Goal: Task Accomplishment & Management: Manage account settings

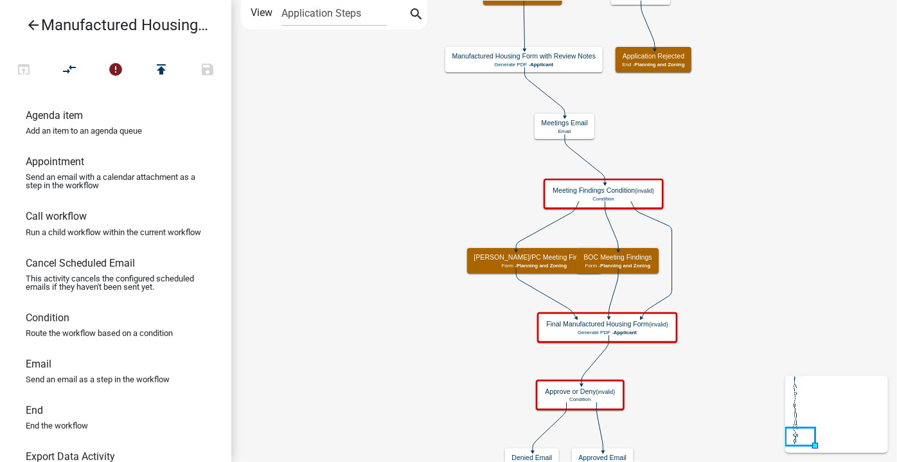
click at [29, 23] on icon "arrow_back" at bounding box center [33, 26] width 15 height 18
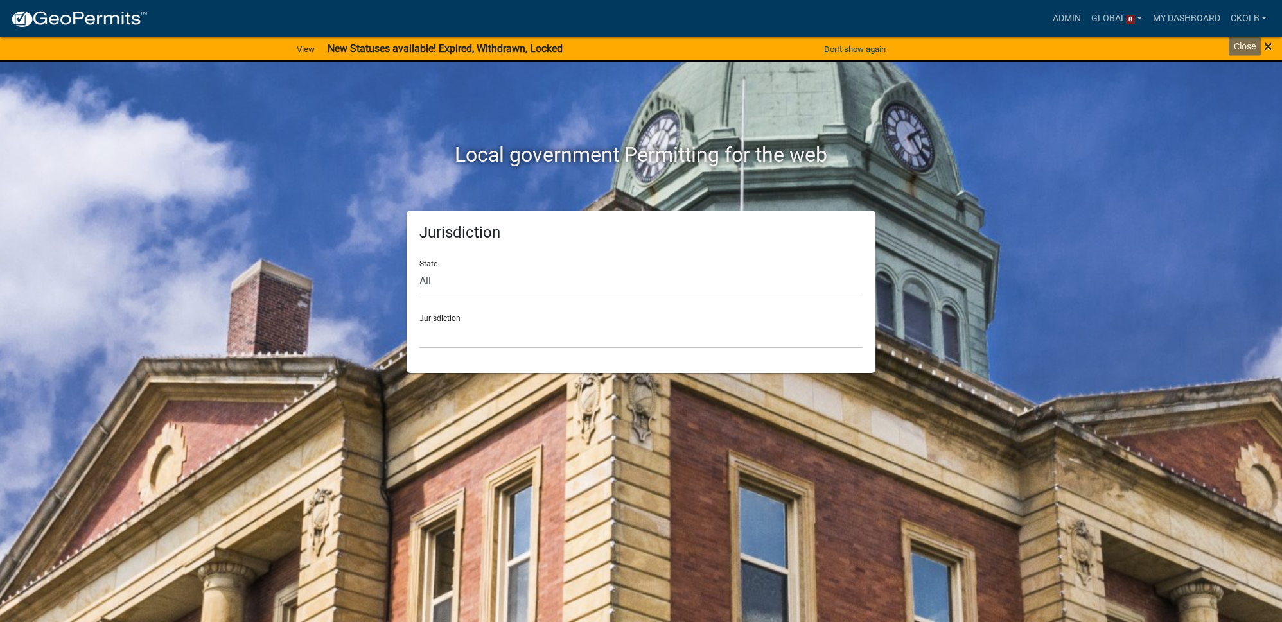
click at [1269, 48] on span "×" at bounding box center [1268, 46] width 8 height 18
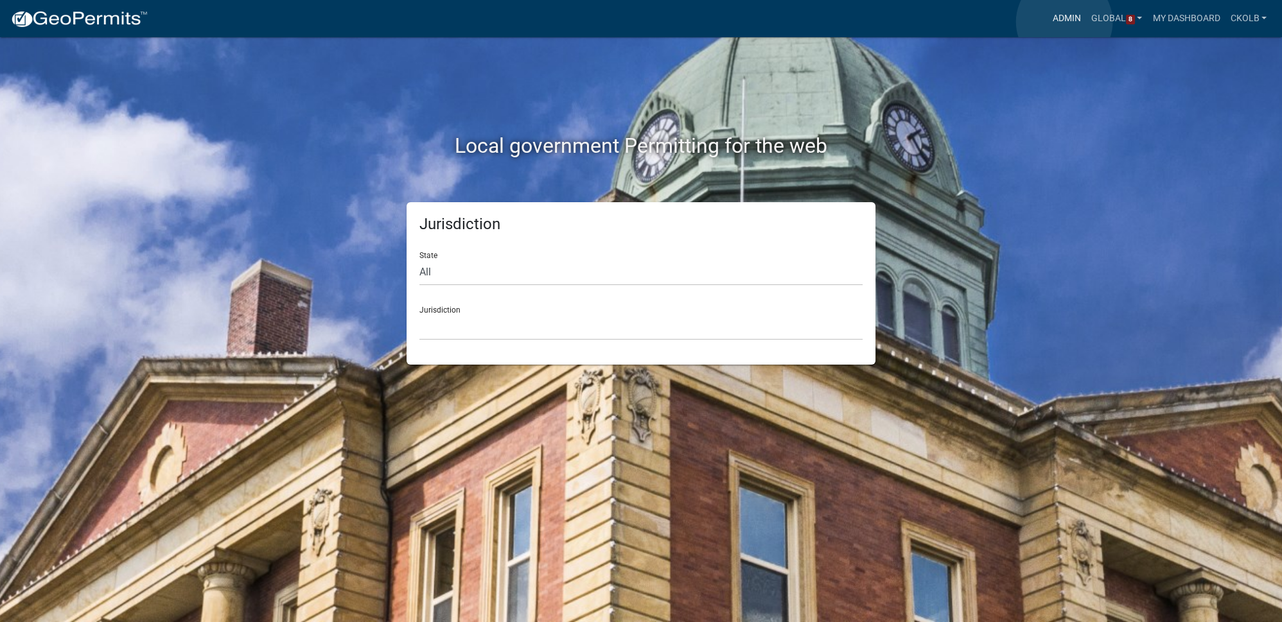
click at [1064, 22] on link "Admin" at bounding box center [1067, 18] width 39 height 24
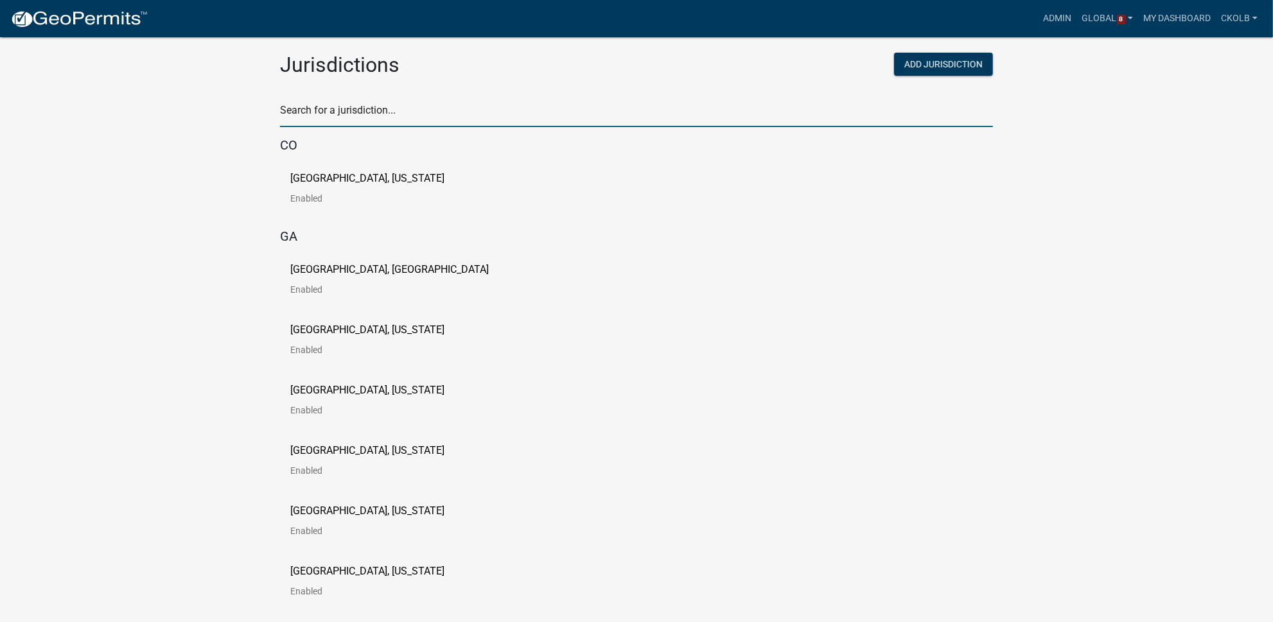
click at [329, 111] on input "text" at bounding box center [636, 114] width 713 height 26
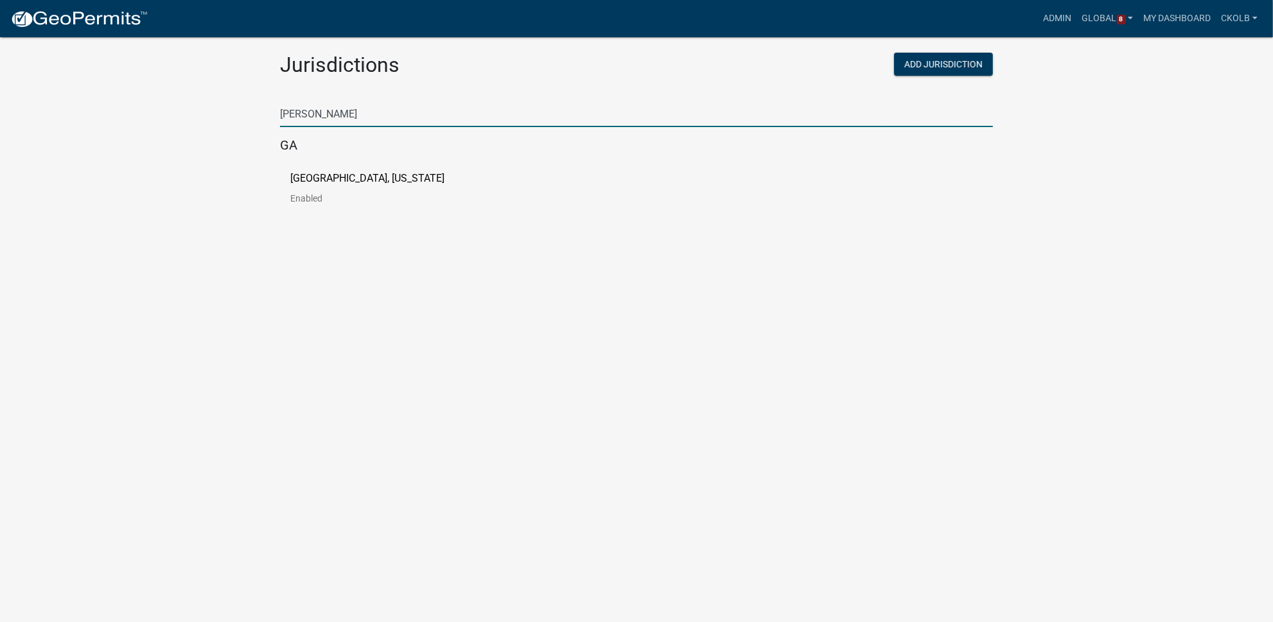
type input "troup"
click at [331, 179] on p "[GEOGRAPHIC_DATA], [US_STATE]" at bounding box center [367, 178] width 154 height 10
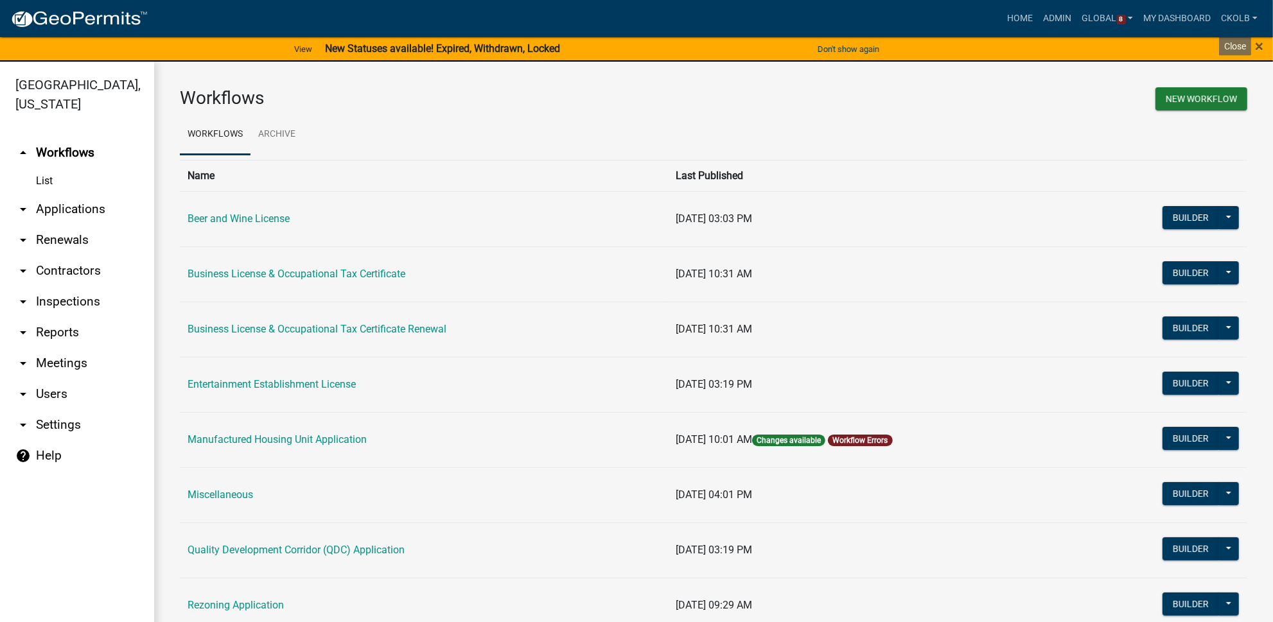
click at [1264, 45] on div "× Close" at bounding box center [1220, 49] width 106 height 27
click at [1258, 48] on span "×" at bounding box center [1259, 46] width 8 height 18
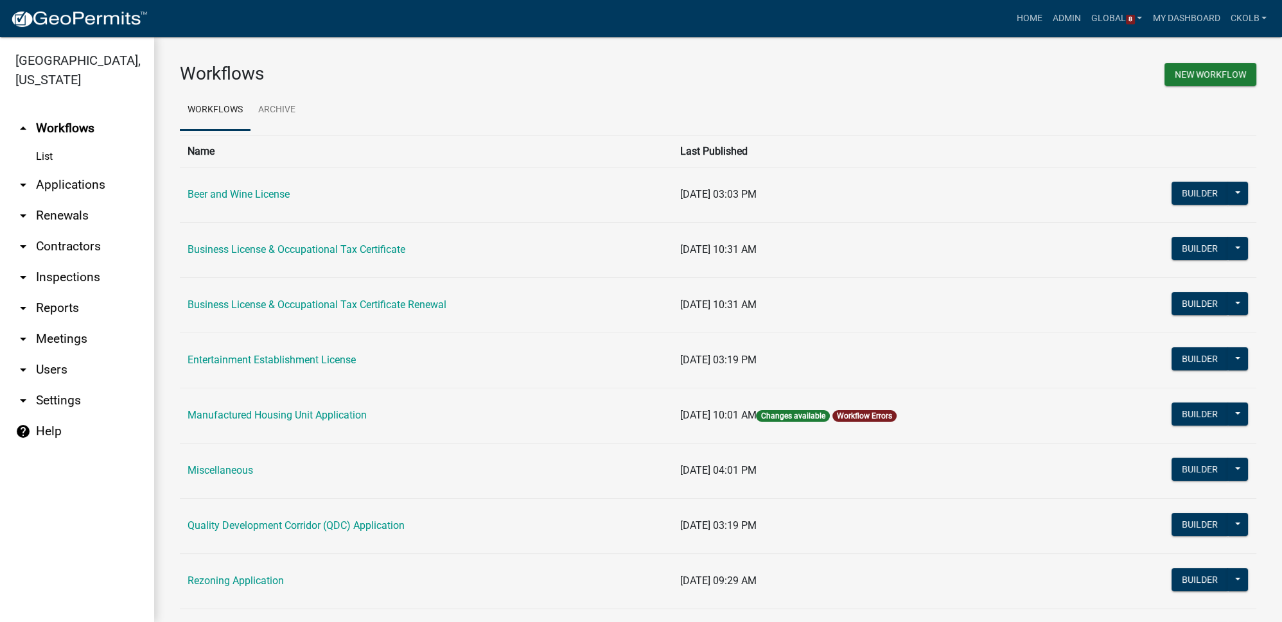
scroll to position [58, 0]
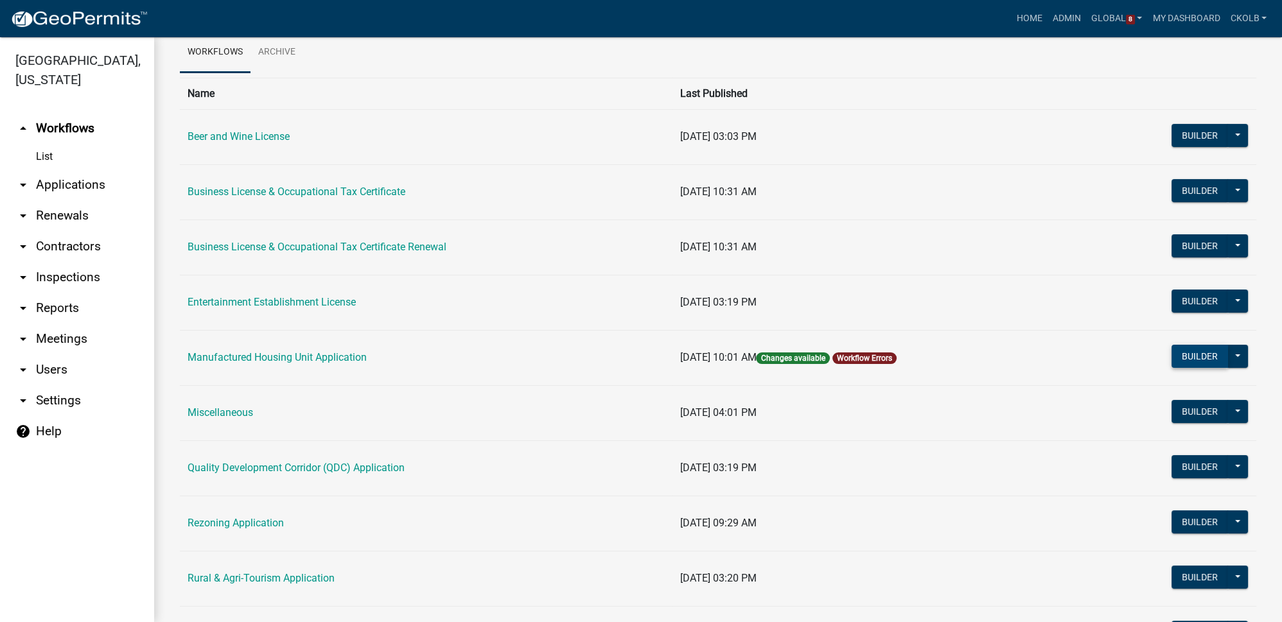
click at [1183, 349] on button "Builder" at bounding box center [1200, 356] width 57 height 23
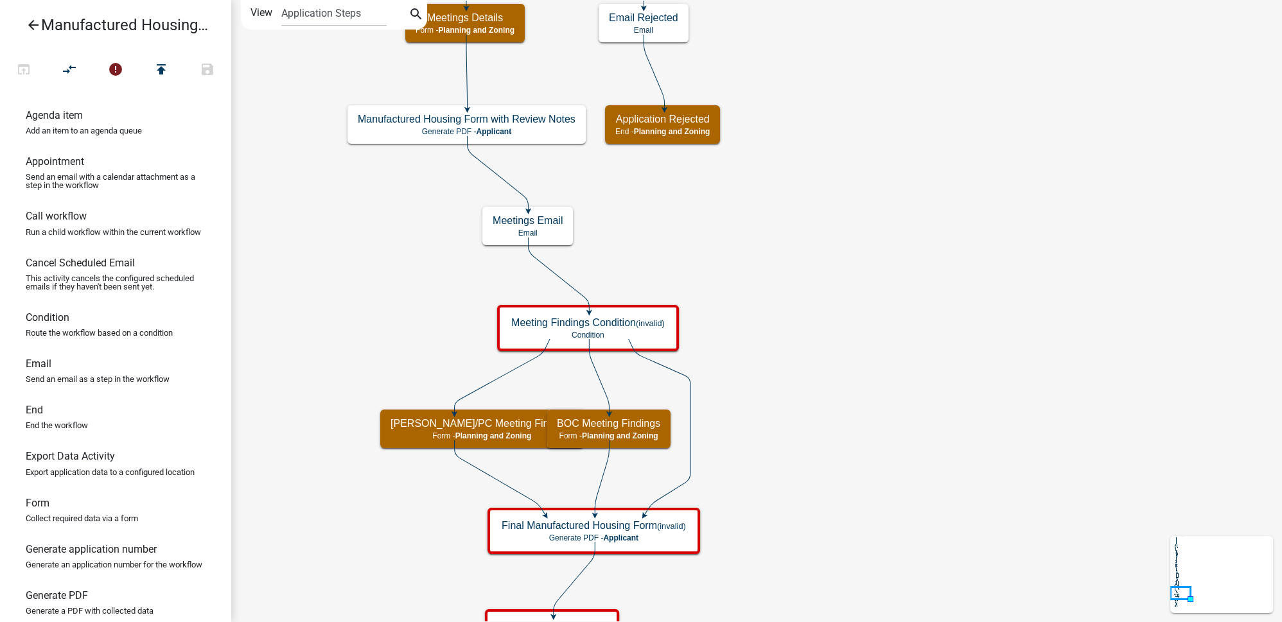
click at [979, 437] on icon "Start Start - Applicant Introduction Form - Applicant Parcel search Parcel sear…" at bounding box center [757, 529] width 1050 height 1056
click at [554, 123] on h5 "Manufactured Housing Form with Review Notes" at bounding box center [467, 119] width 218 height 12
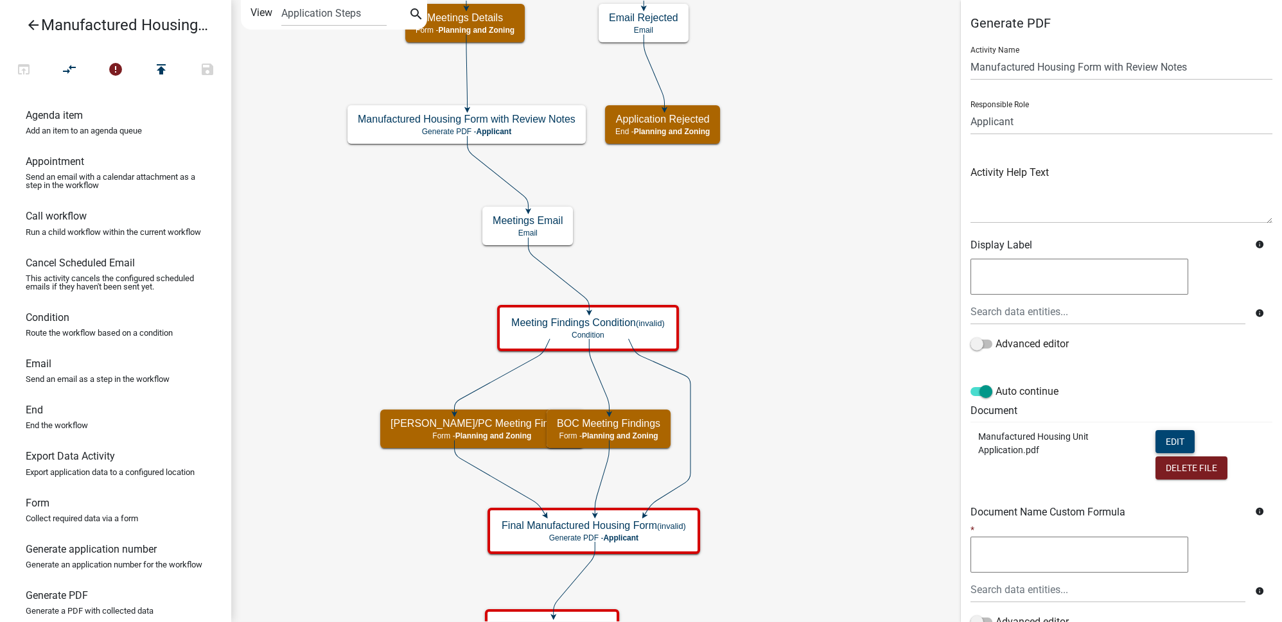
click at [1179, 448] on button "Edit" at bounding box center [1175, 441] width 39 height 23
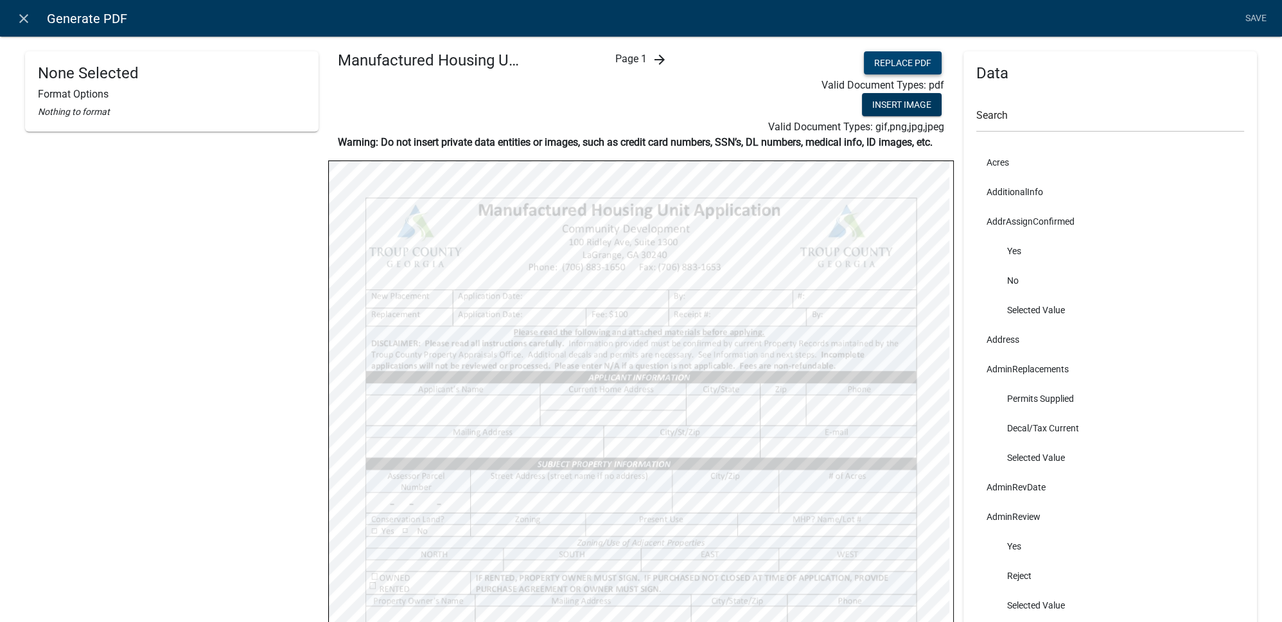
click at [881, 62] on button "Replace PDF" at bounding box center [903, 62] width 78 height 23
click at [1255, 20] on link "Save" at bounding box center [1256, 18] width 32 height 24
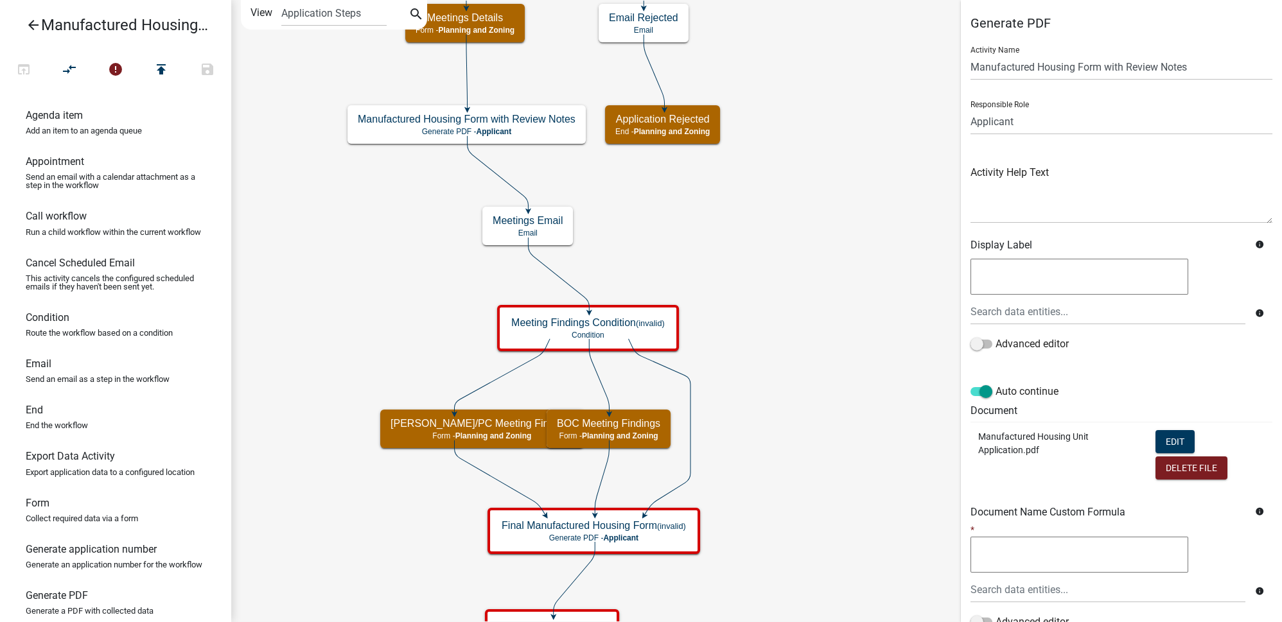
scroll to position [105, 0]
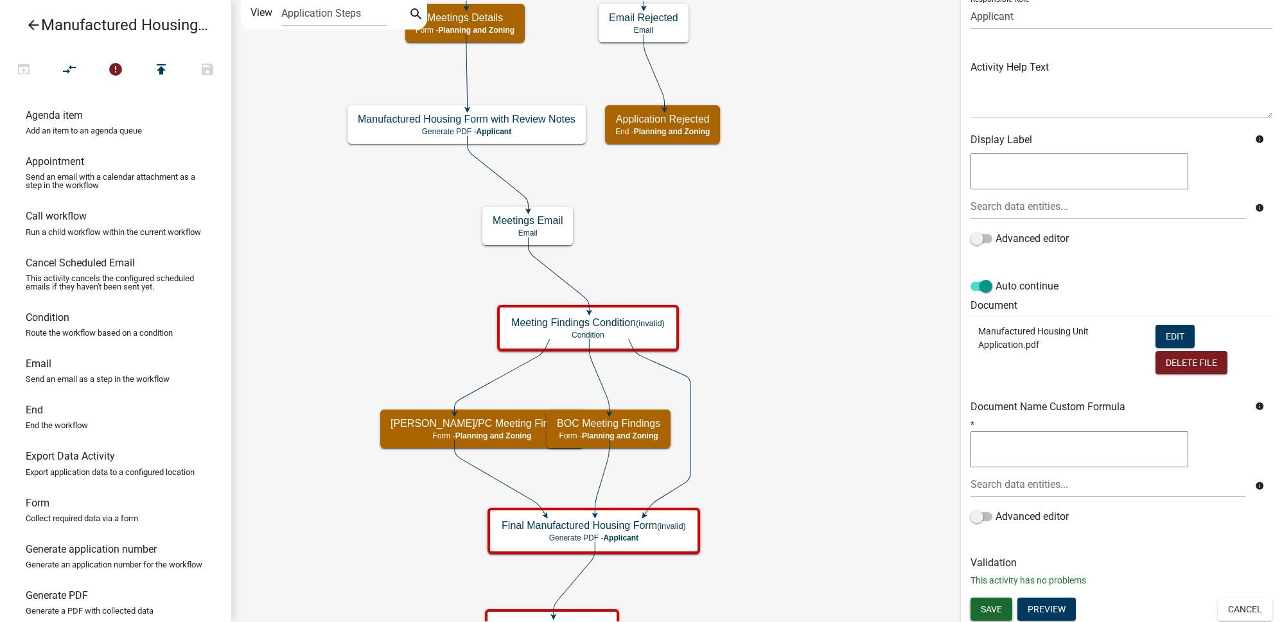
click at [986, 610] on span "Save" at bounding box center [991, 609] width 21 height 10
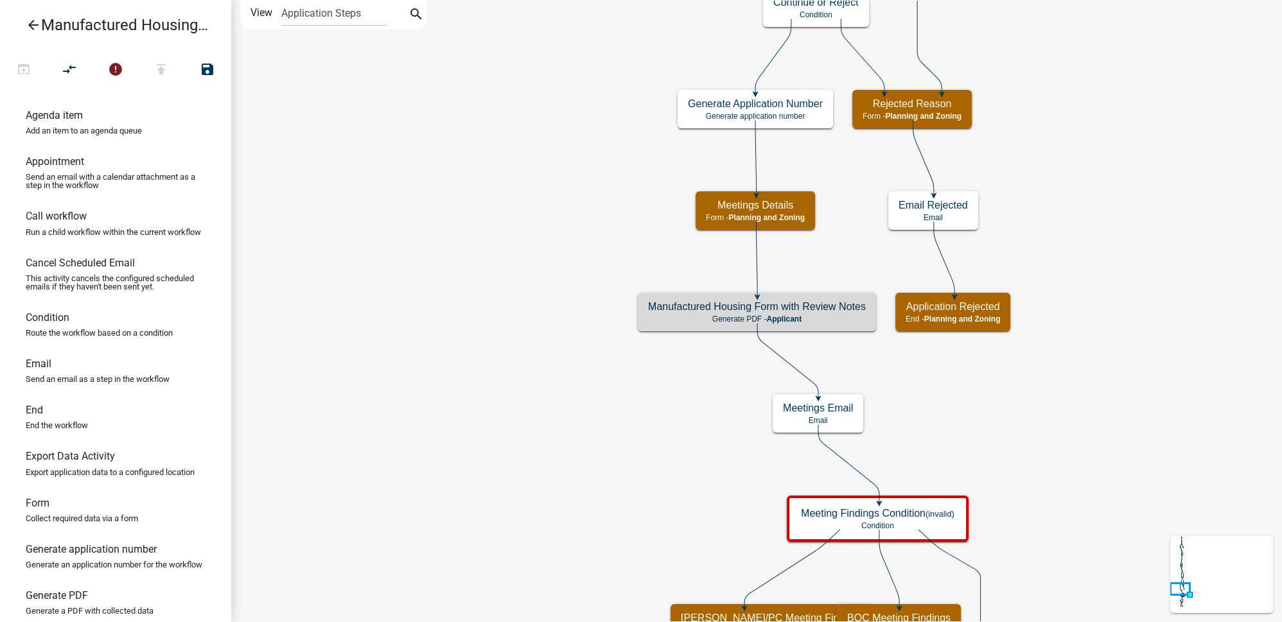
scroll to position [0, 0]
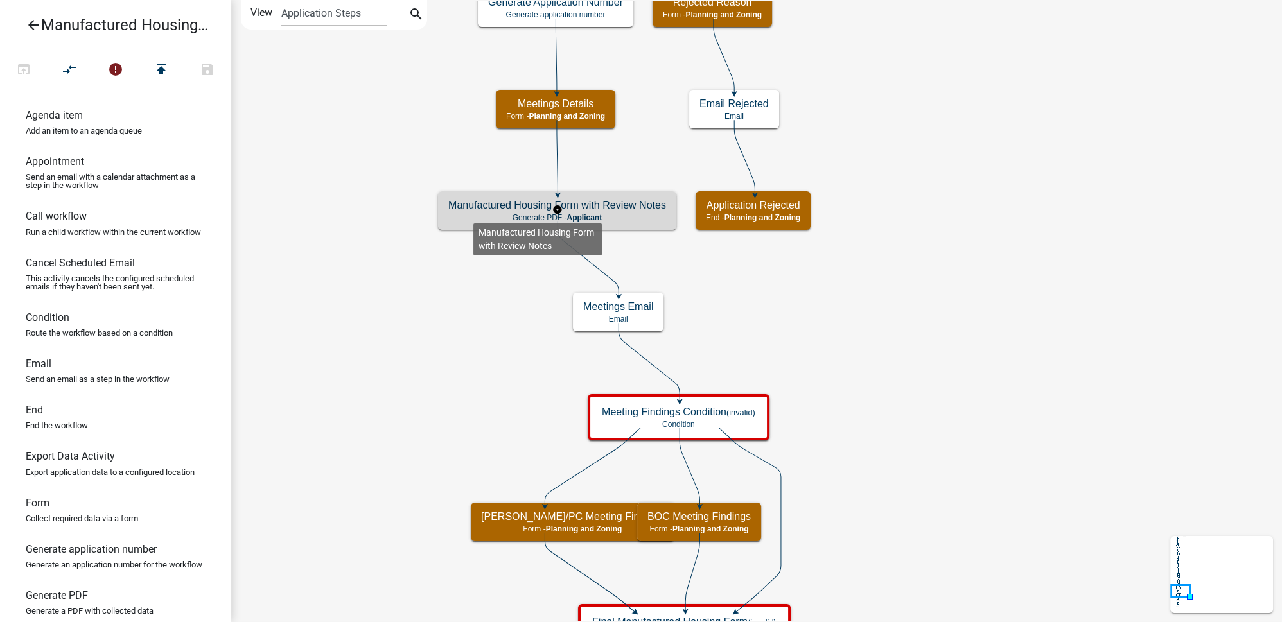
click at [473, 213] on p "Generate PDF - Applicant" at bounding box center [557, 217] width 218 height 9
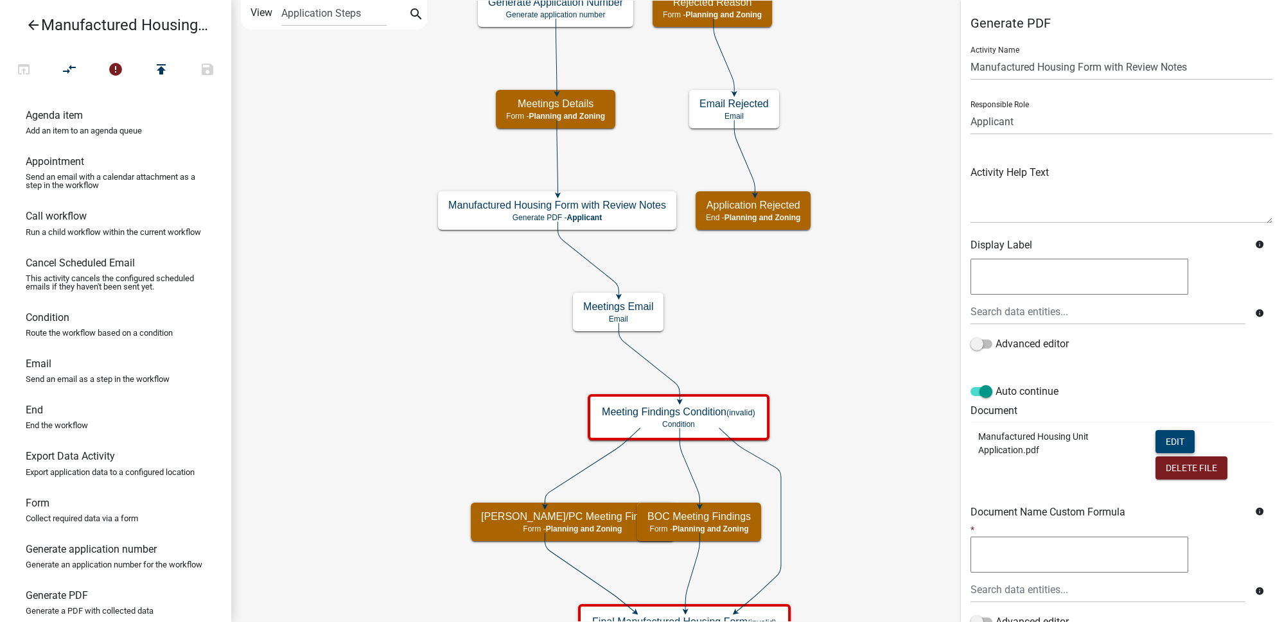
click at [1182, 437] on button "Edit" at bounding box center [1175, 441] width 39 height 23
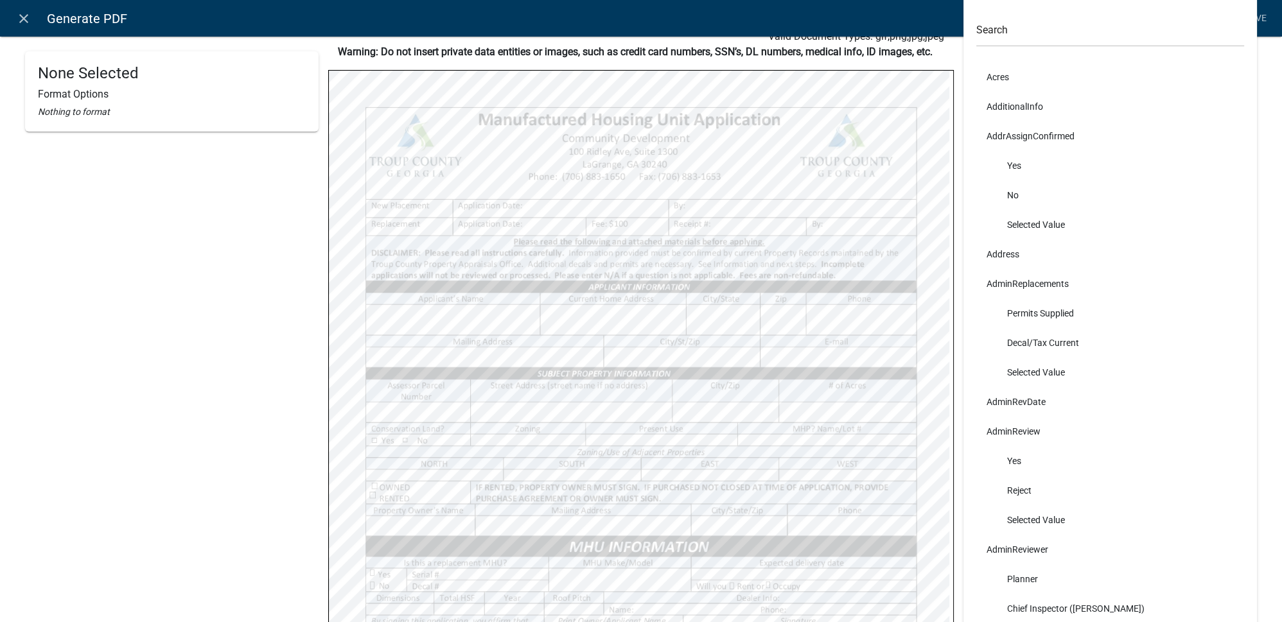
scroll to position [116, 0]
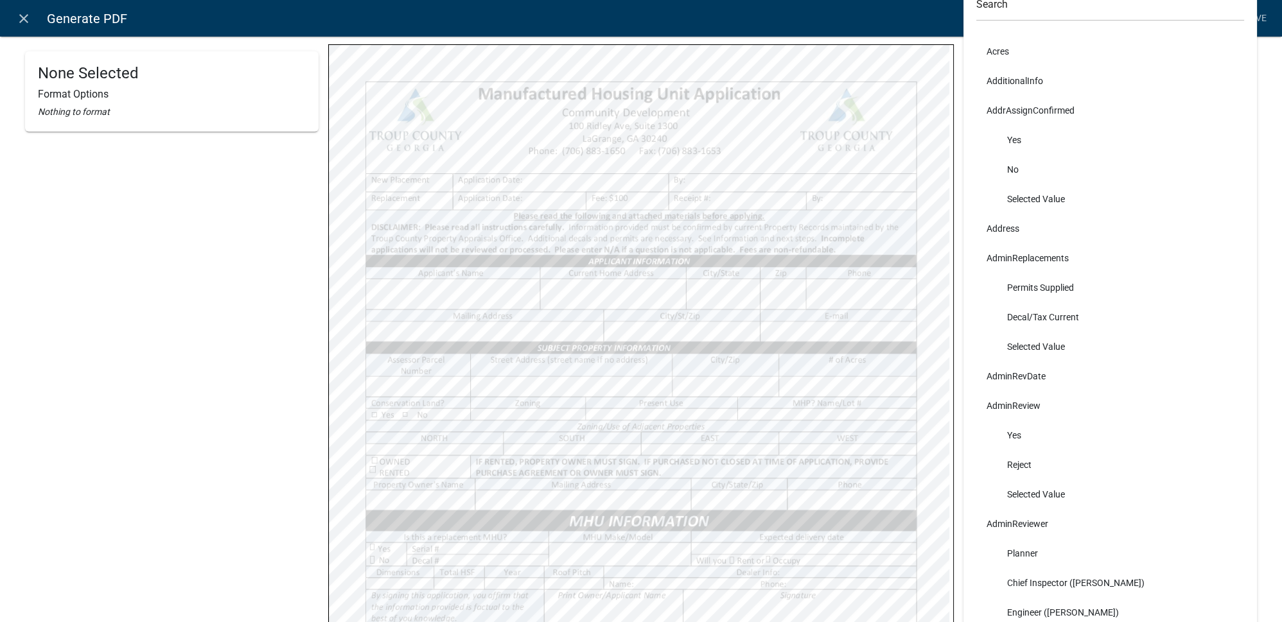
select select
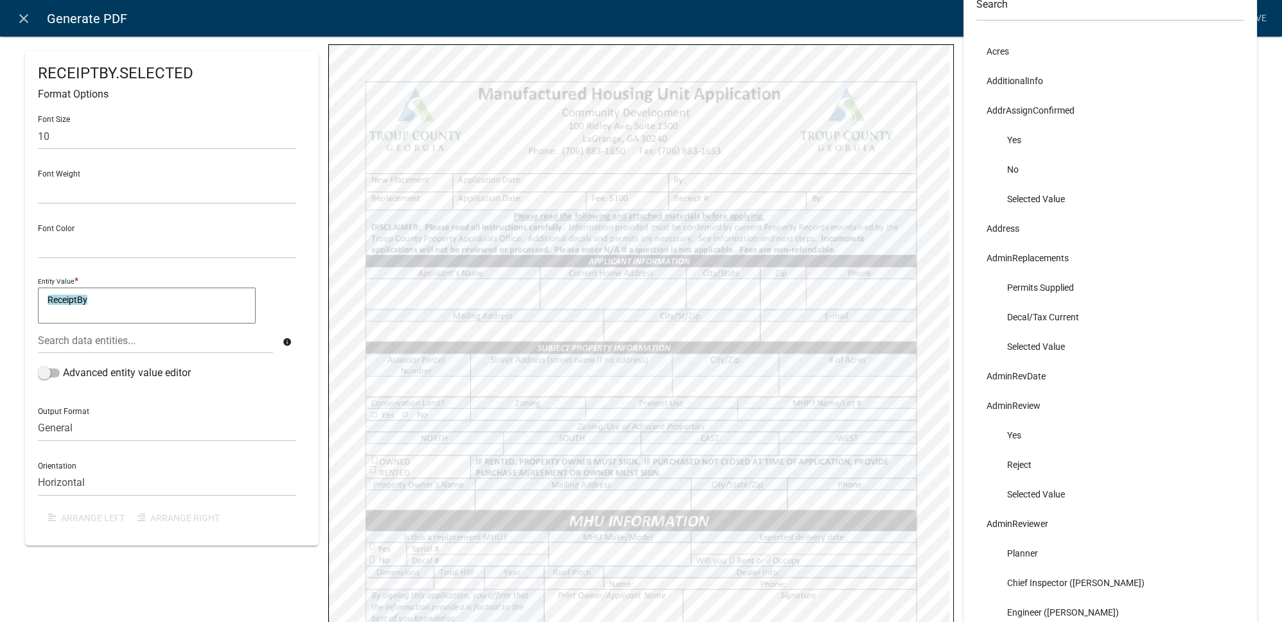
select select
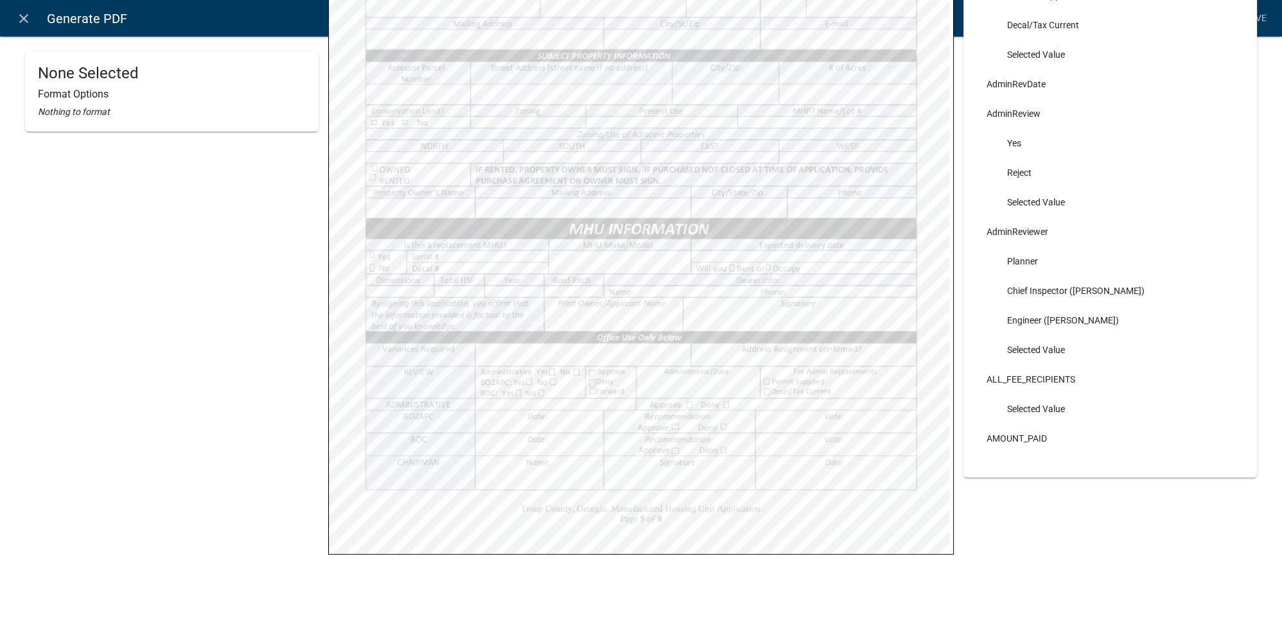
scroll to position [419, 0]
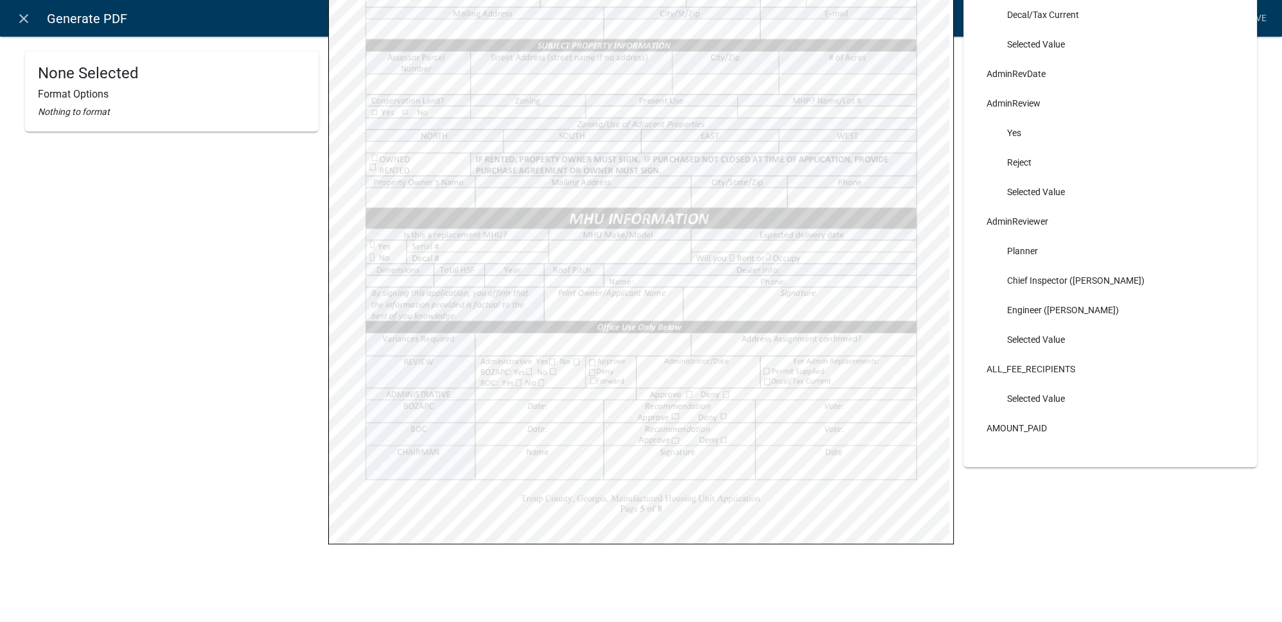
select select
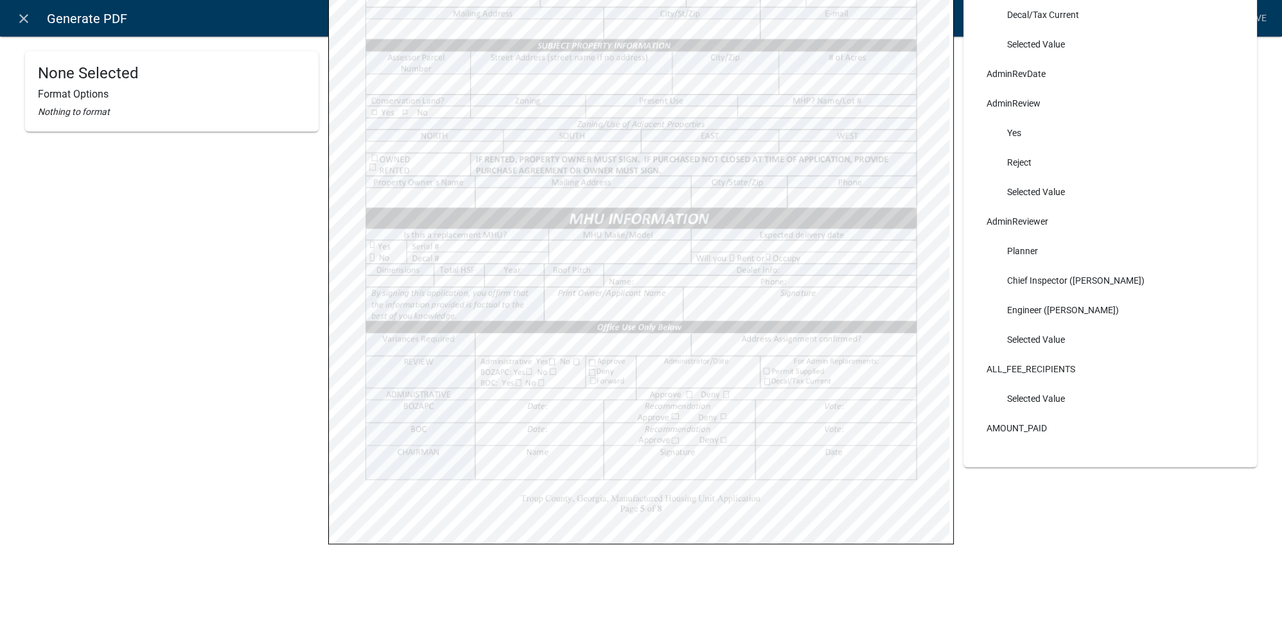
select select
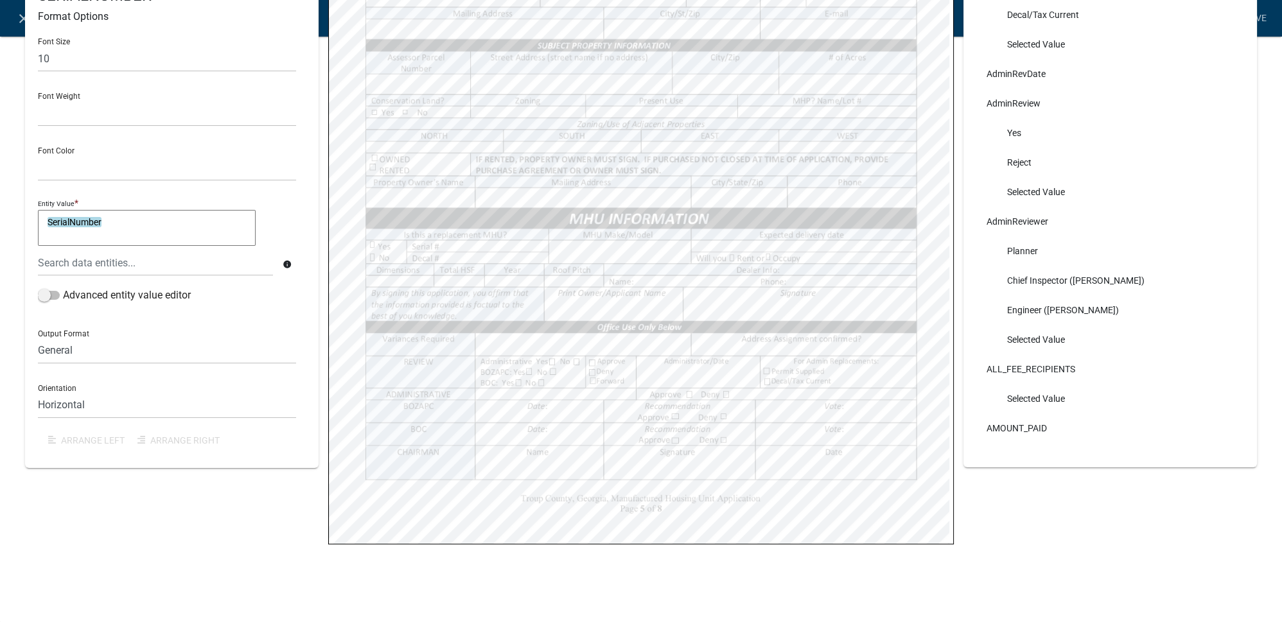
select select
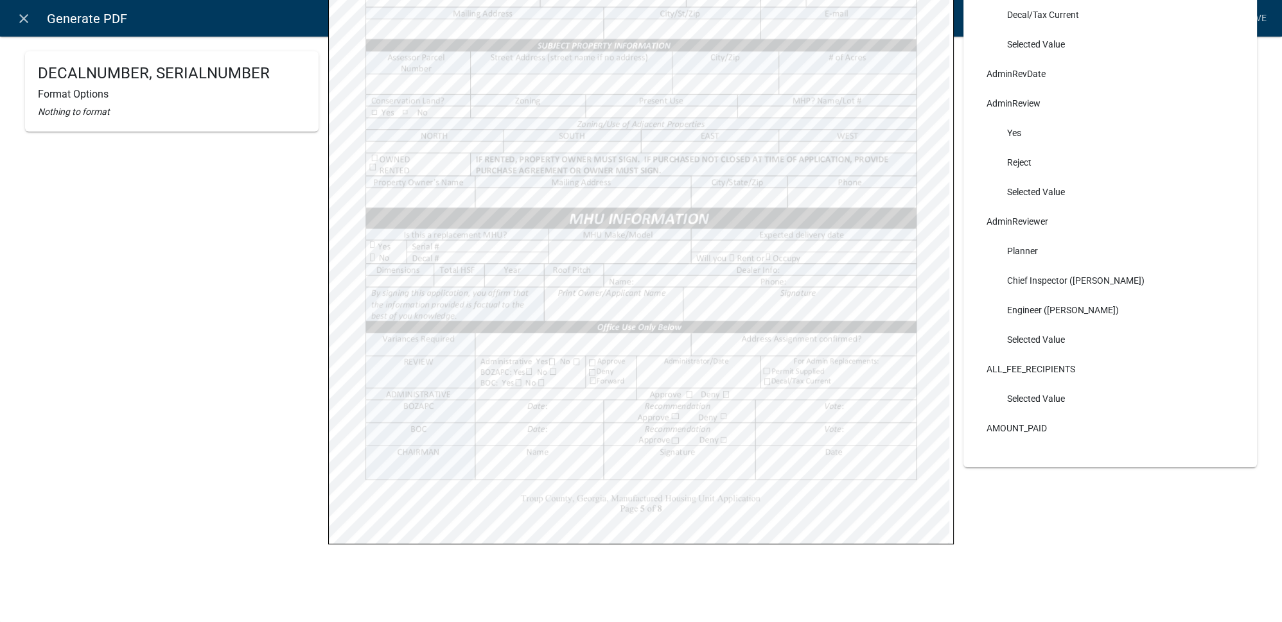
select select
click at [99, 389] on button "Arrange Left" at bounding box center [82, 389] width 89 height 23
select select
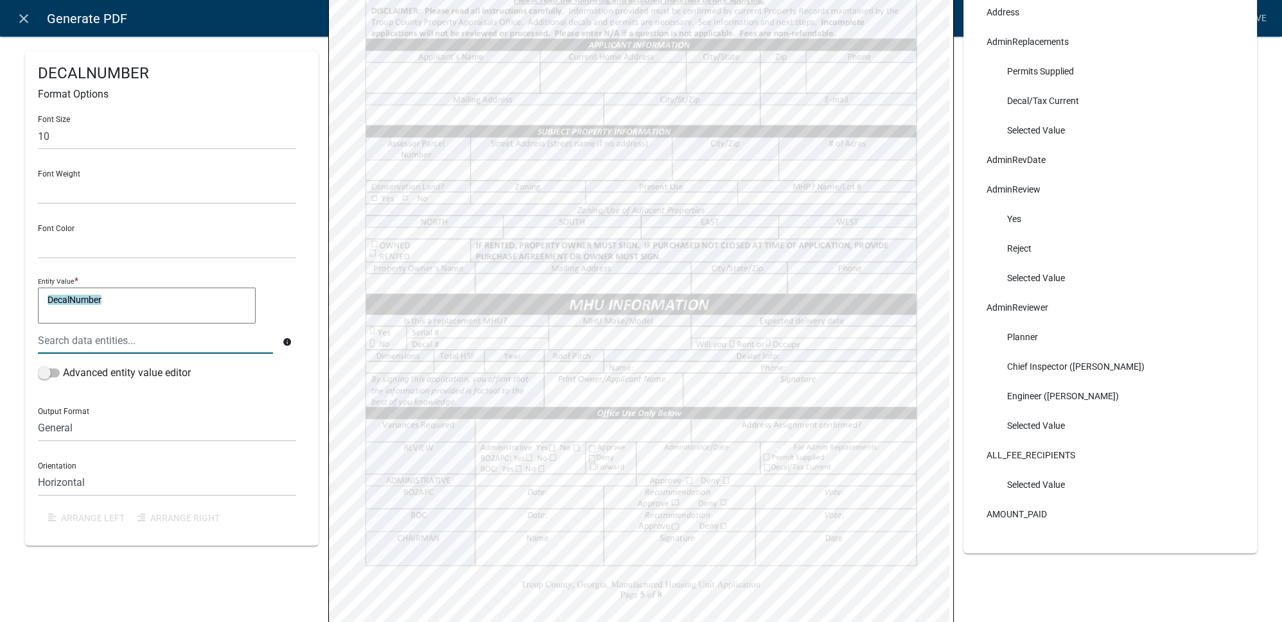
scroll to position [303, 0]
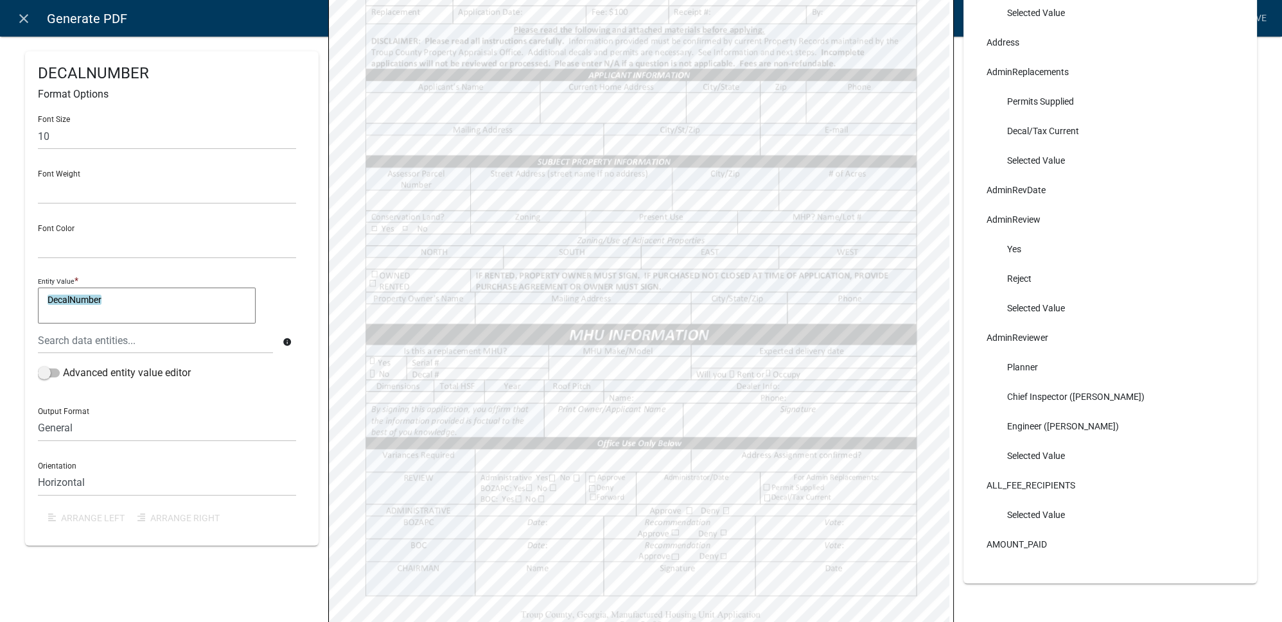
select select
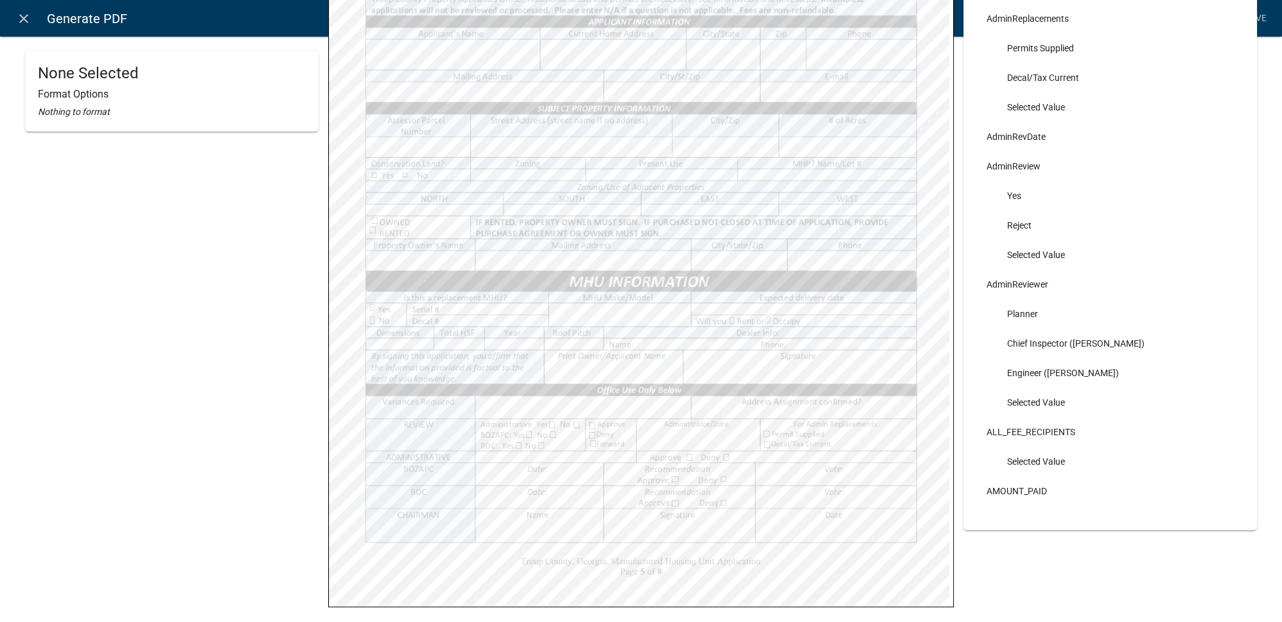
scroll to position [419, 0]
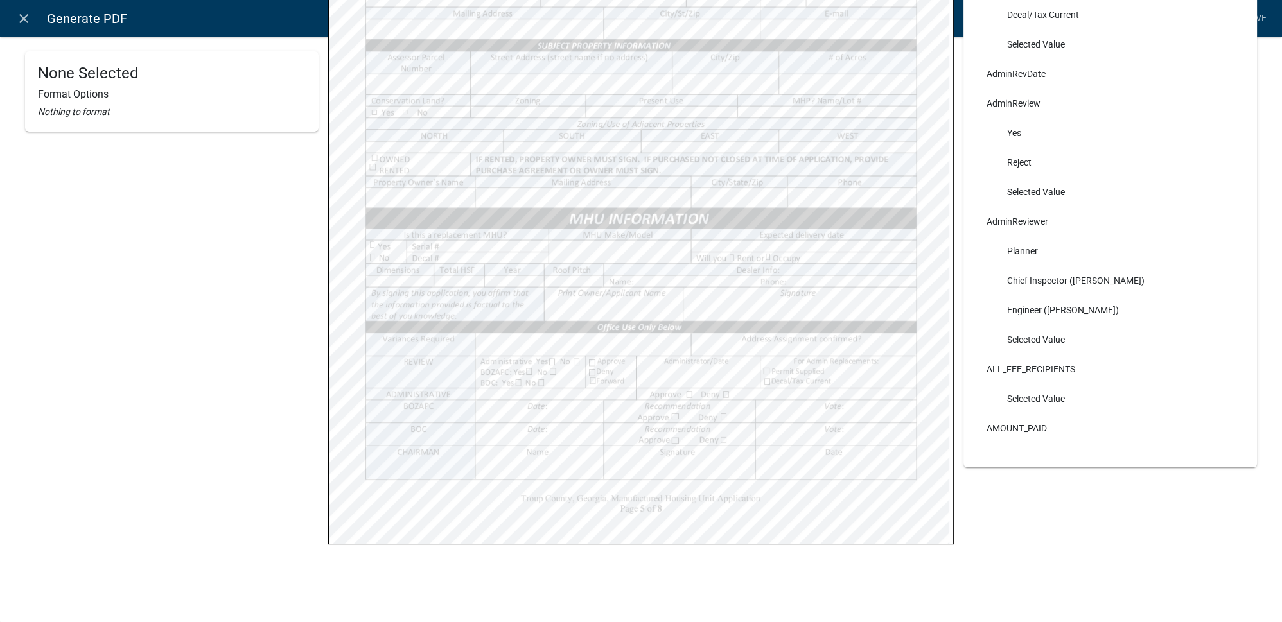
select select
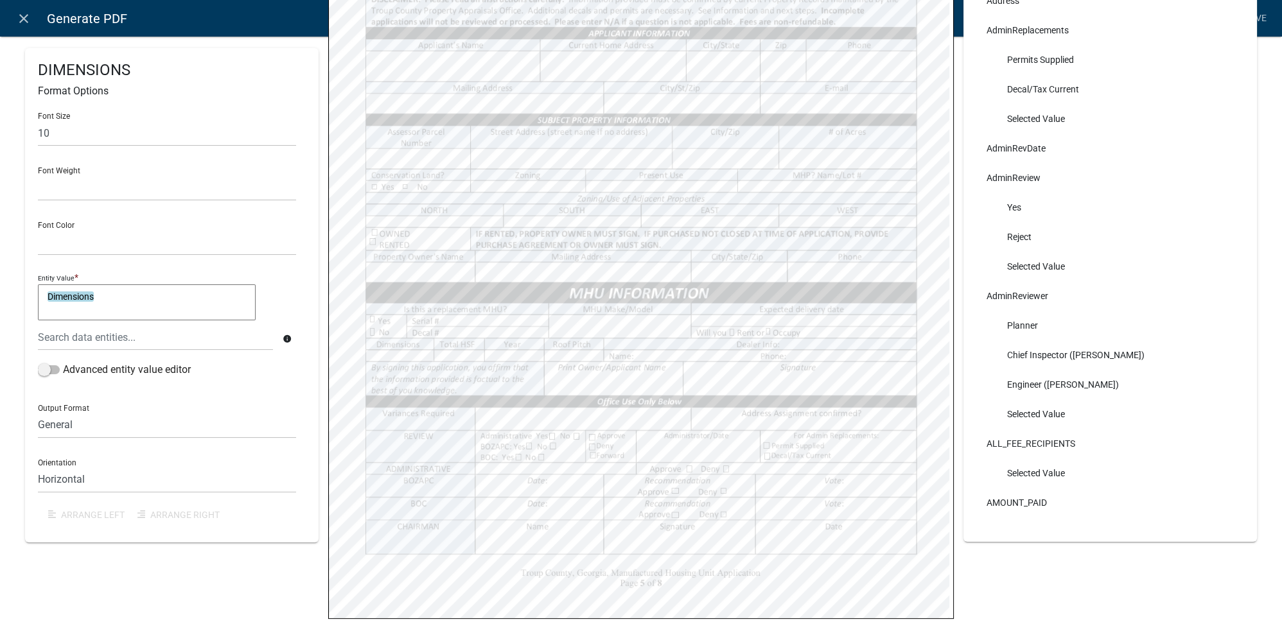
scroll to position [303, 0]
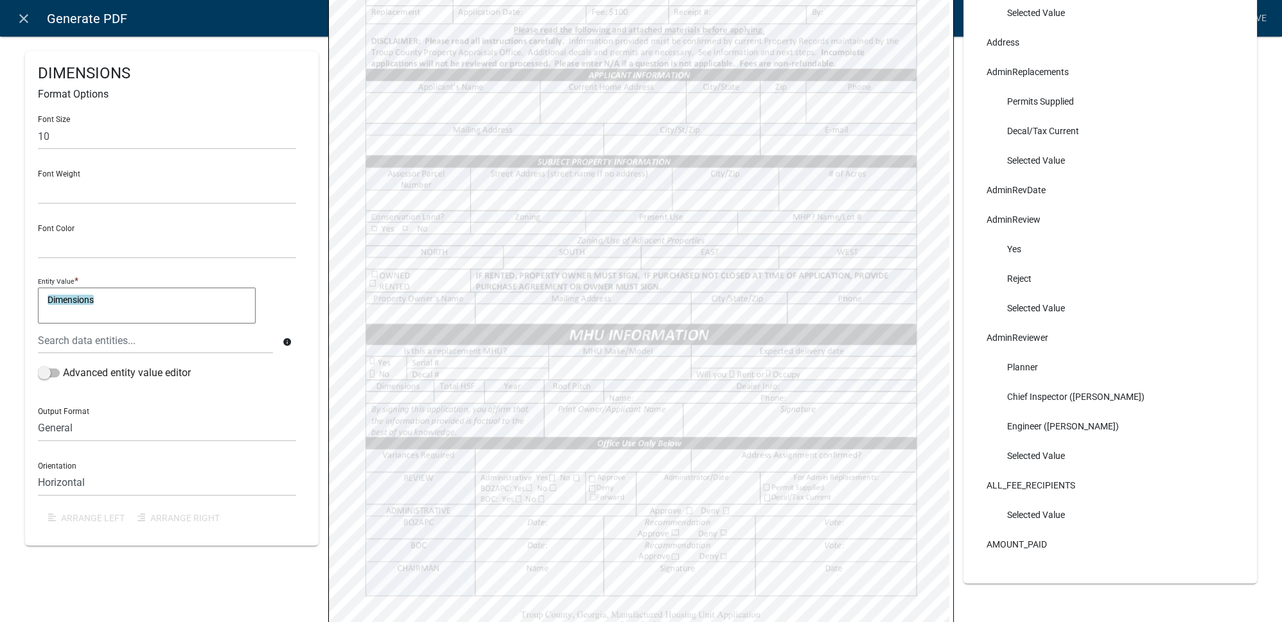
select select
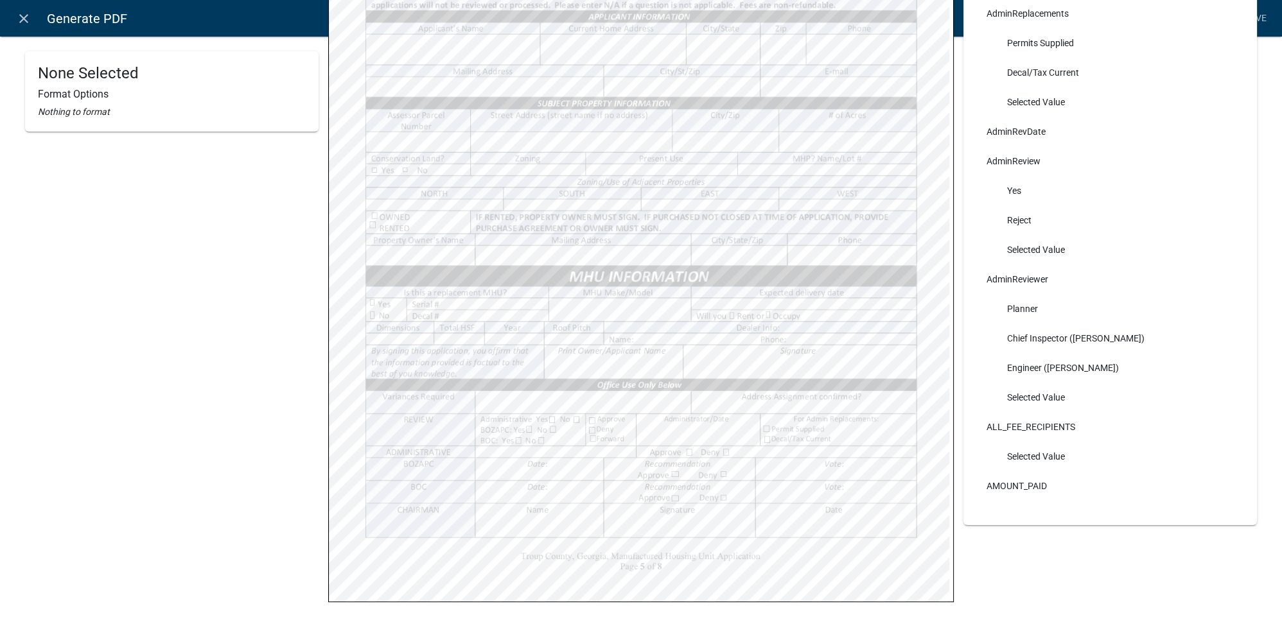
scroll to position [419, 0]
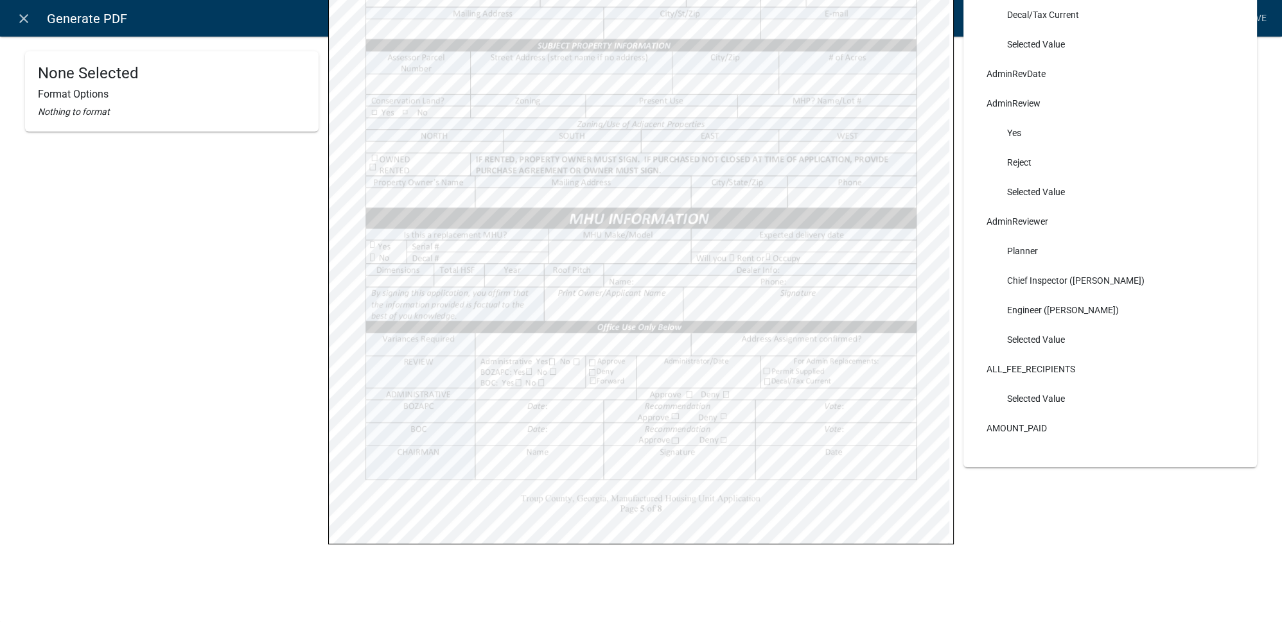
select select
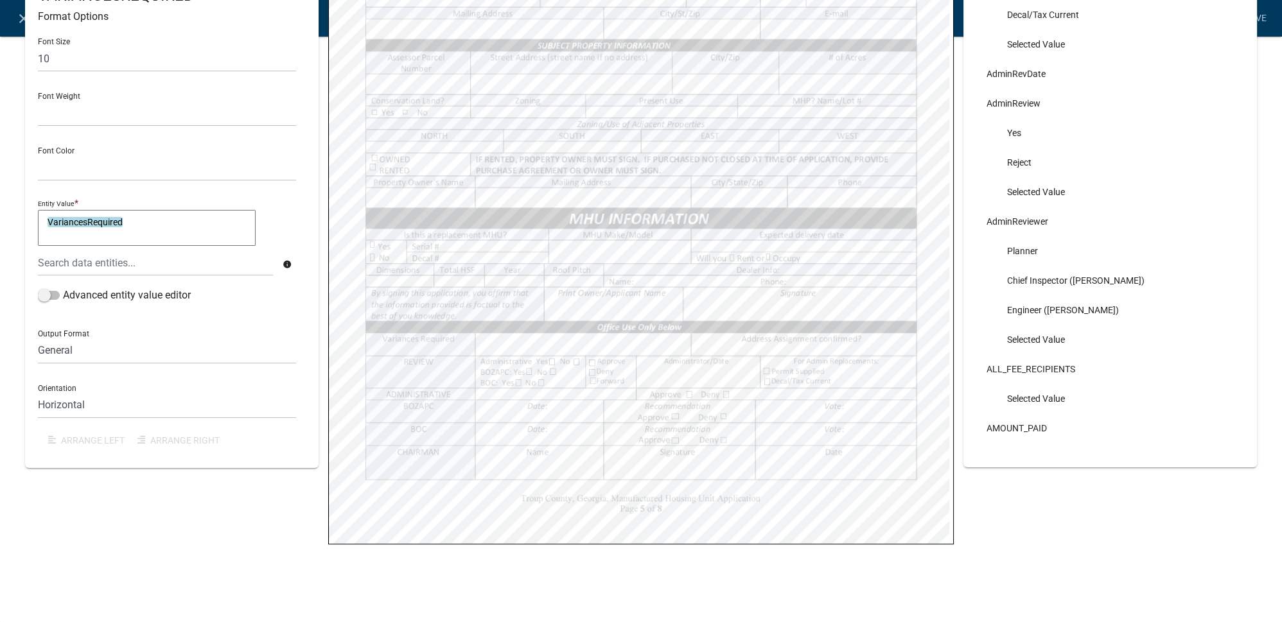
select select
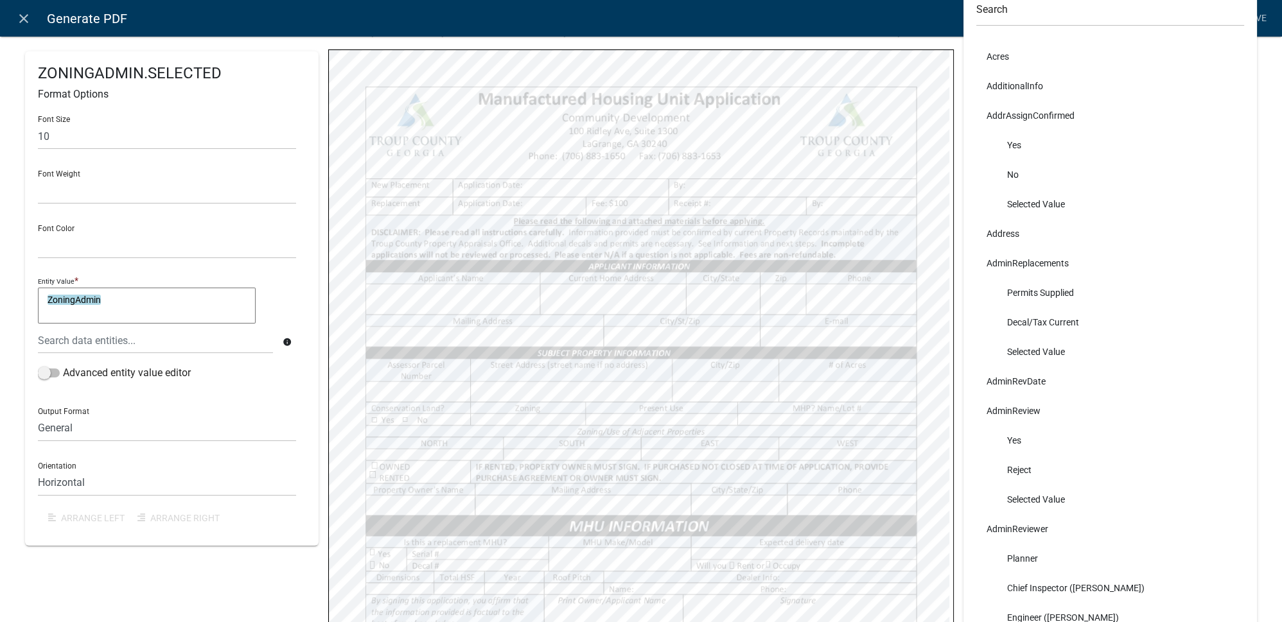
scroll to position [10, 0]
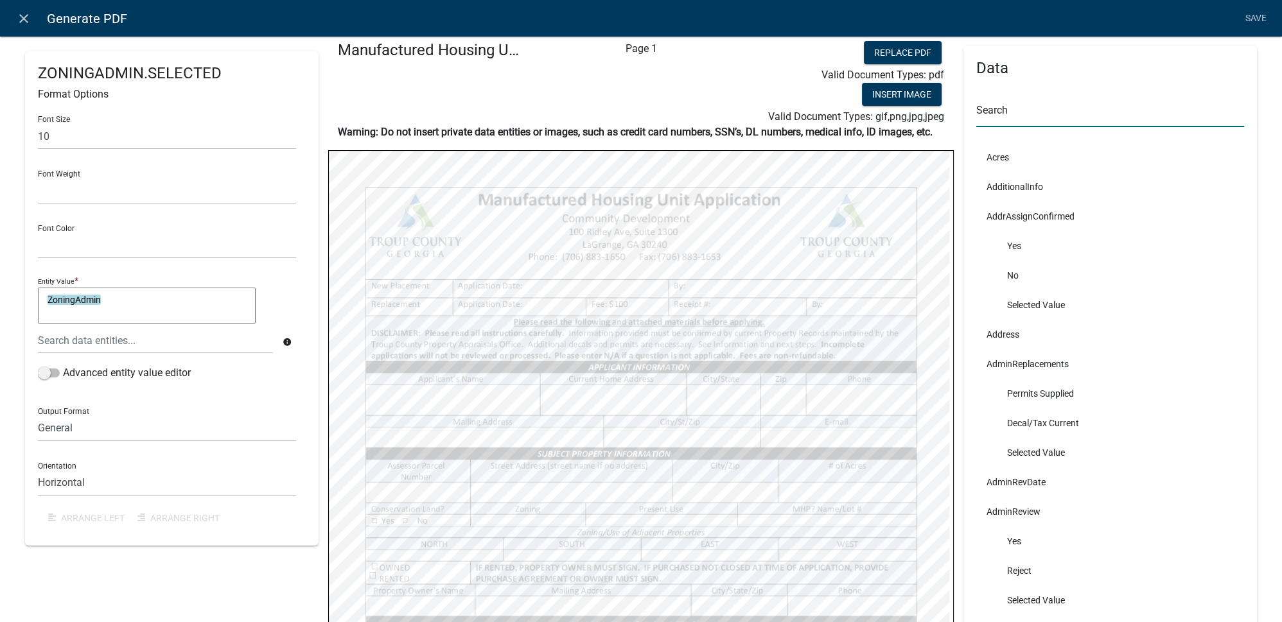
click at [1005, 105] on input "text" at bounding box center [1110, 114] width 268 height 26
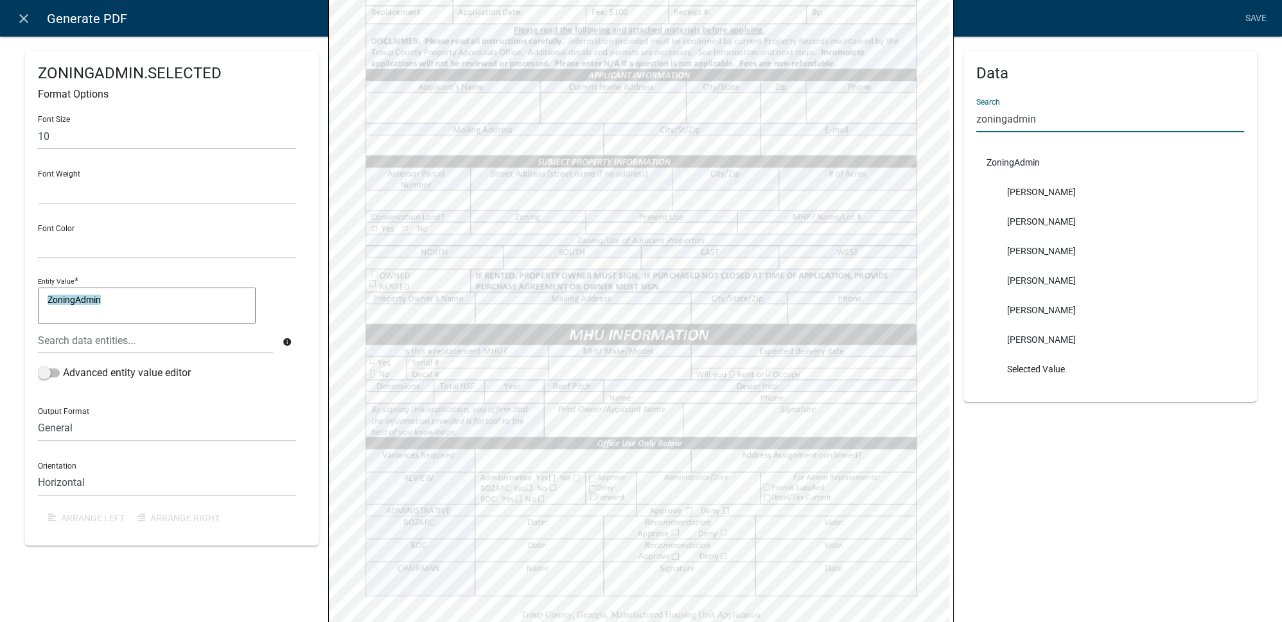
scroll to position [419, 0]
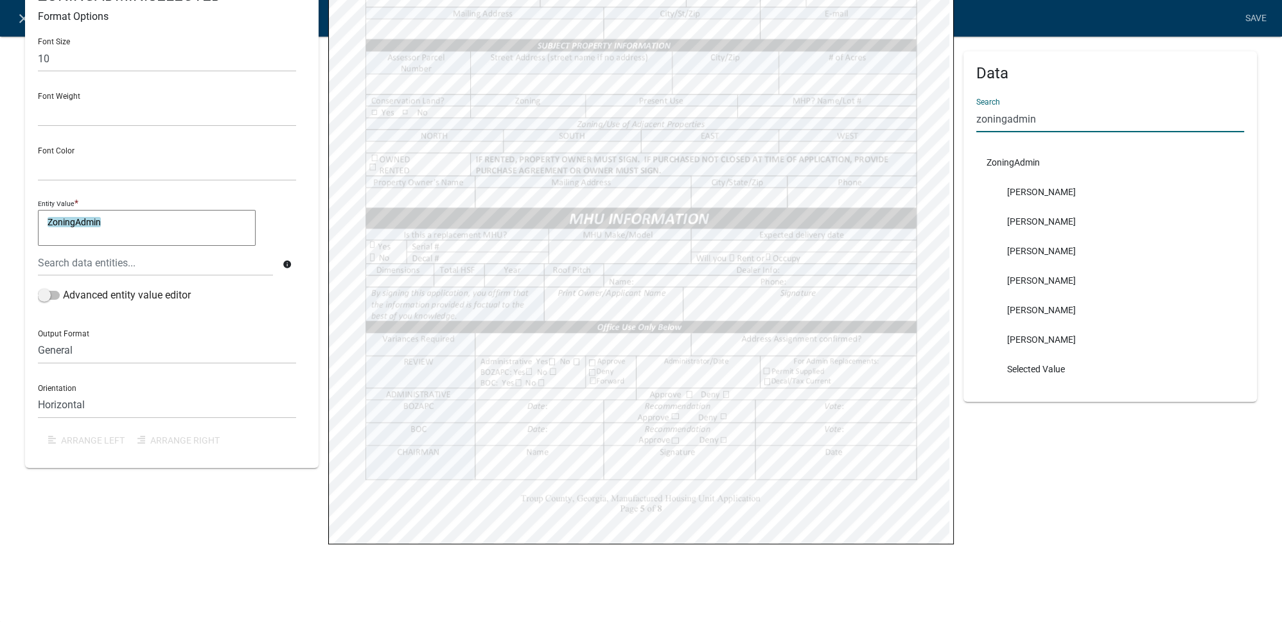
type input "zoningadmin"
select select
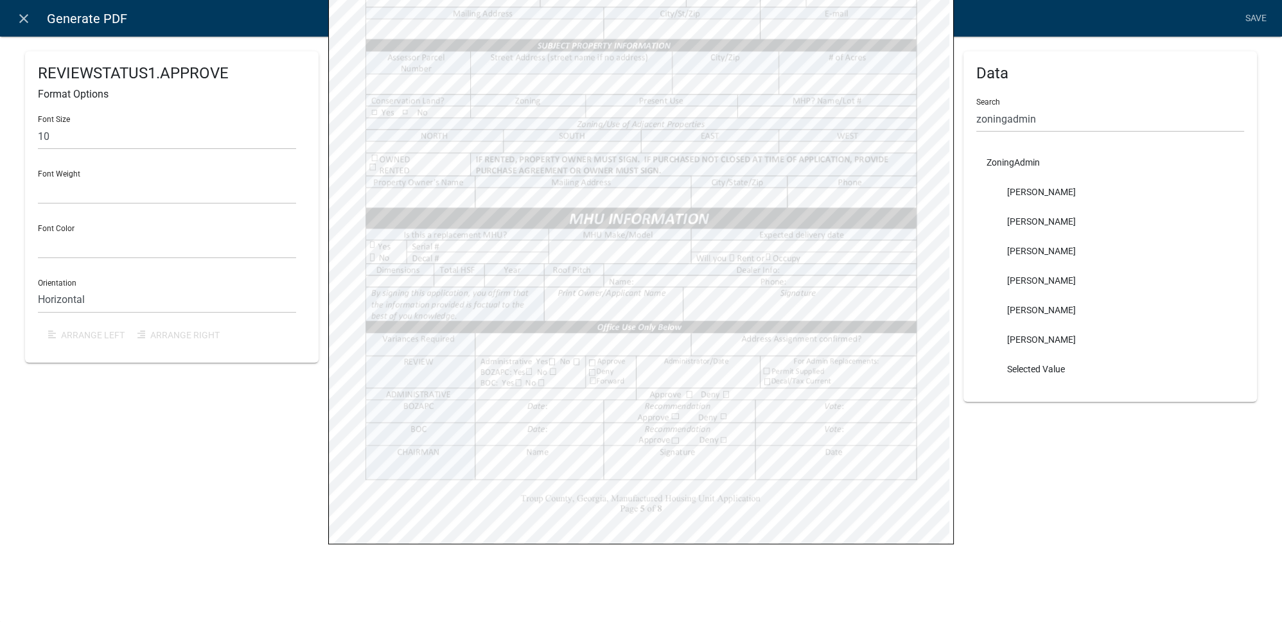
select select
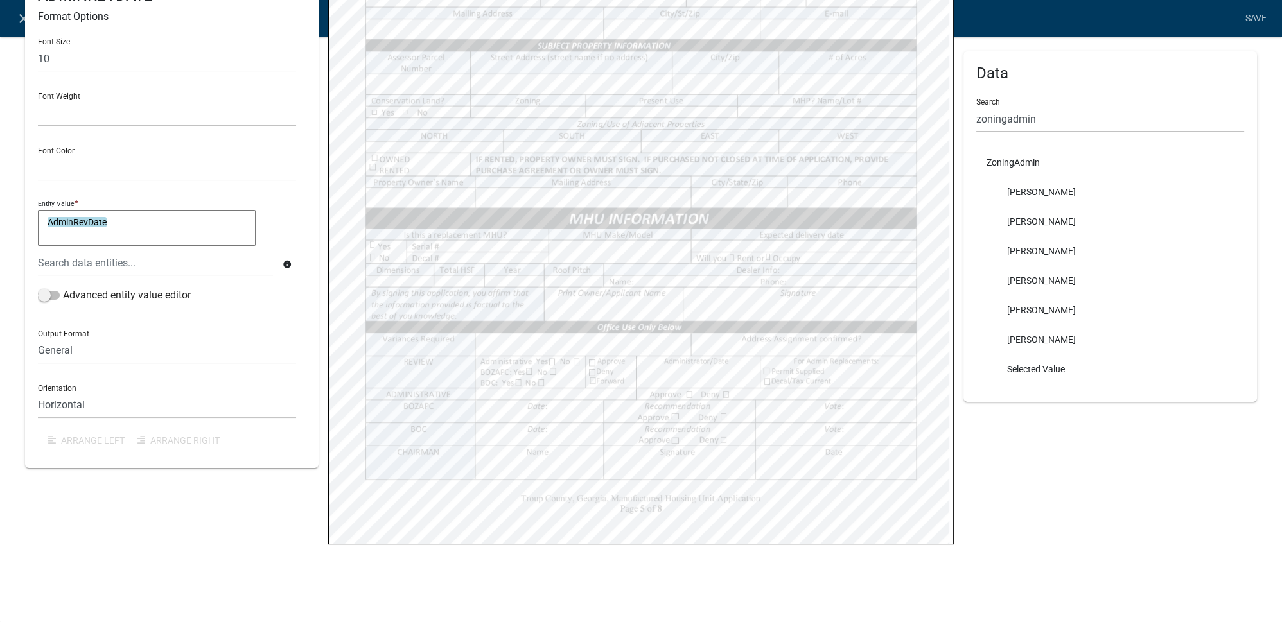
select select
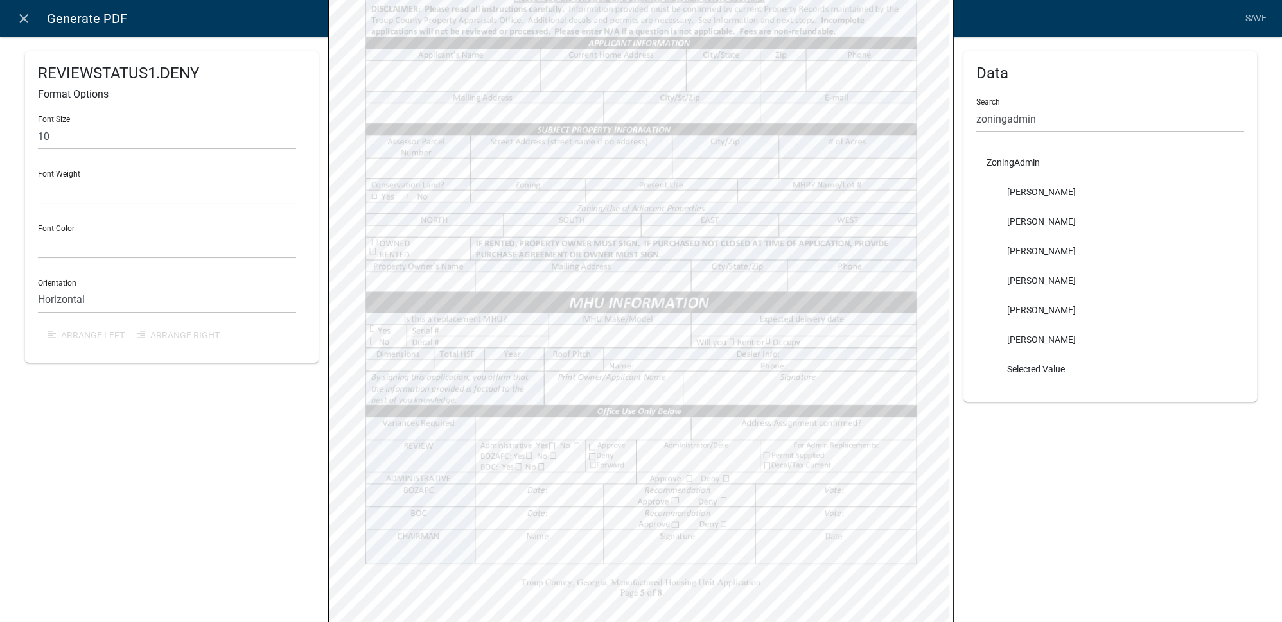
scroll to position [303, 0]
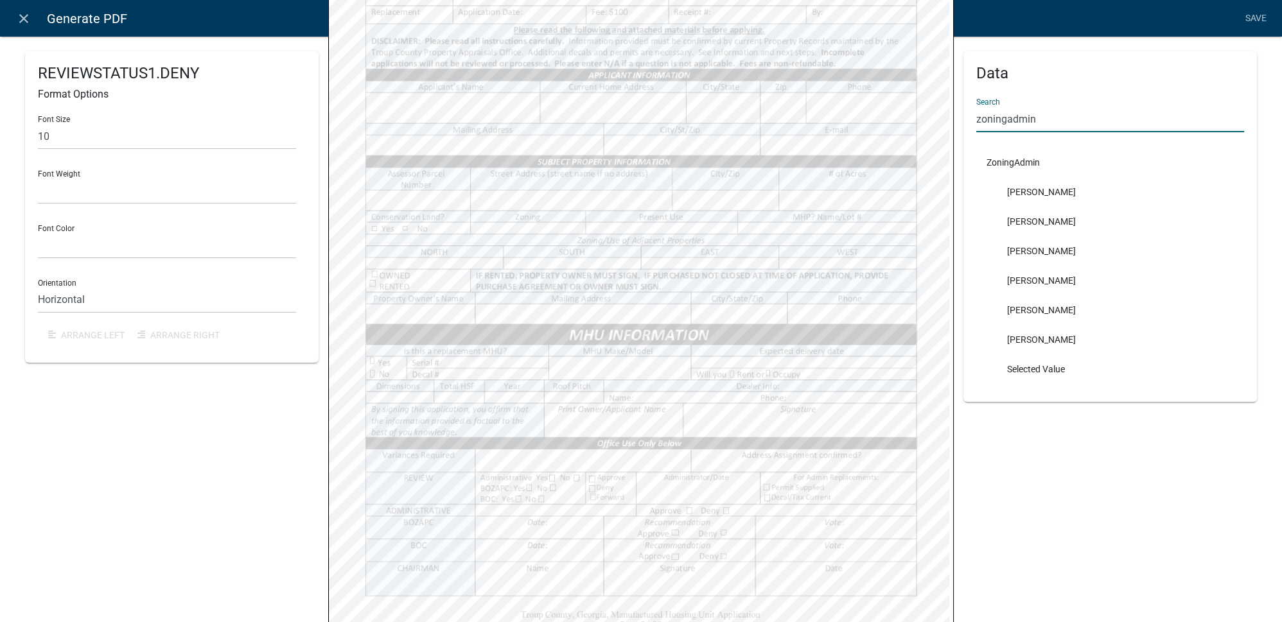
drag, startPoint x: 1050, startPoint y: 123, endPoint x: 958, endPoint y: 116, distance: 92.1
click at [964, 116] on div "Data Search zoningadmin ZoningAdmin Ruth West William Huff Douglas Richardson P…" at bounding box center [1111, 226] width 294 height 351
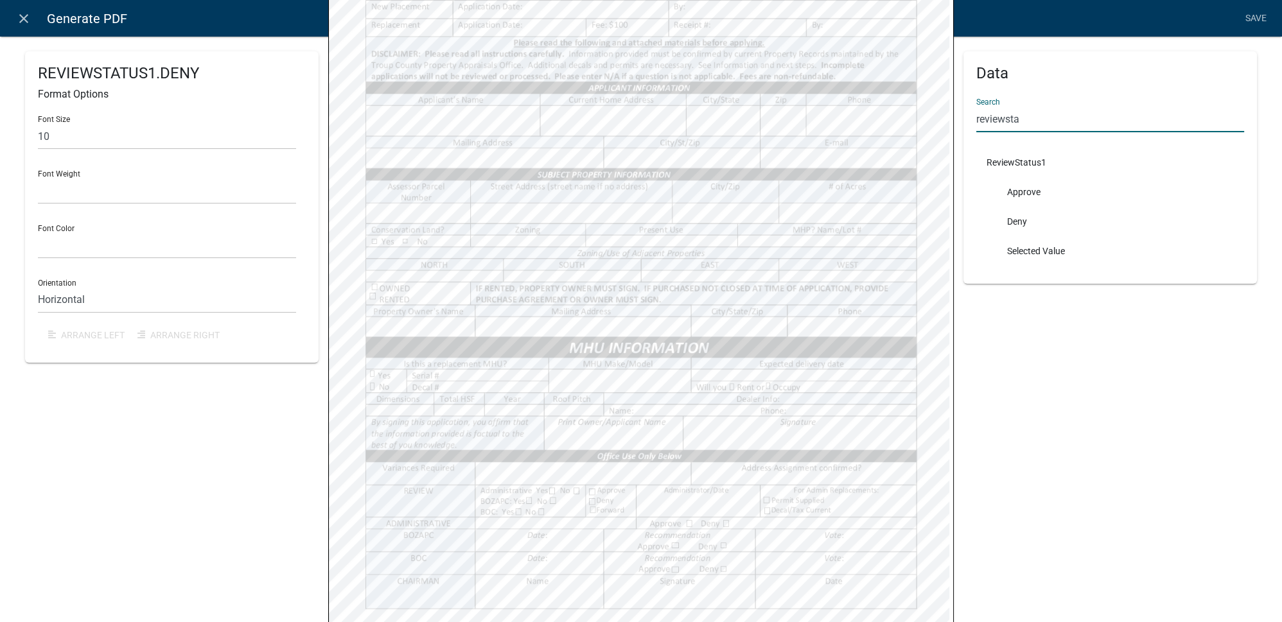
scroll to position [351, 0]
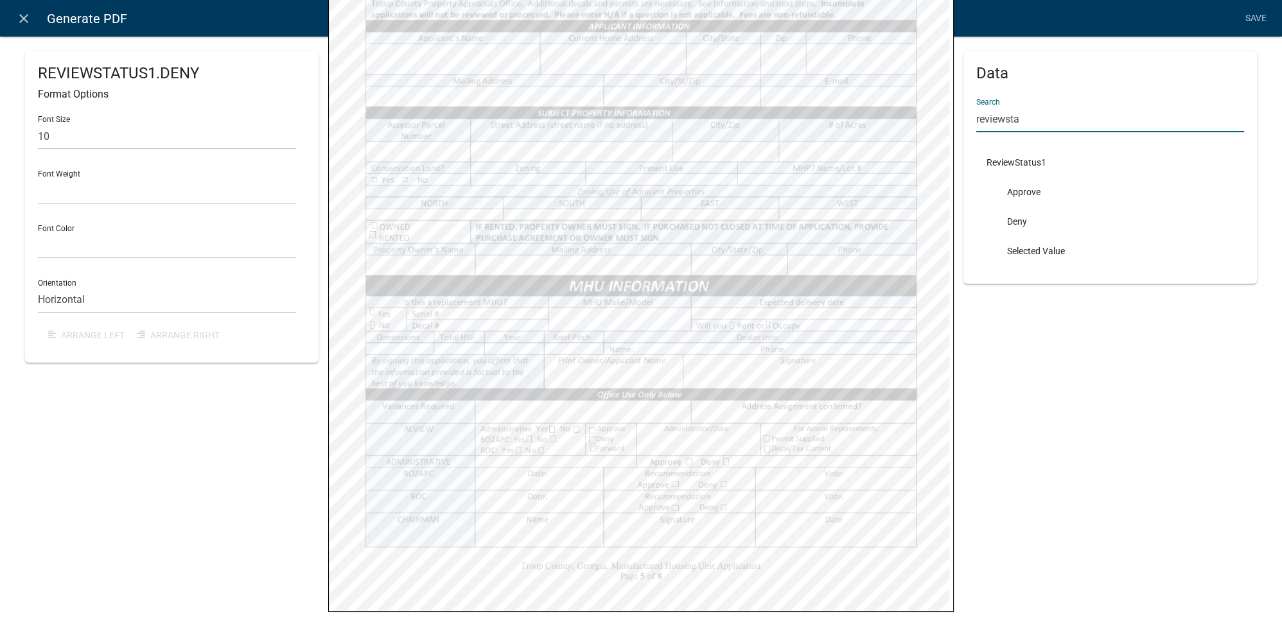
type input "reviewsta"
select select
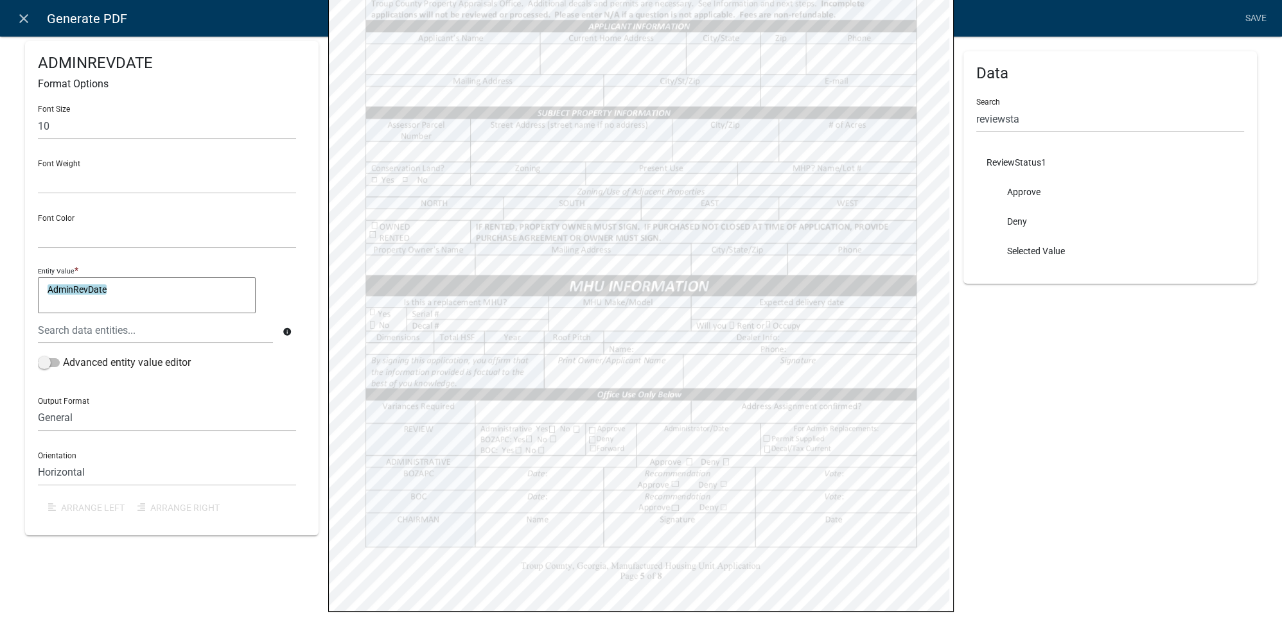
select select
click at [162, 286] on textarea "ZoningAdmin" at bounding box center [147, 296] width 218 height 36
type textarea "ZoningAdmin & " / " &"
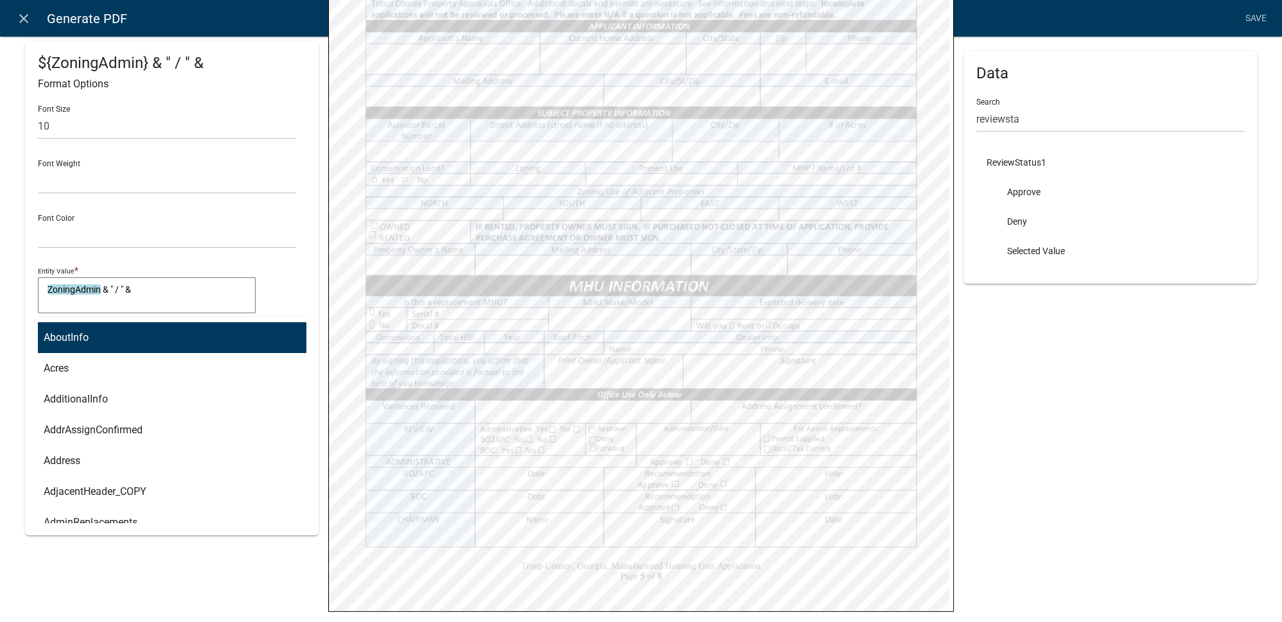
click at [128, 337] on div "AboutInfo Acres AdditionalInfo AddrAssignConfirmed Address AdjacentHeader_COPY …" at bounding box center [155, 330] width 254 height 26
type input "date"
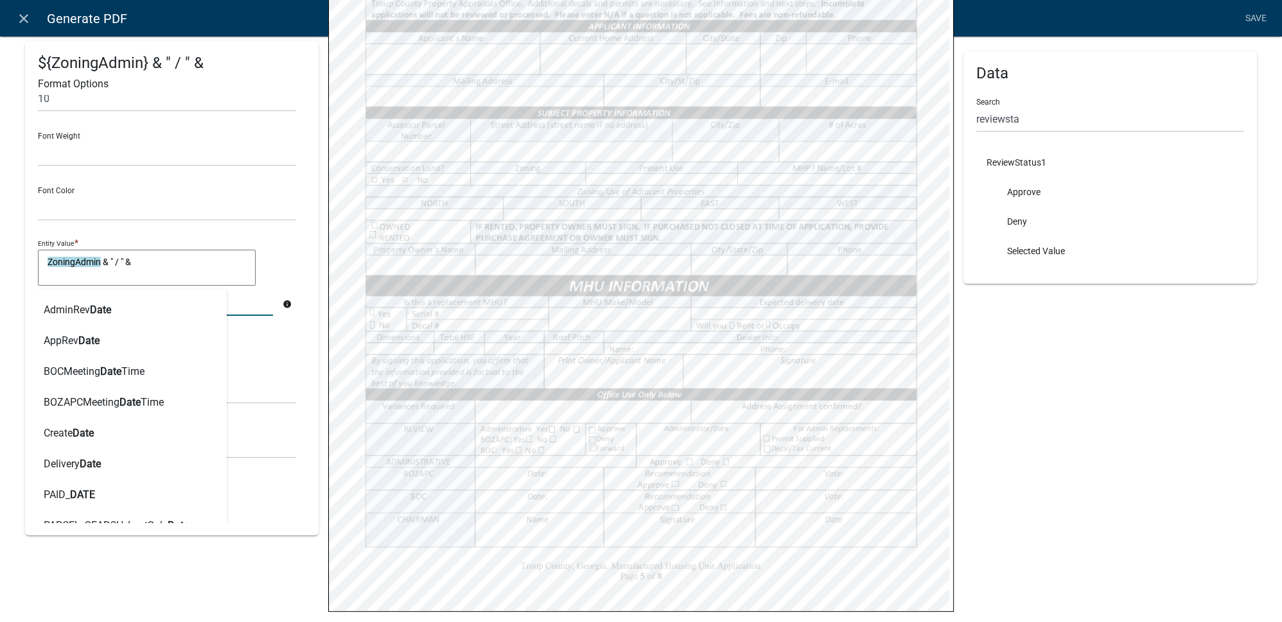
scroll to position [0, 0]
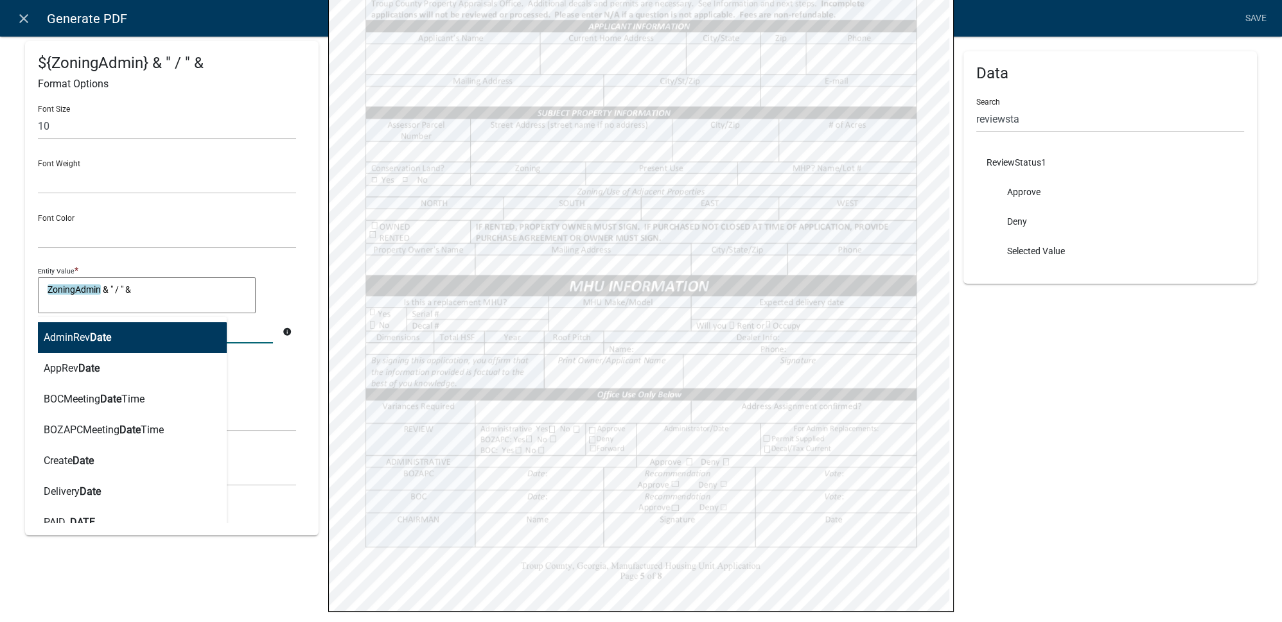
click at [113, 348] on button "AdminRev Date" at bounding box center [127, 337] width 198 height 31
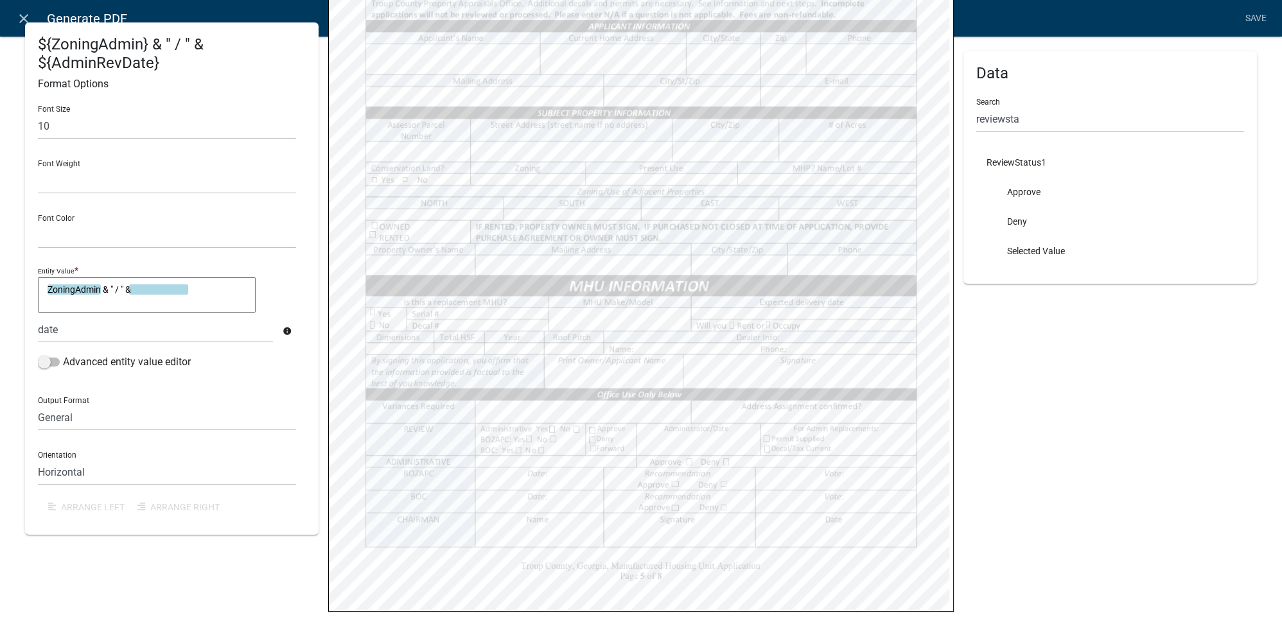
type textarea "ZoningAdmin & " / " & AdminRevDate"
select select
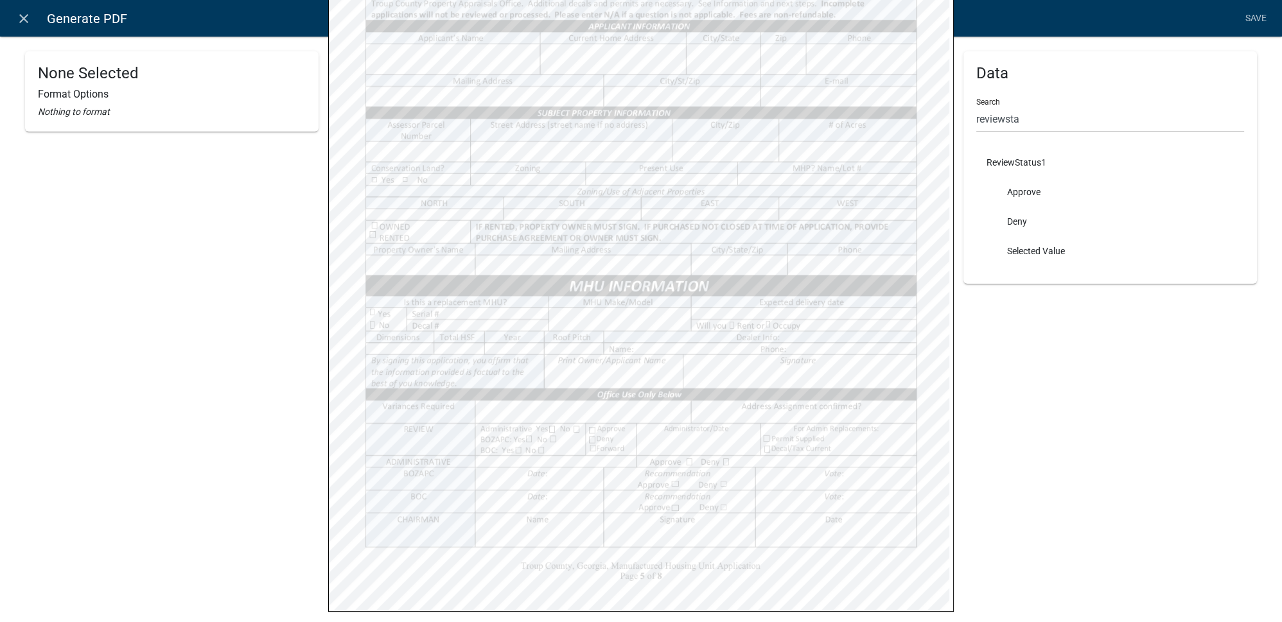
select select
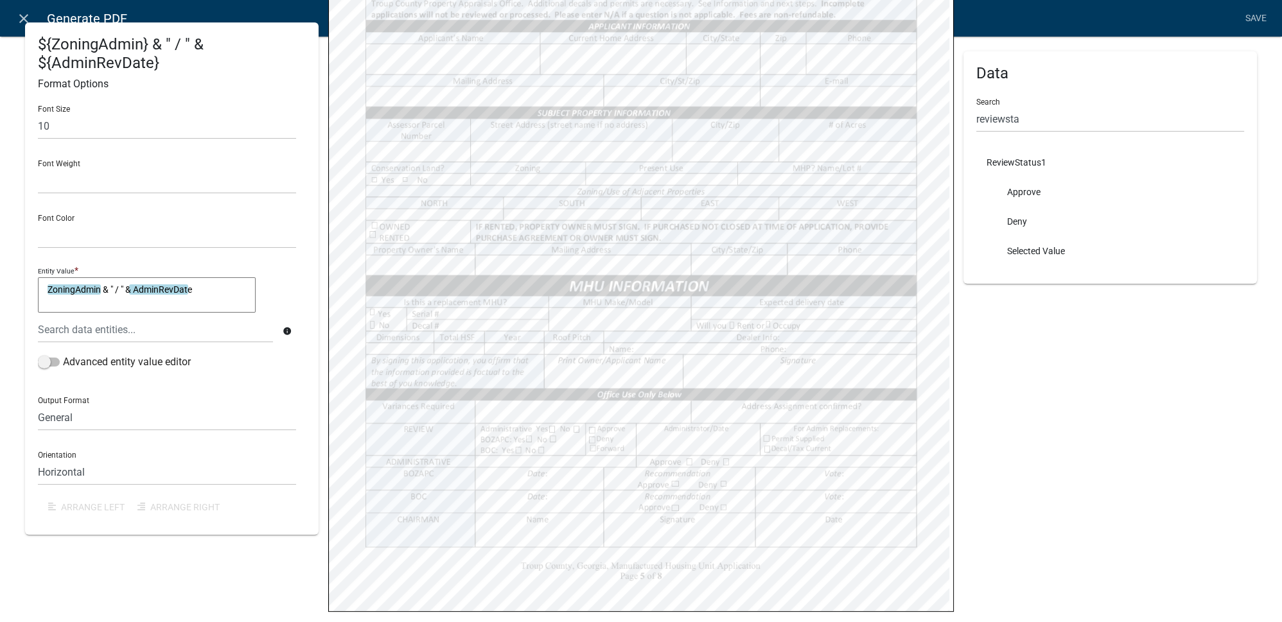
select select
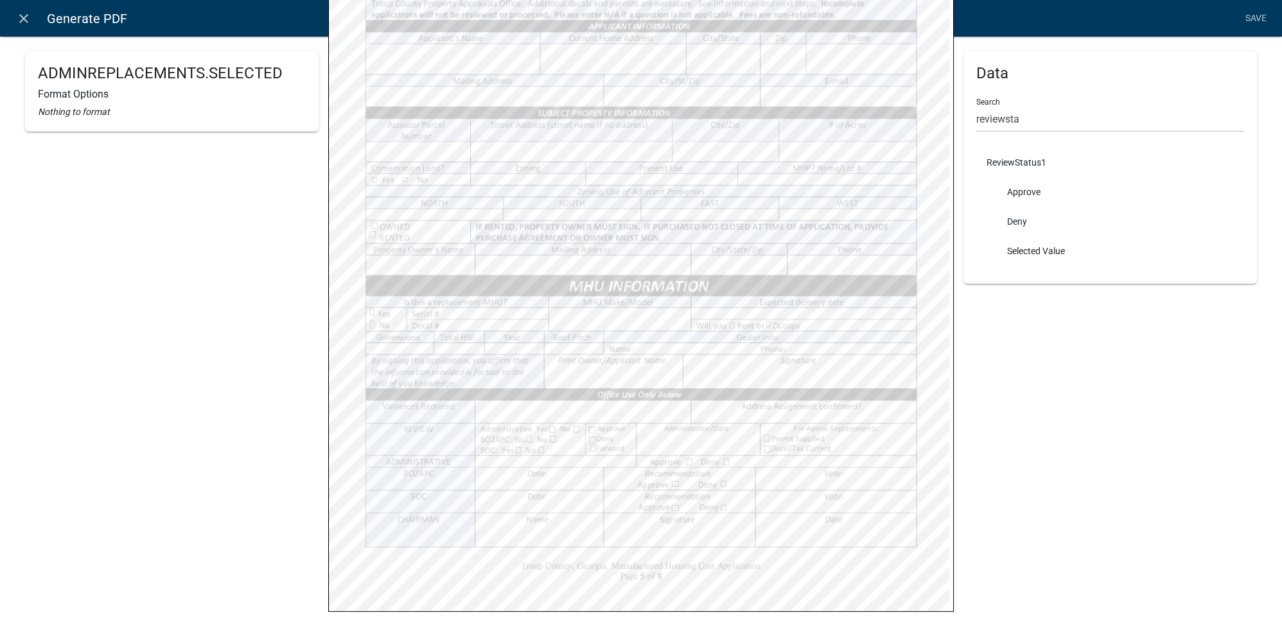
select select
drag, startPoint x: 1025, startPoint y: 123, endPoint x: 956, endPoint y: 120, distance: 68.1
click at [964, 120] on div "Data Search reviewsta ReviewStatus1 Approve Deny Selected Value" at bounding box center [1111, 167] width 294 height 233
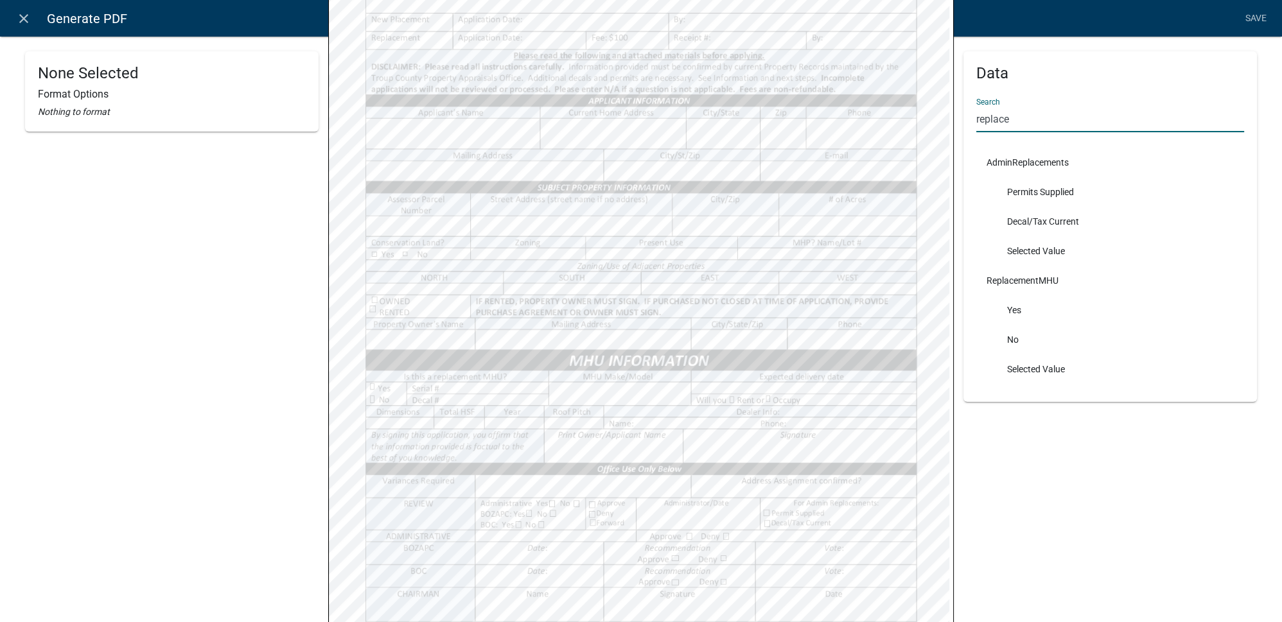
scroll to position [293, 0]
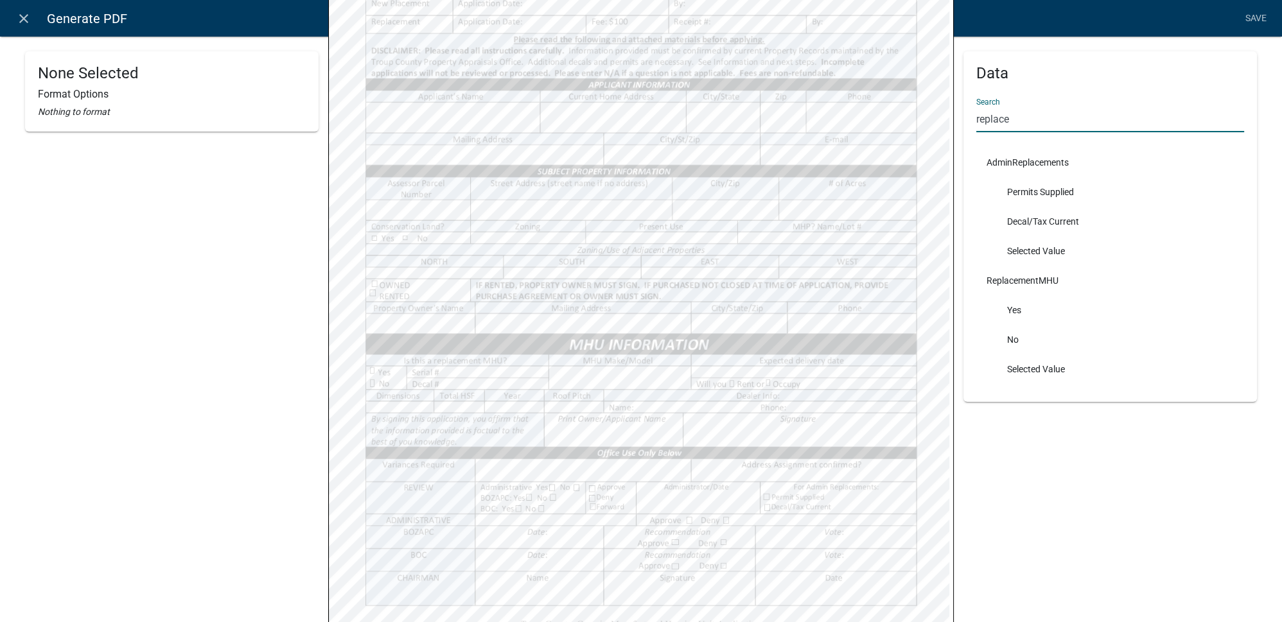
type input "replace"
select select
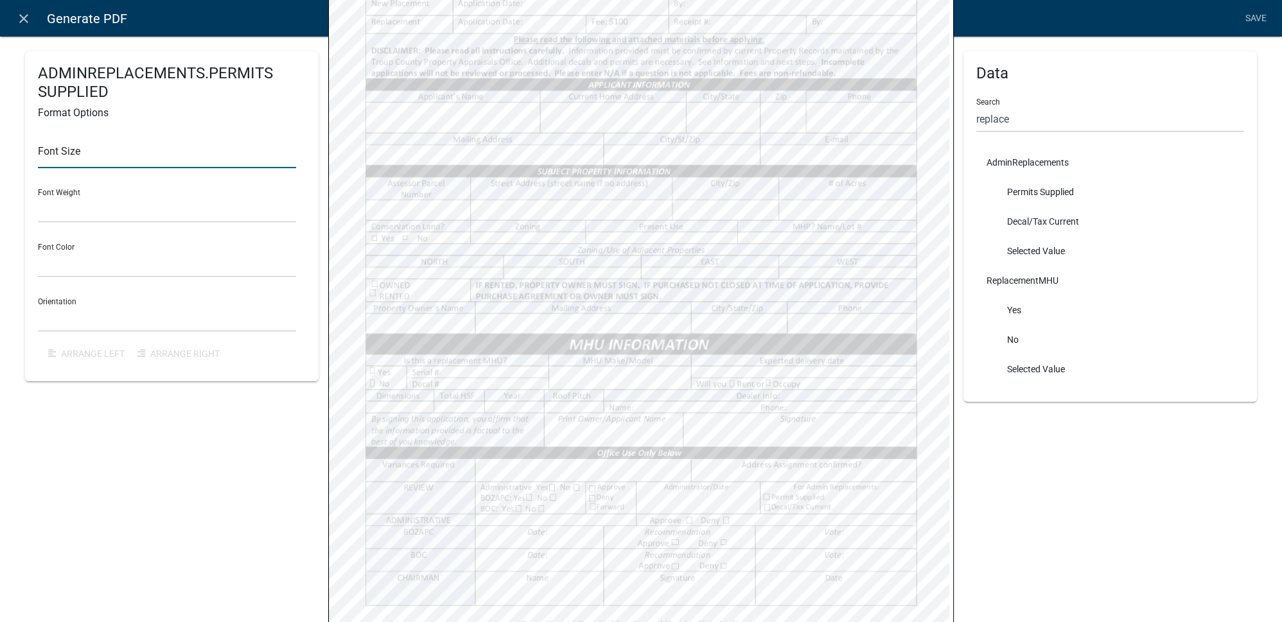
click at [103, 147] on input "text" at bounding box center [167, 155] width 258 height 26
type input "10"
click at [290, 251] on select "Black Red" at bounding box center [167, 264] width 258 height 26
click at [303, 268] on div "Font Size 10 Font Weight Normal Bold Font Color Black Red Orientation Horizonta…" at bounding box center [172, 246] width 268 height 245
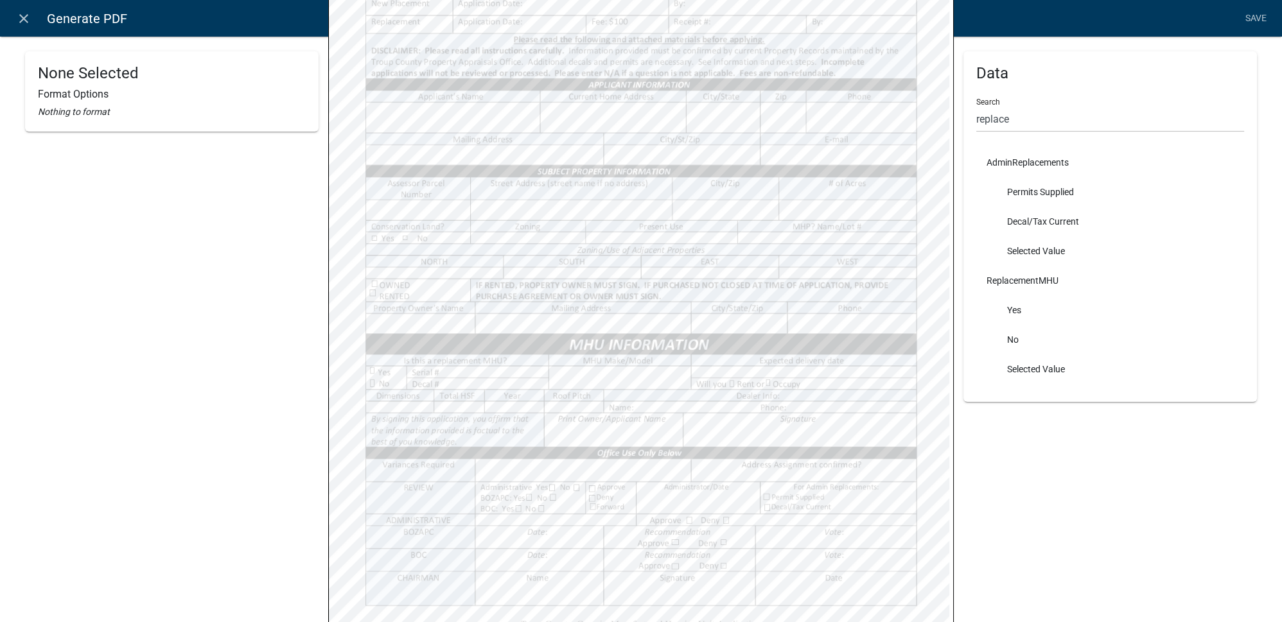
select select
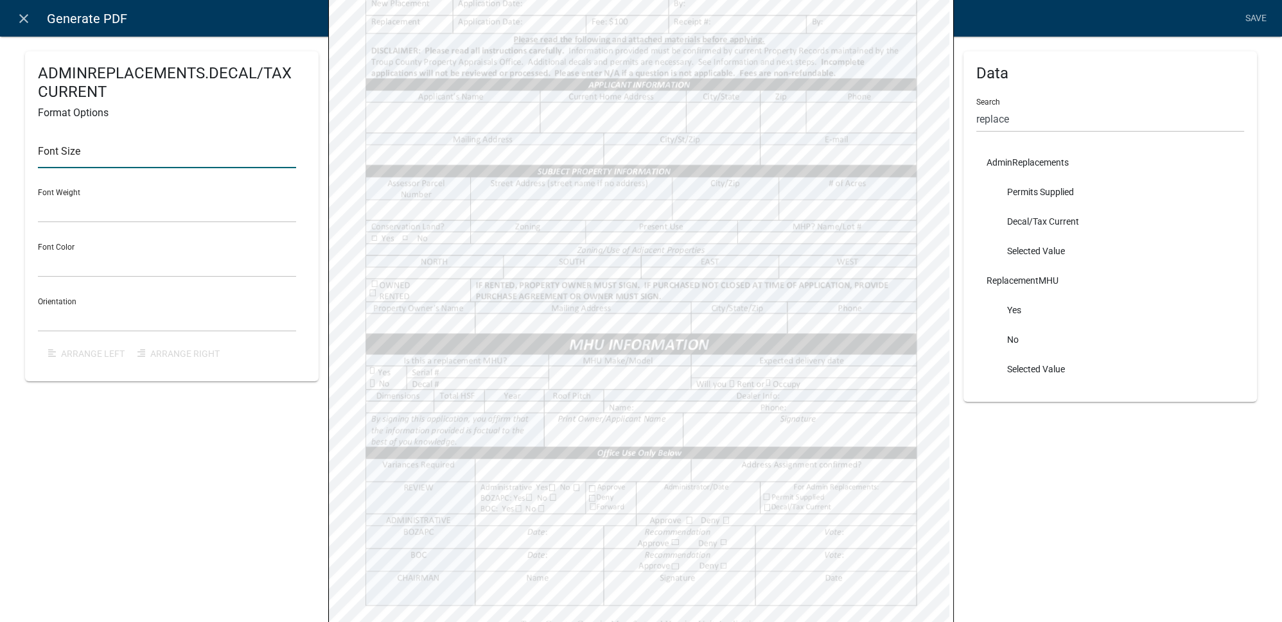
click at [81, 159] on input "text" at bounding box center [167, 155] width 258 height 26
type input "10"
click at [298, 242] on div "Font Size 10 Font Weight Normal Bold Font Color Black Red Orientation Horizonta…" at bounding box center [172, 246] width 268 height 245
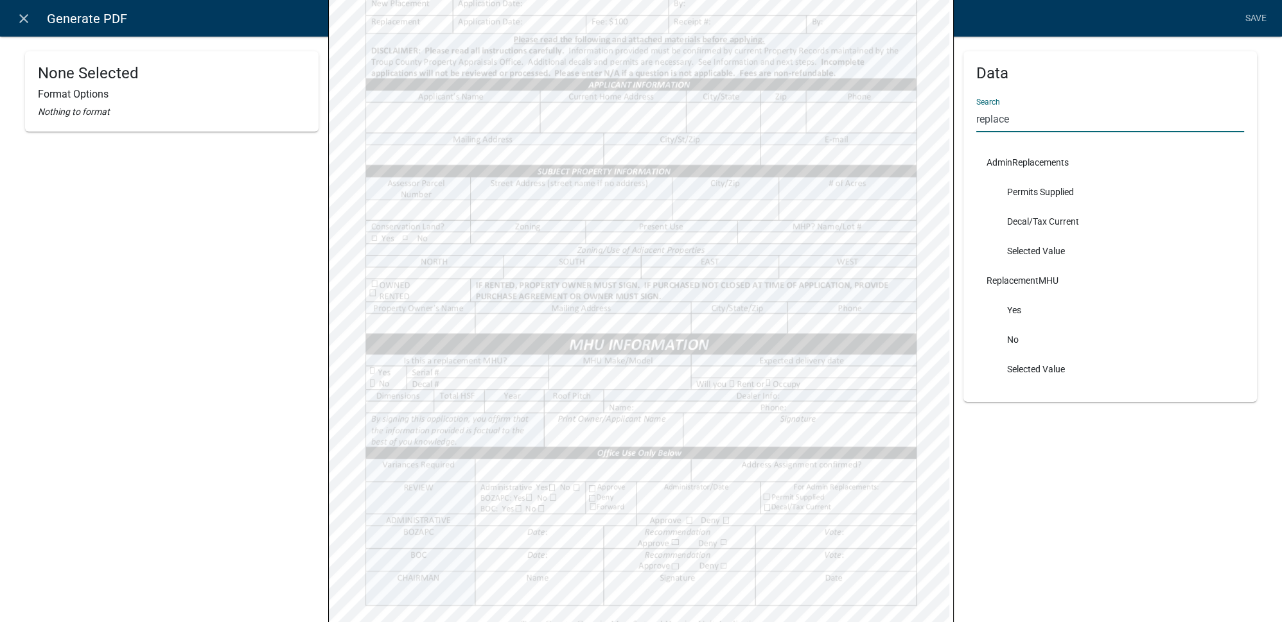
click at [1016, 118] on input "replace" at bounding box center [1110, 119] width 268 height 26
click at [1244, 495] on div "Data Search replace AdminReplacements Permits Supplied Decal/Tax Current Select…" at bounding box center [1111, 175] width 294 height 835
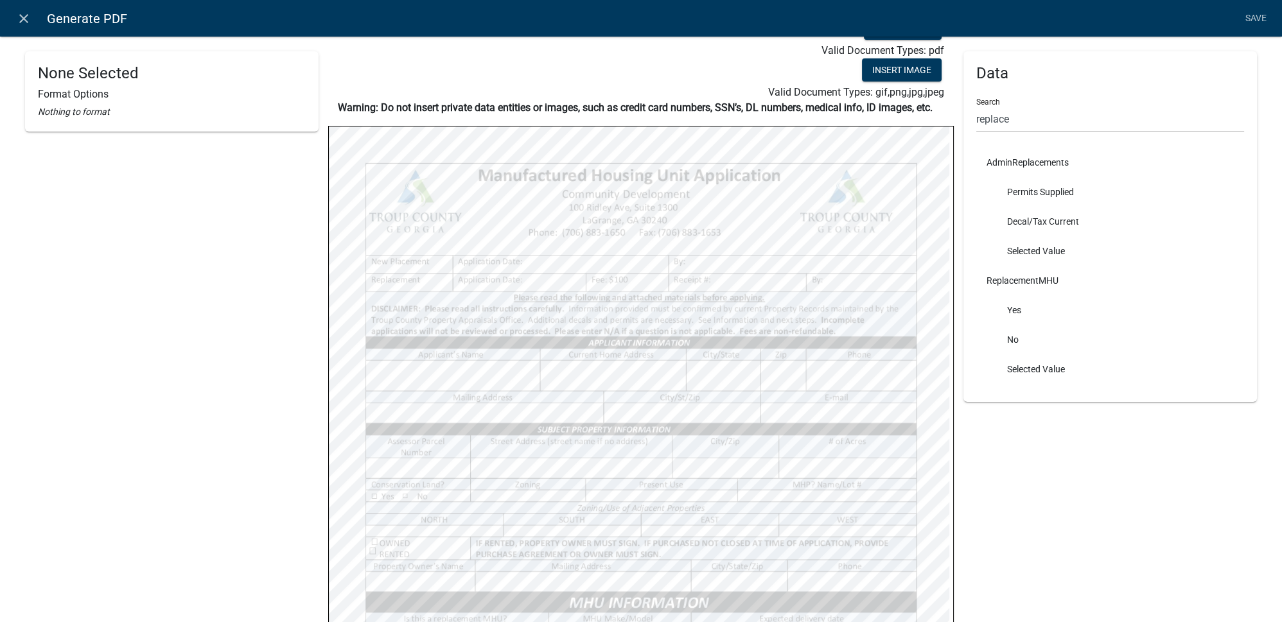
scroll to position [0, 0]
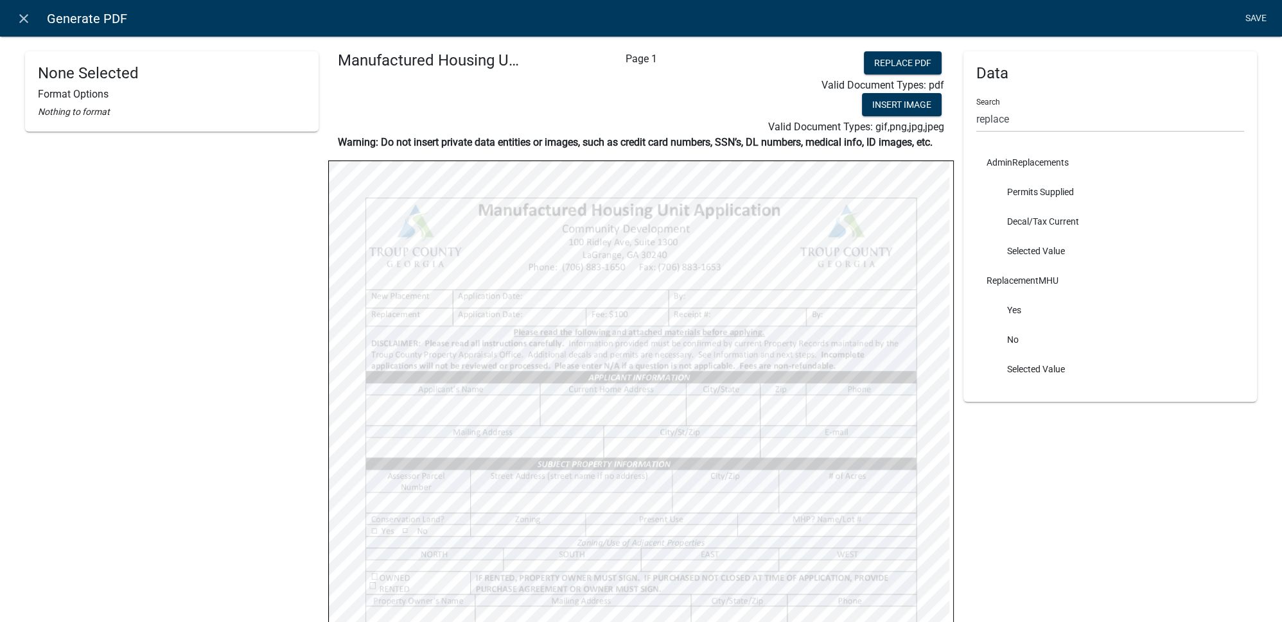
click at [1269, 19] on link "Save" at bounding box center [1256, 18] width 32 height 24
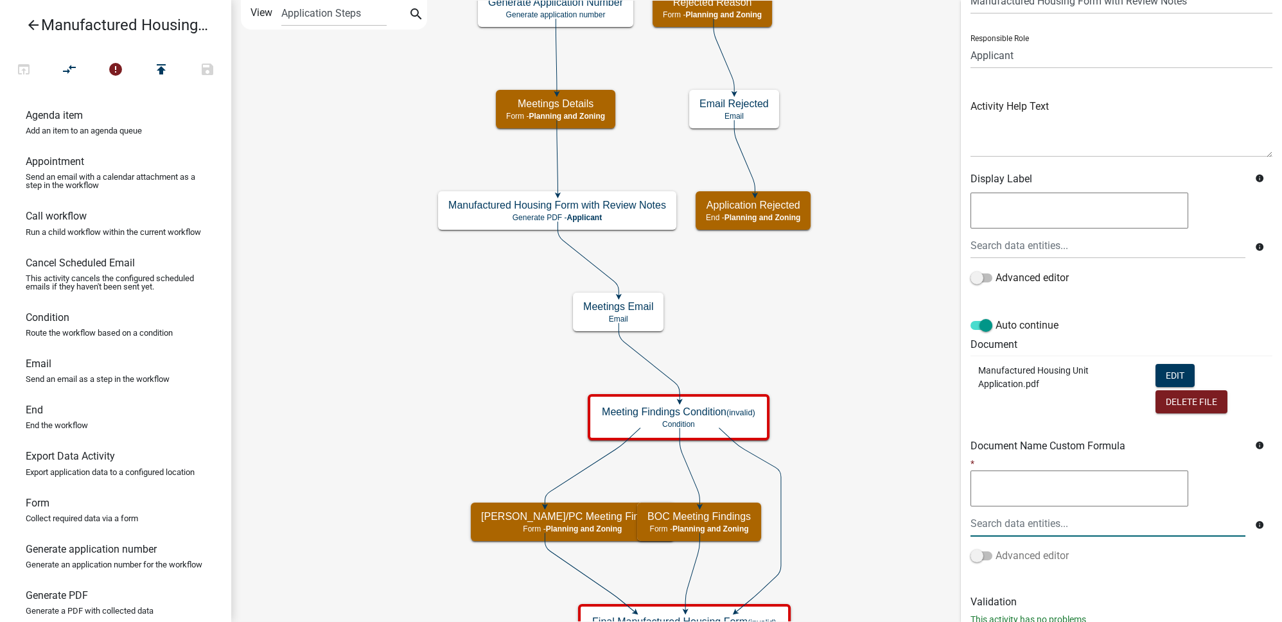
scroll to position [105, 0]
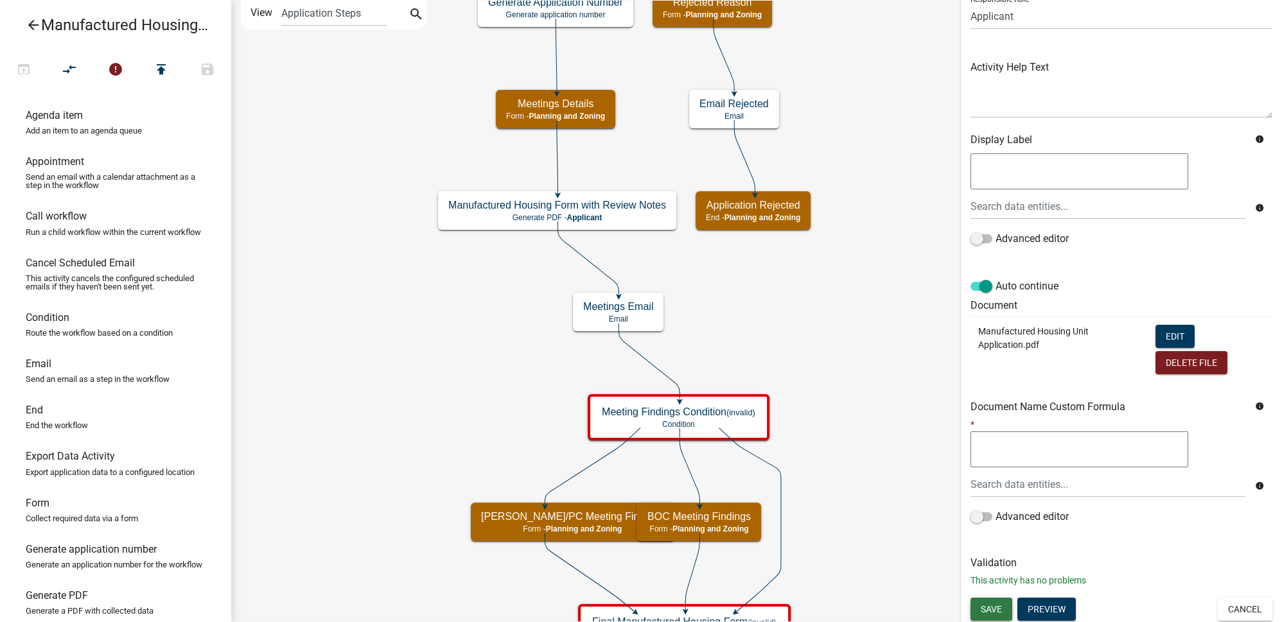
click at [997, 604] on span "Save" at bounding box center [991, 609] width 21 height 10
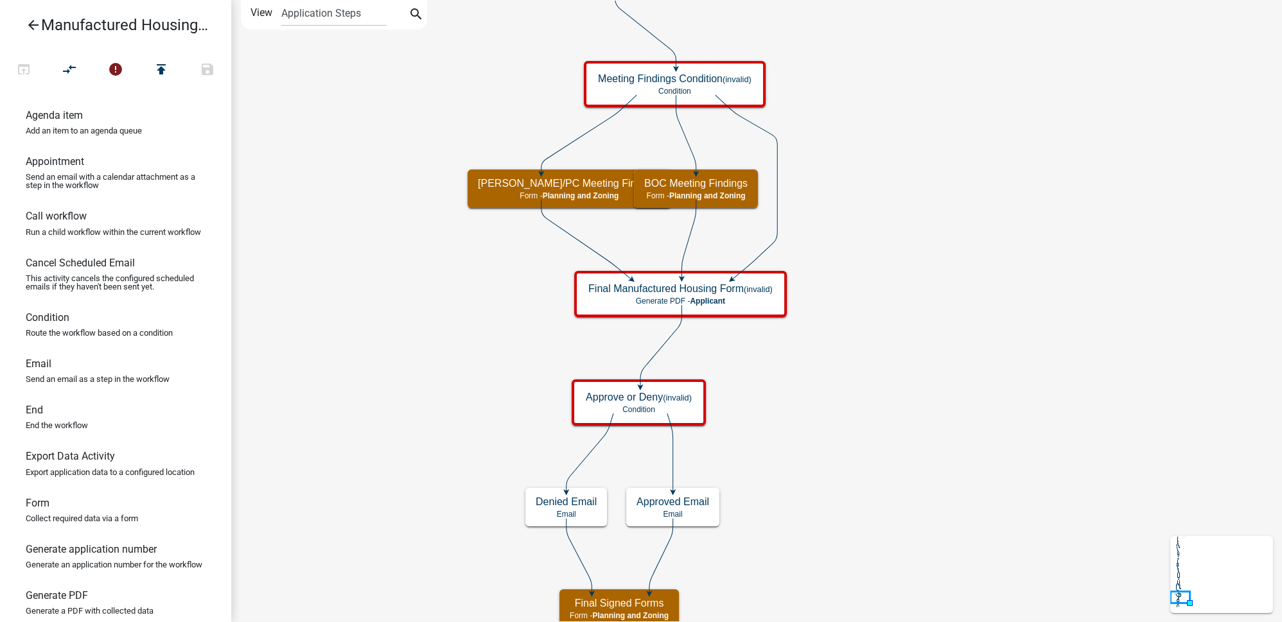
click at [30, 21] on icon "arrow_back" at bounding box center [33, 26] width 15 height 18
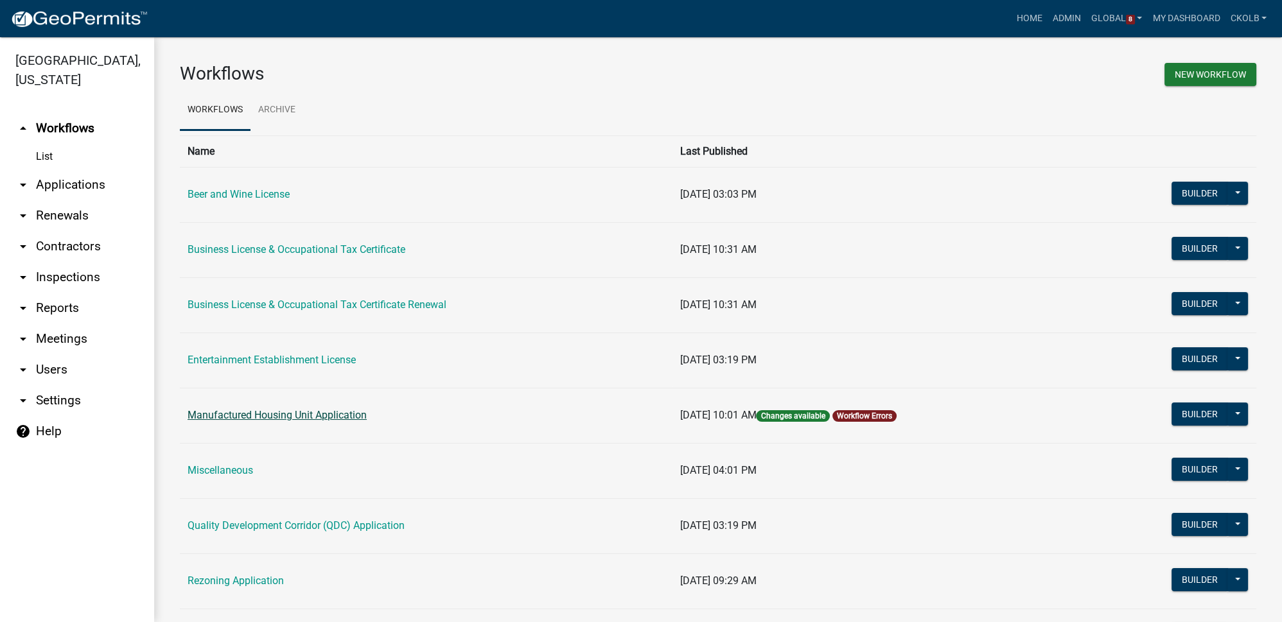
click at [258, 418] on link "Manufactured Housing Unit Application" at bounding box center [277, 415] width 179 height 12
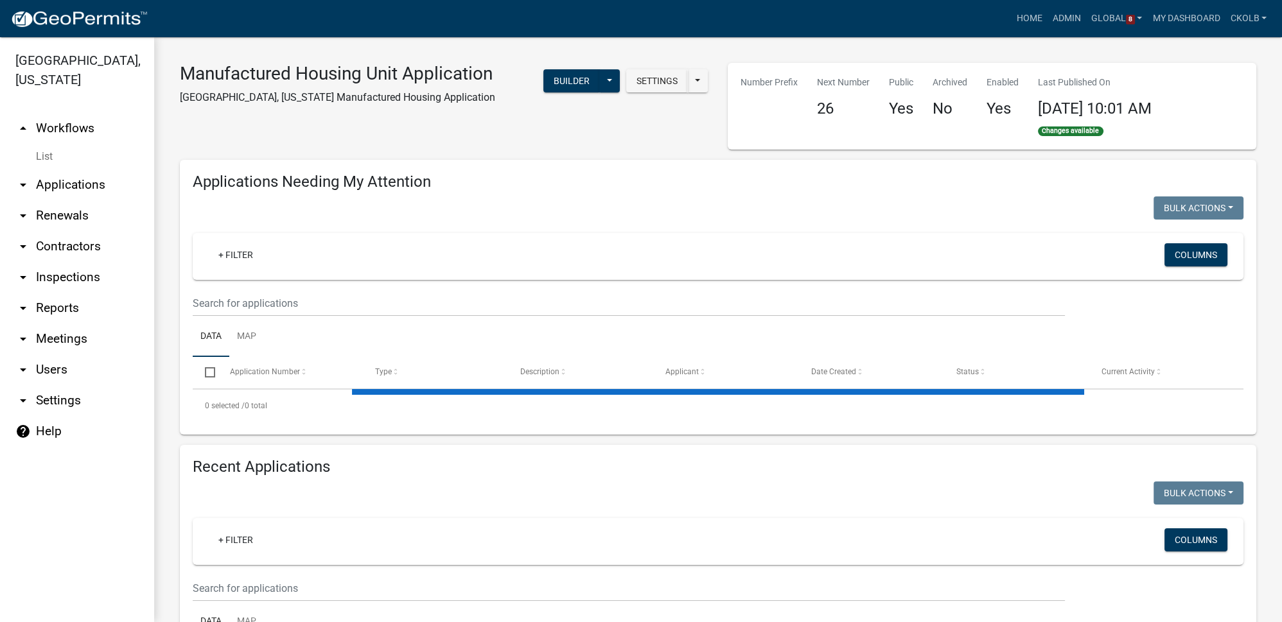
select select "3: 100"
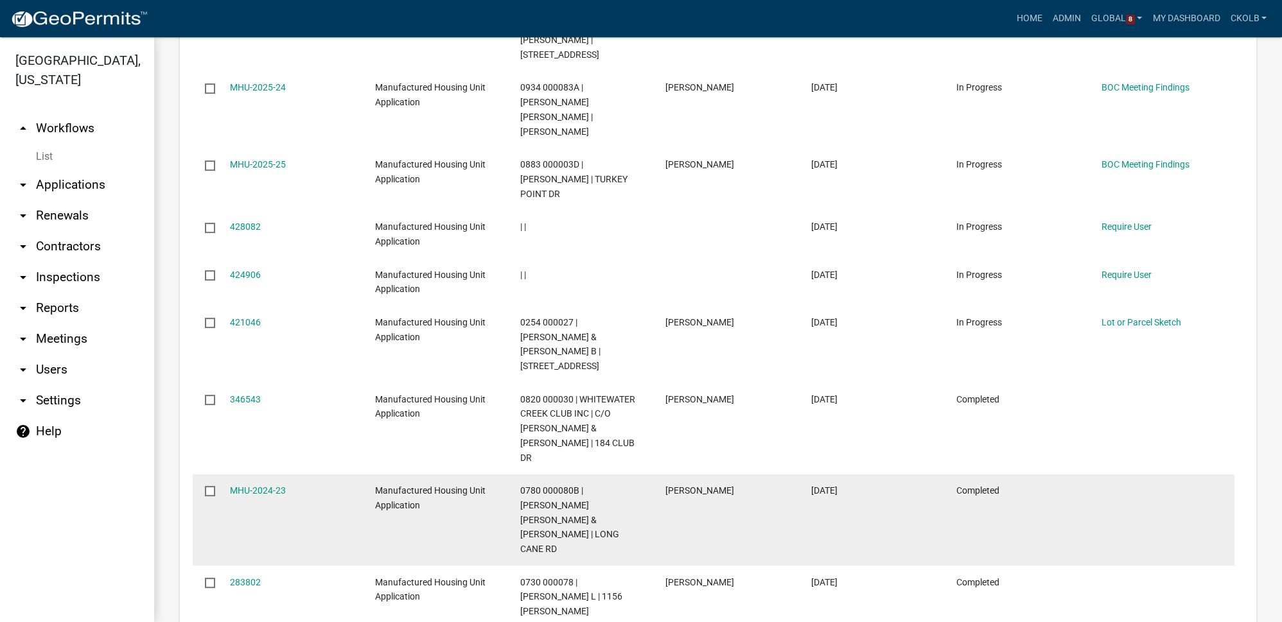
scroll to position [876, 0]
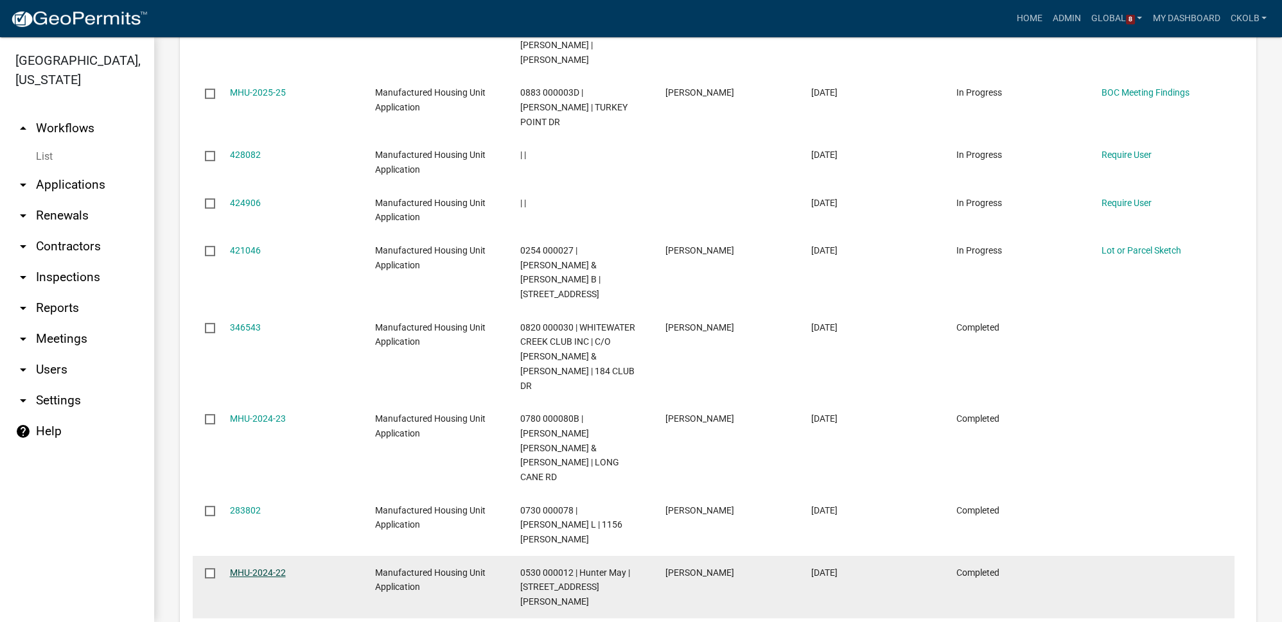
click at [268, 568] on link "MHU-2024-22" at bounding box center [258, 573] width 56 height 10
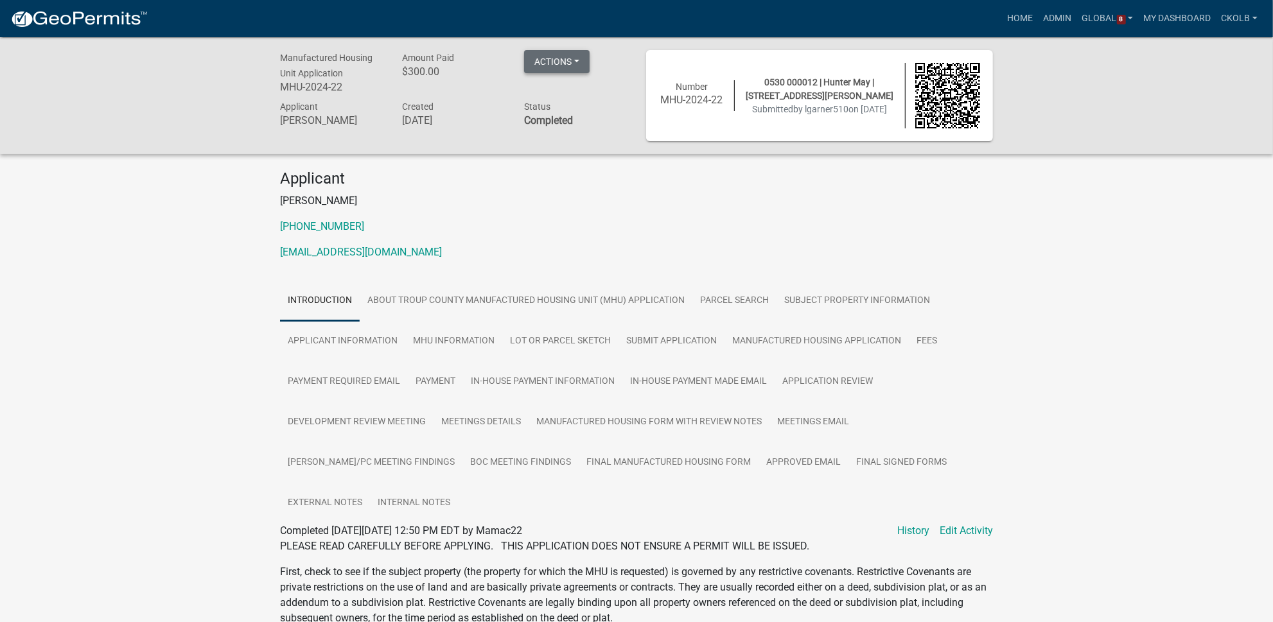
click at [585, 61] on button "Actions" at bounding box center [557, 61] width 66 height 23
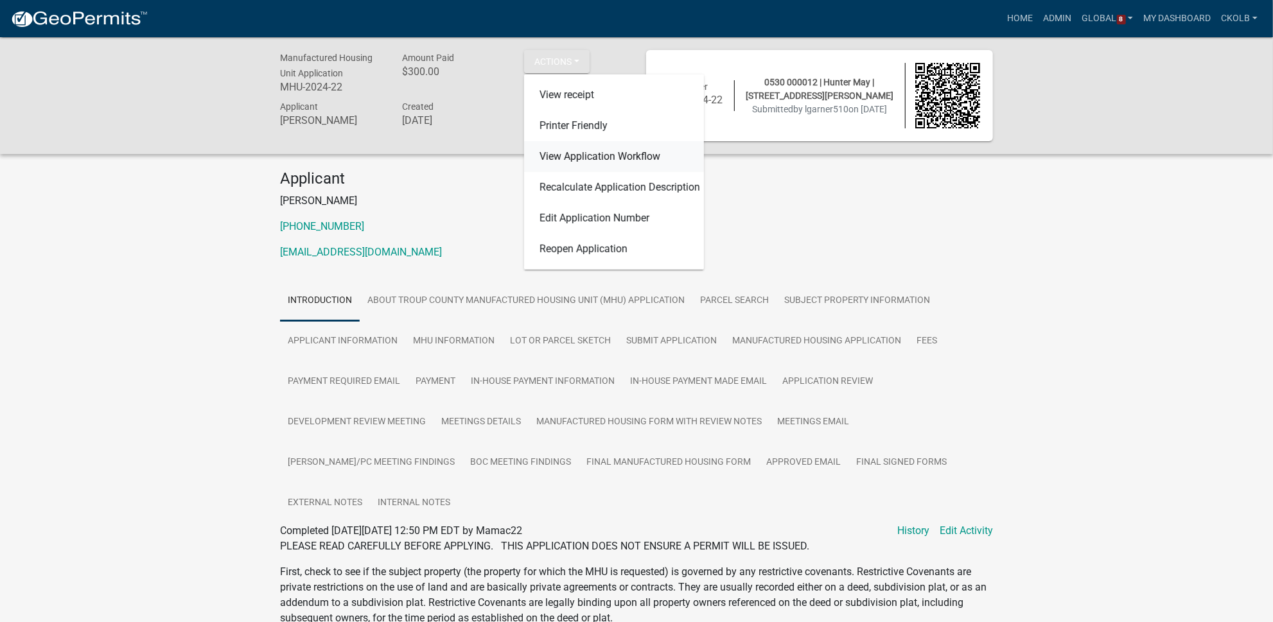
click at [598, 158] on link "View Application Workflow" at bounding box center [614, 156] width 180 height 31
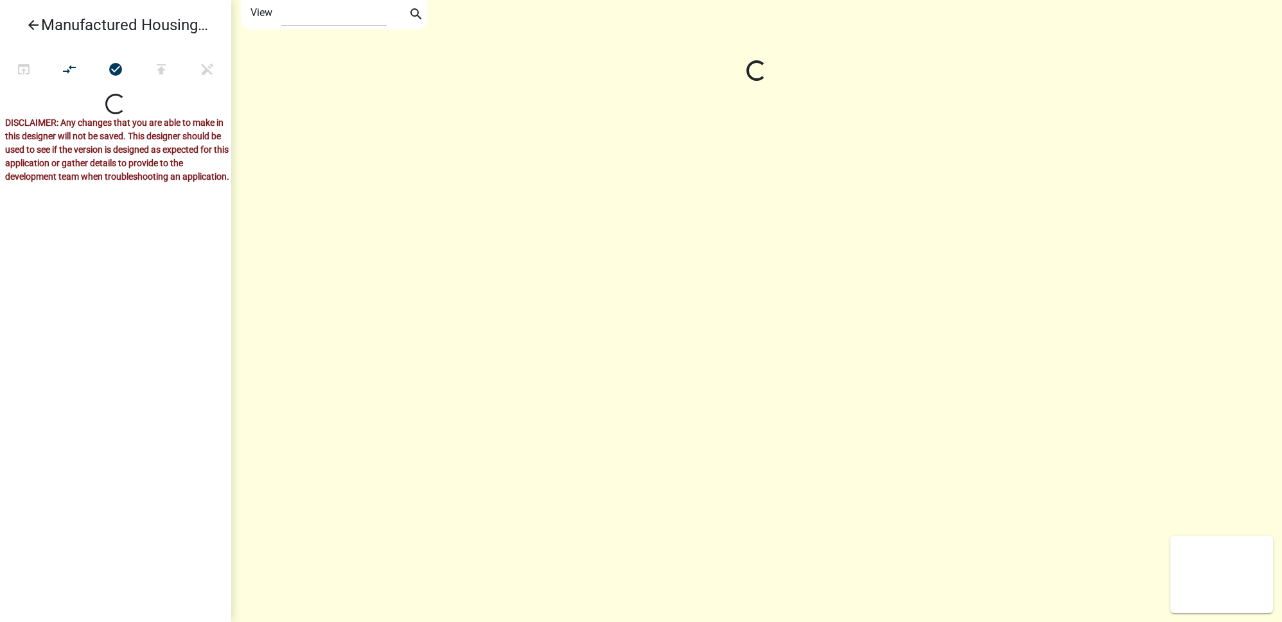
select select "1"
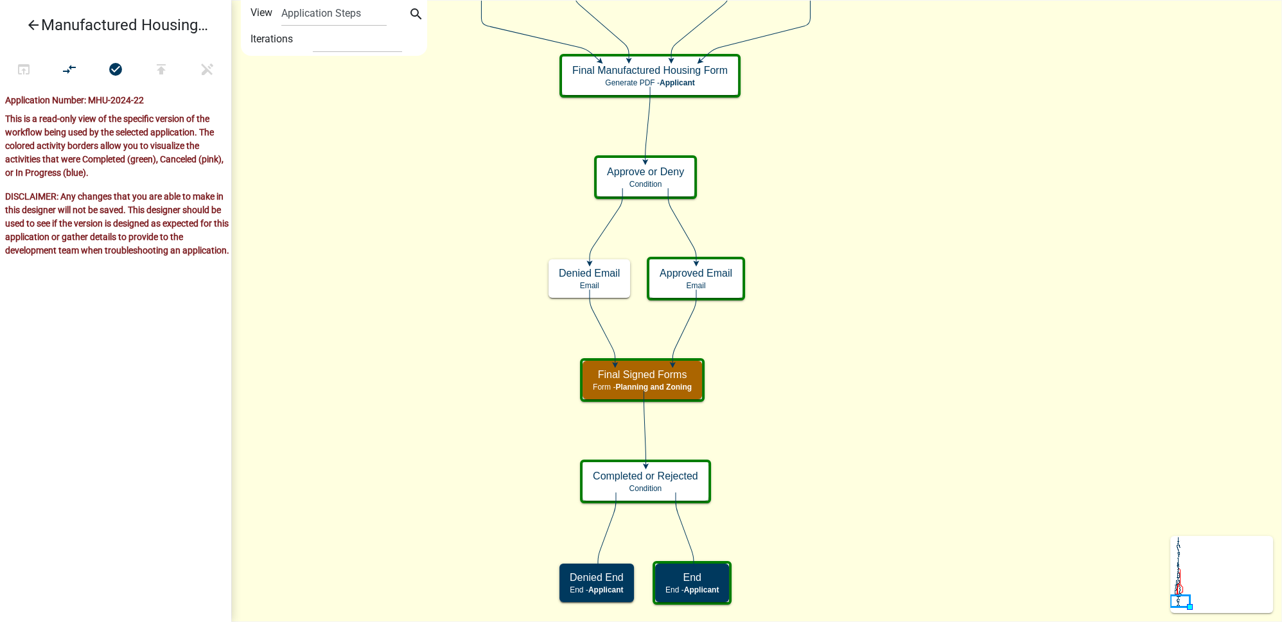
click at [921, 218] on icon "Start Start - Applicant Introduction Form - Applicant Parcel search Parcel sear…" at bounding box center [757, 311] width 1050 height 621
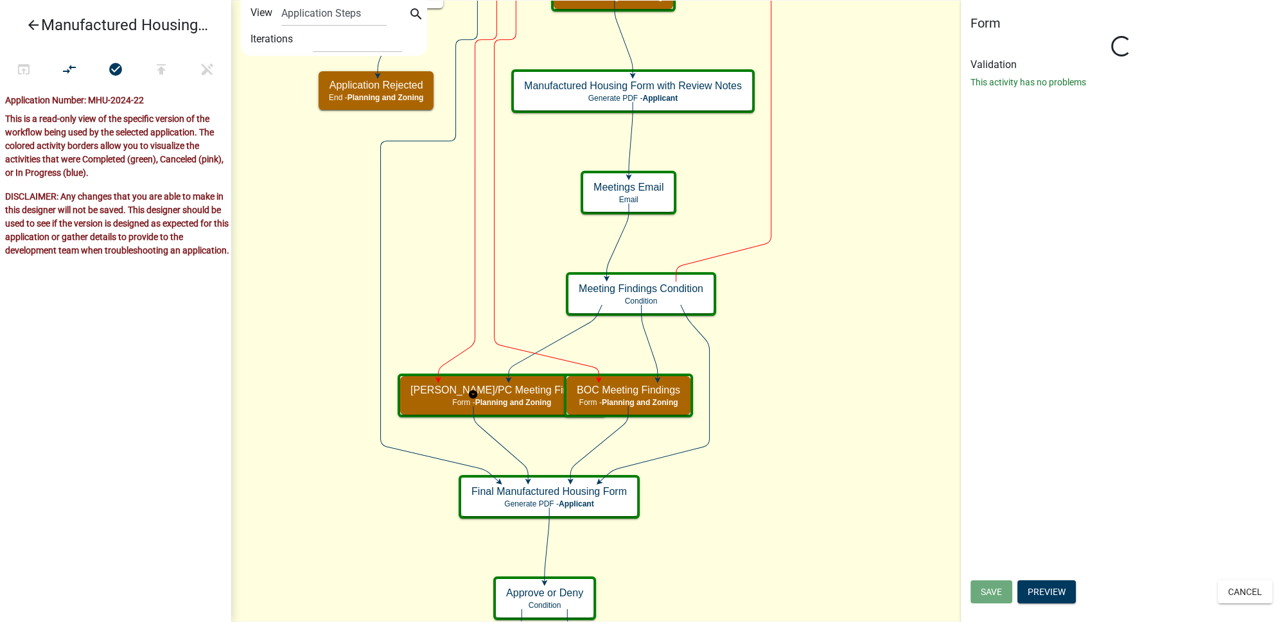
select select "DFBE1AAE-2156-4125-A1E0-9F27C9EFD53E"
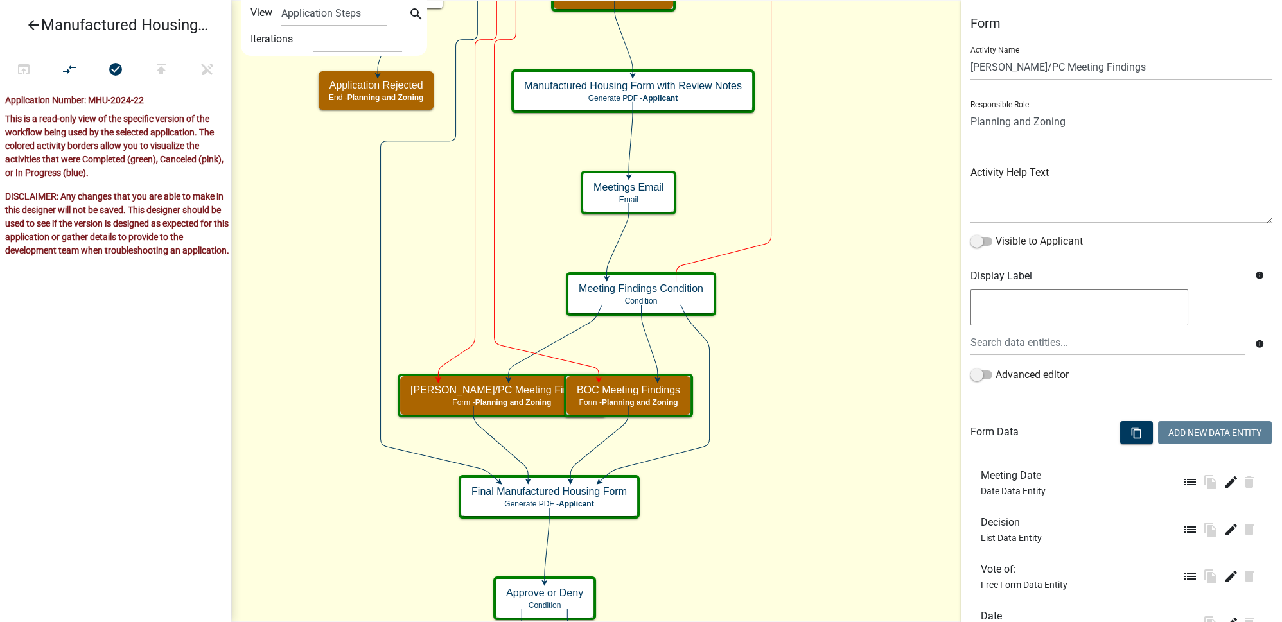
scroll to position [188, 0]
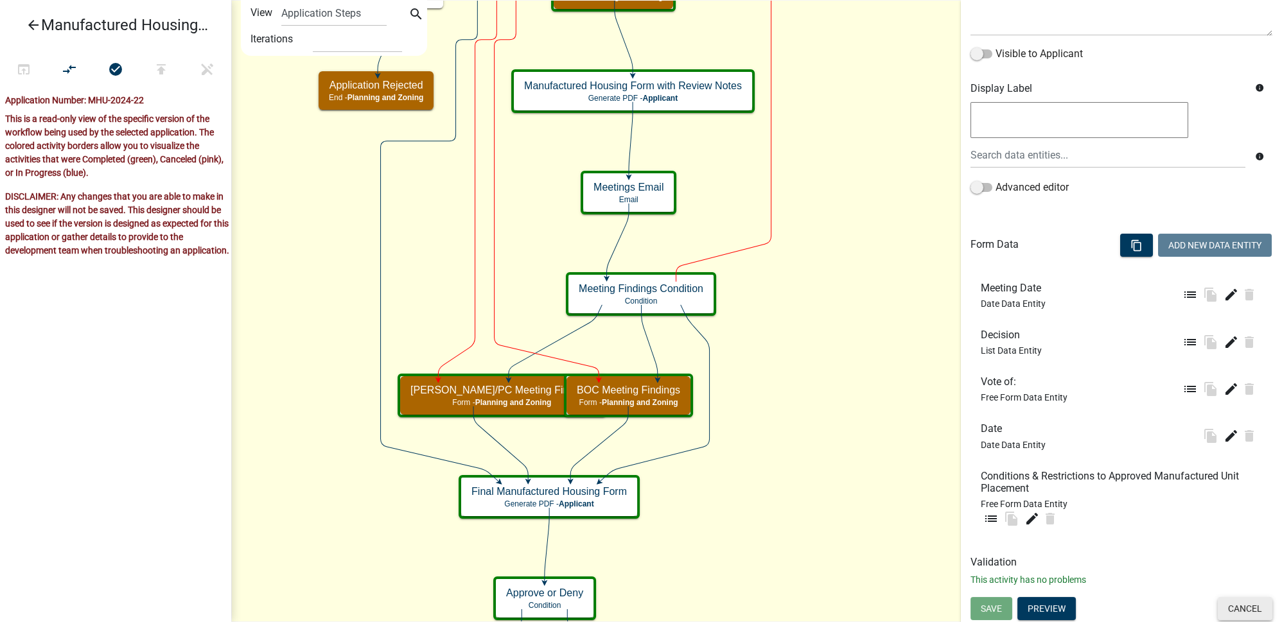
click at [1224, 617] on button "Cancel" at bounding box center [1245, 608] width 55 height 23
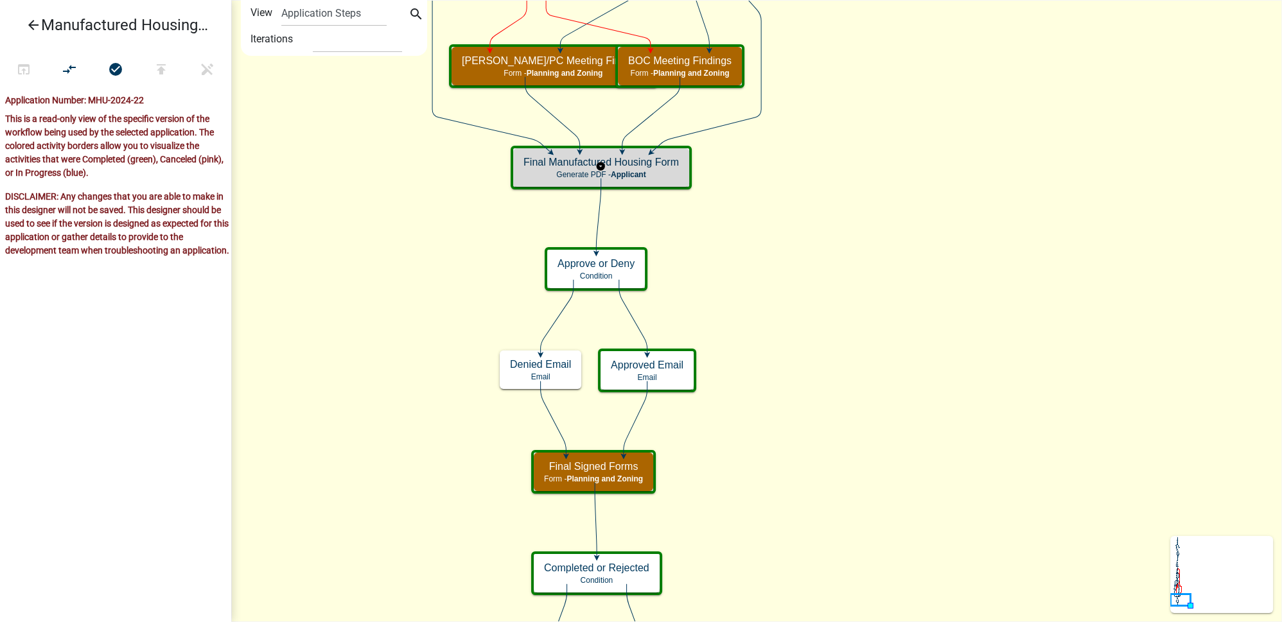
click at [658, 179] on div "Final Manufactured Housing Form Generate PDF - Applicant" at bounding box center [601, 167] width 176 height 39
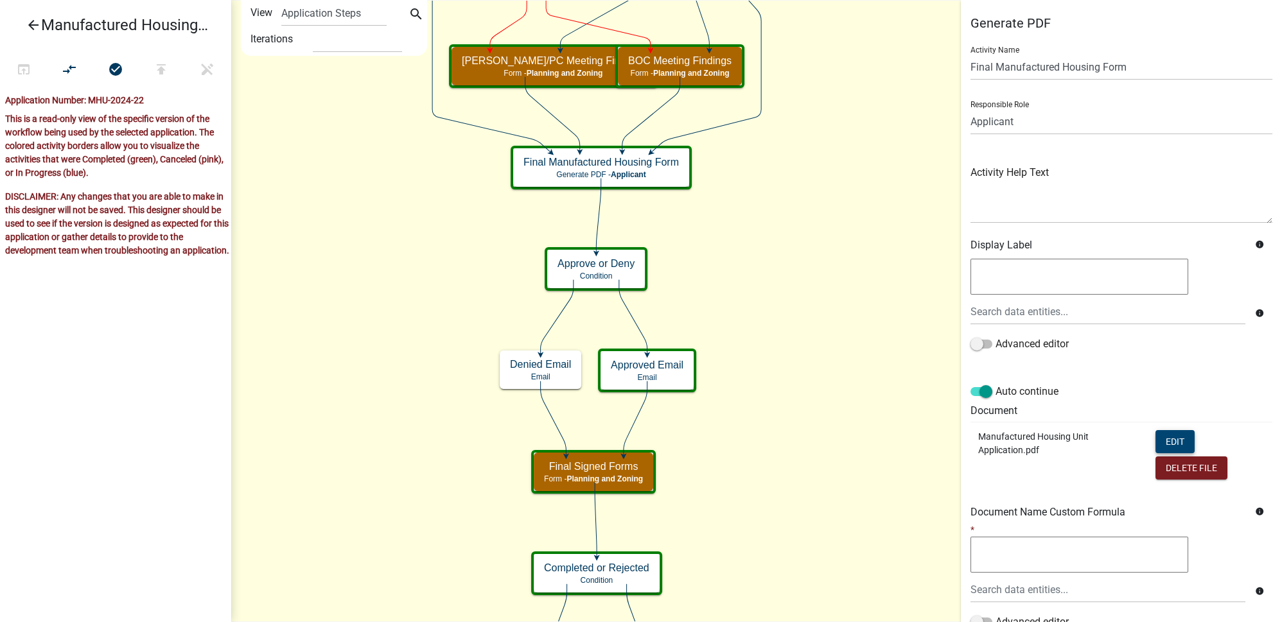
click at [1171, 439] on button "Edit" at bounding box center [1175, 441] width 39 height 23
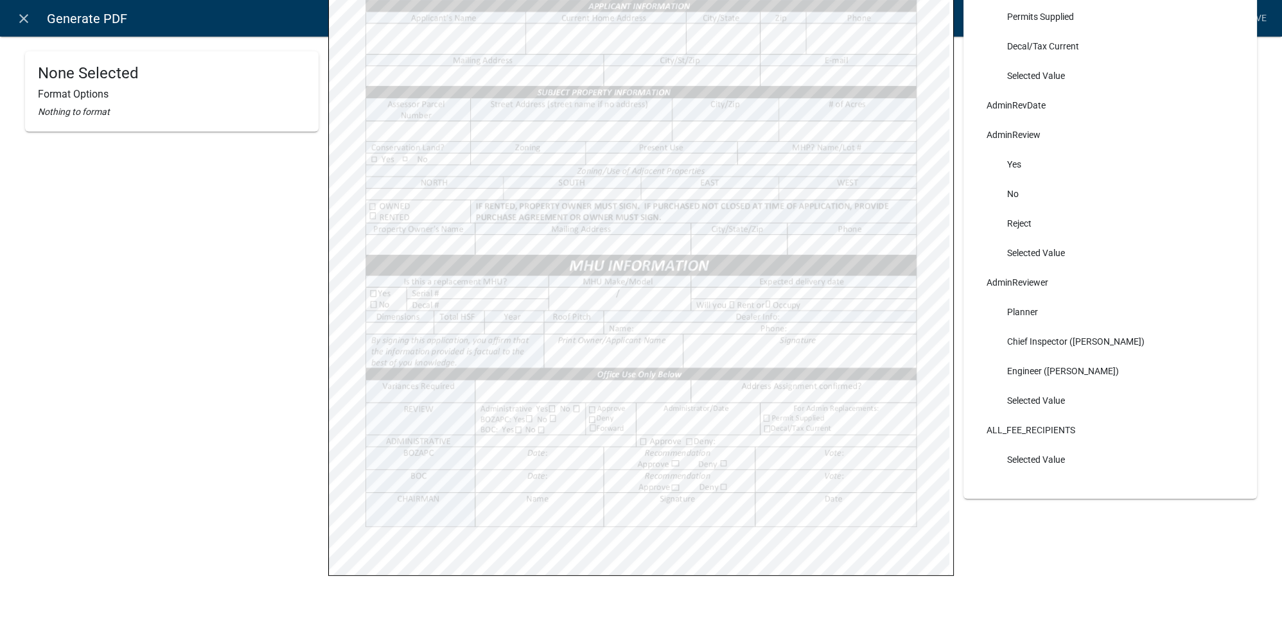
scroll to position [419, 0]
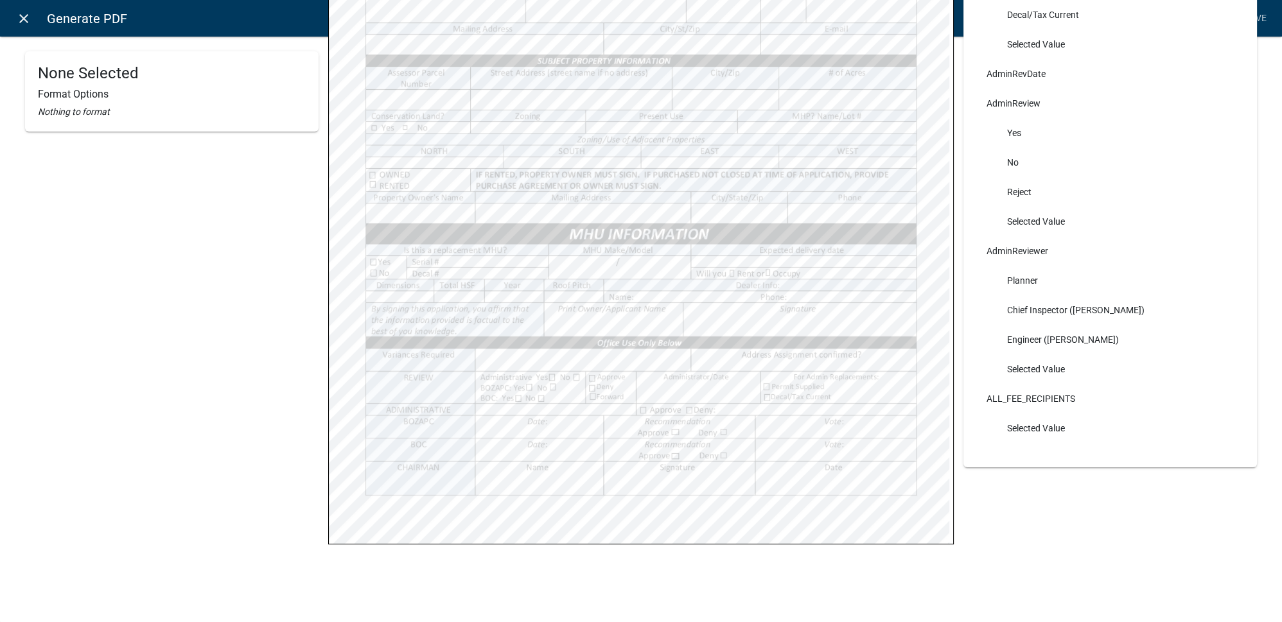
click at [33, 20] on link "close" at bounding box center [23, 18] width 26 height 26
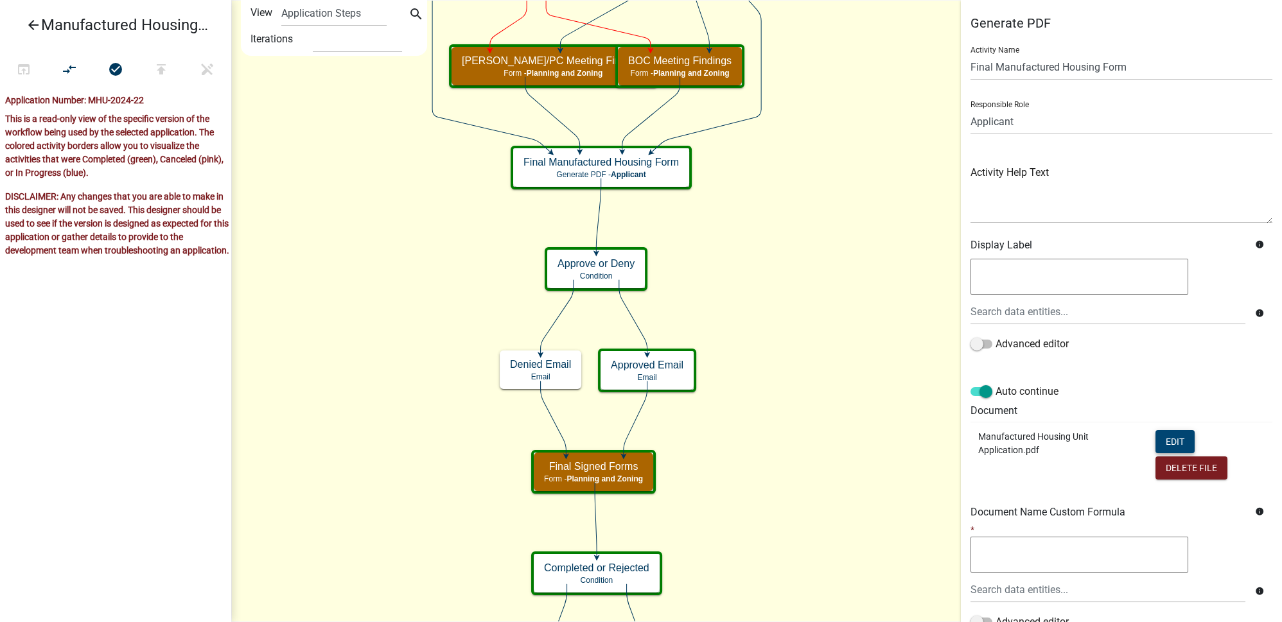
scroll to position [105, 0]
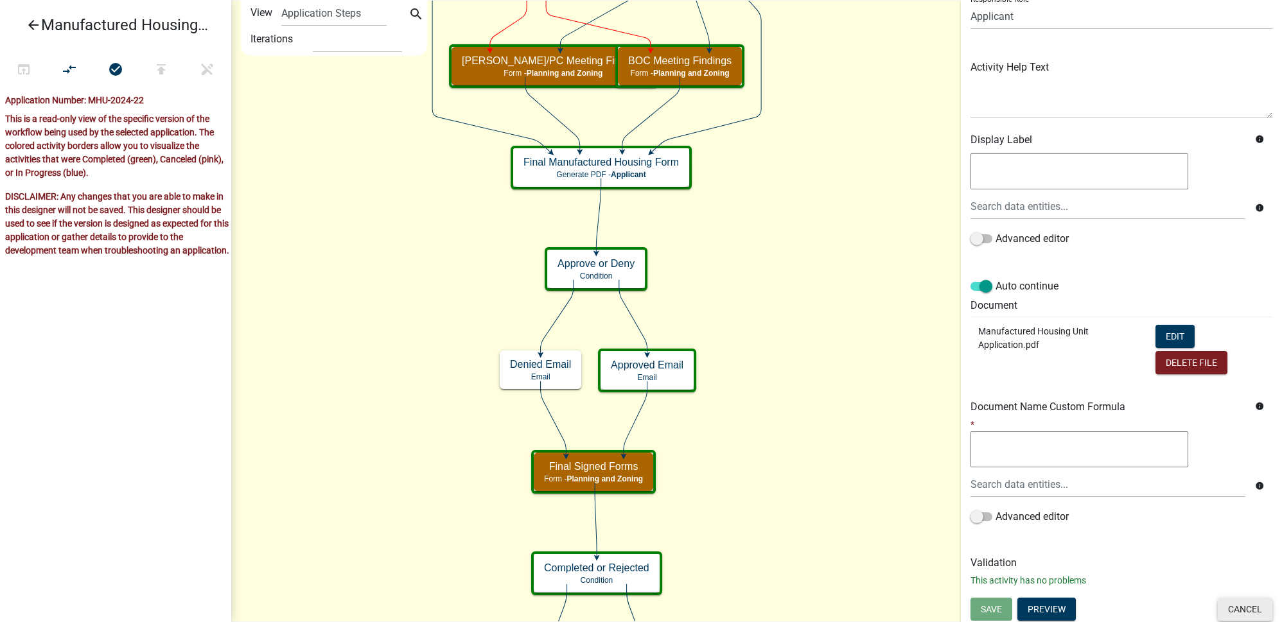
click at [1233, 609] on button "Cancel" at bounding box center [1245, 609] width 55 height 23
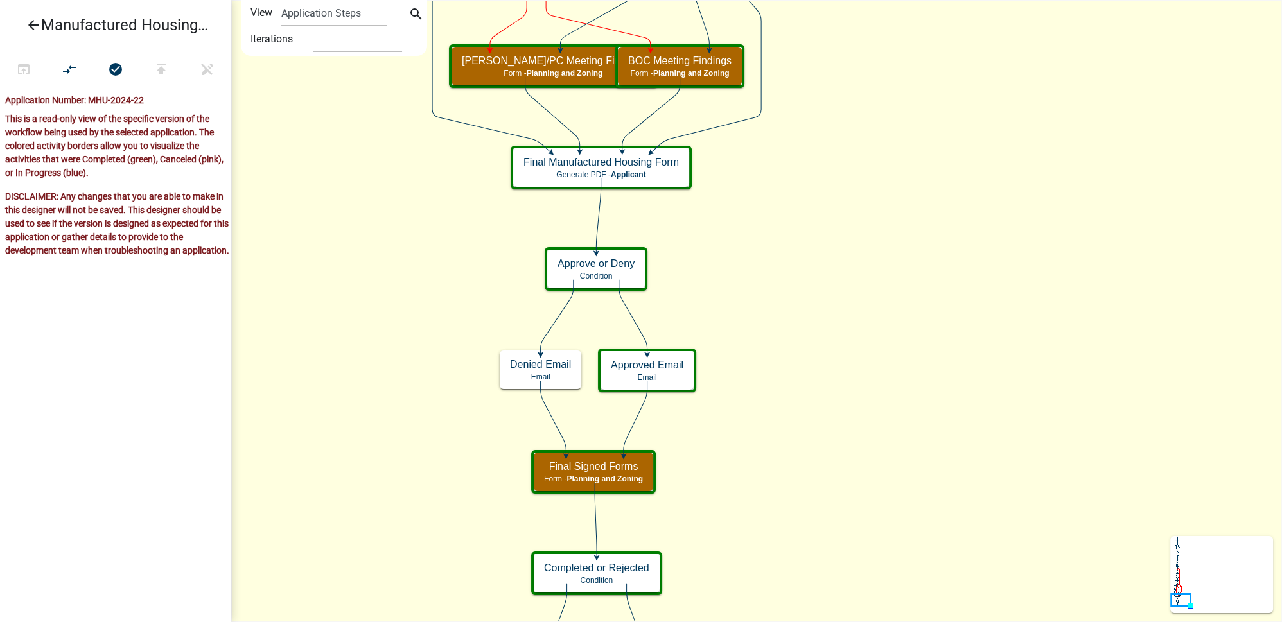
click at [30, 19] on icon "arrow_back" at bounding box center [33, 26] width 15 height 18
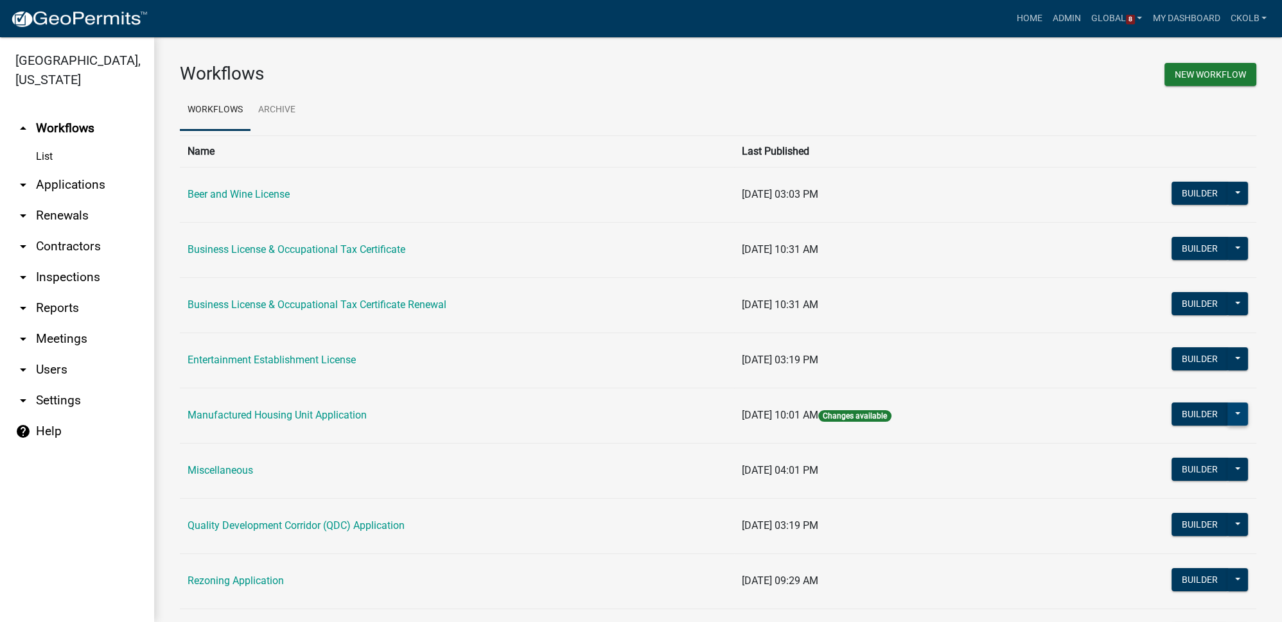
click at [1228, 415] on button at bounding box center [1238, 414] width 21 height 23
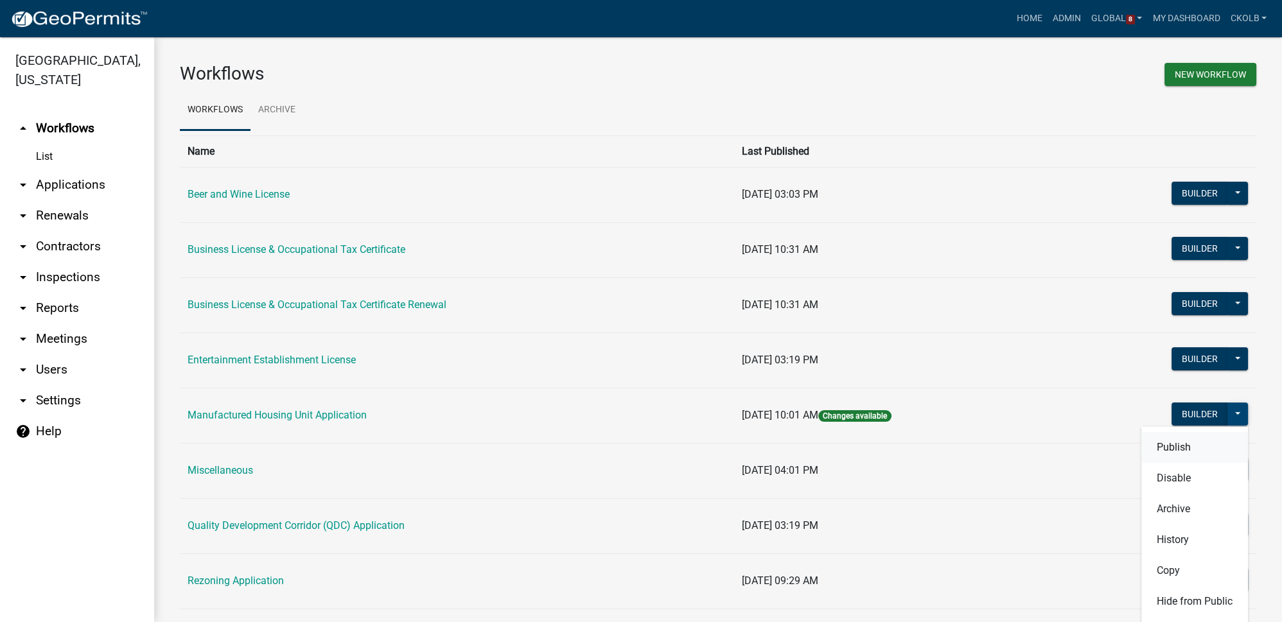
scroll to position [116, 0]
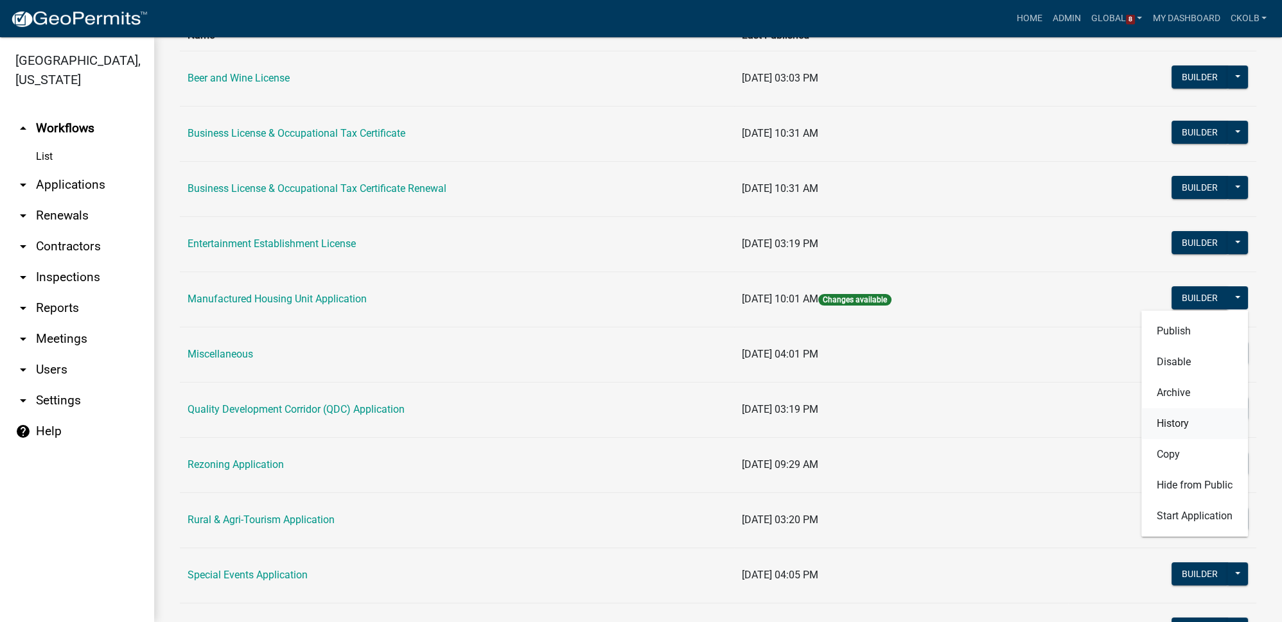
click at [1183, 421] on button "History" at bounding box center [1194, 424] width 107 height 31
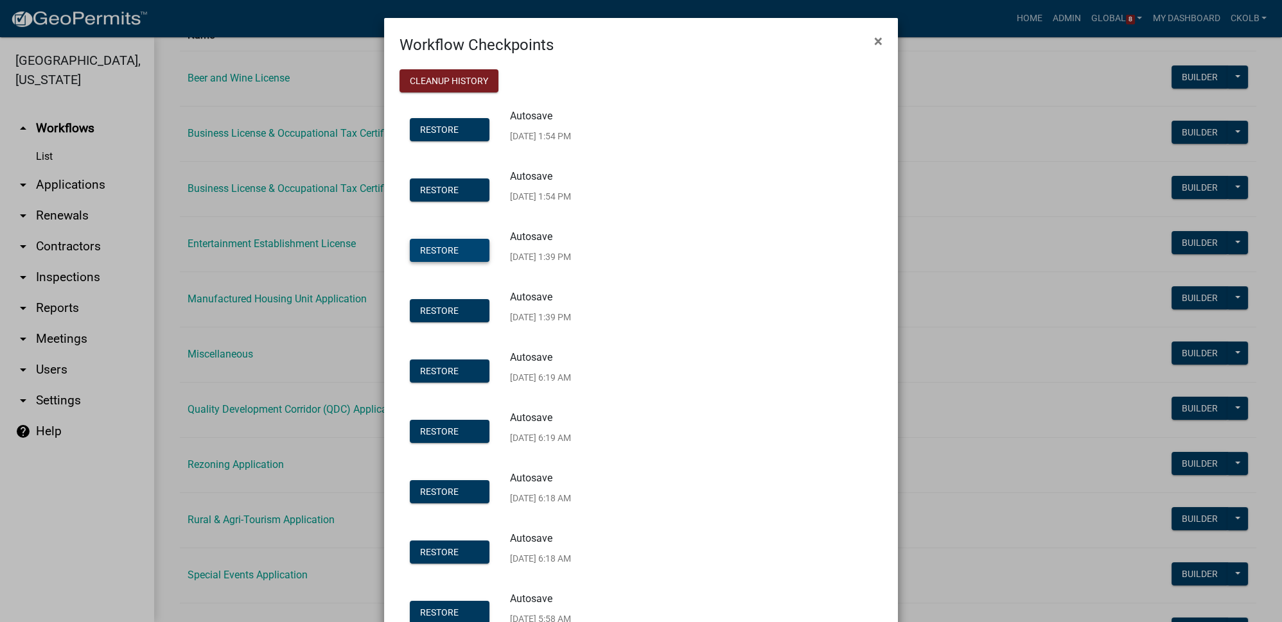
click at [452, 249] on span "Restore" at bounding box center [439, 250] width 39 height 10
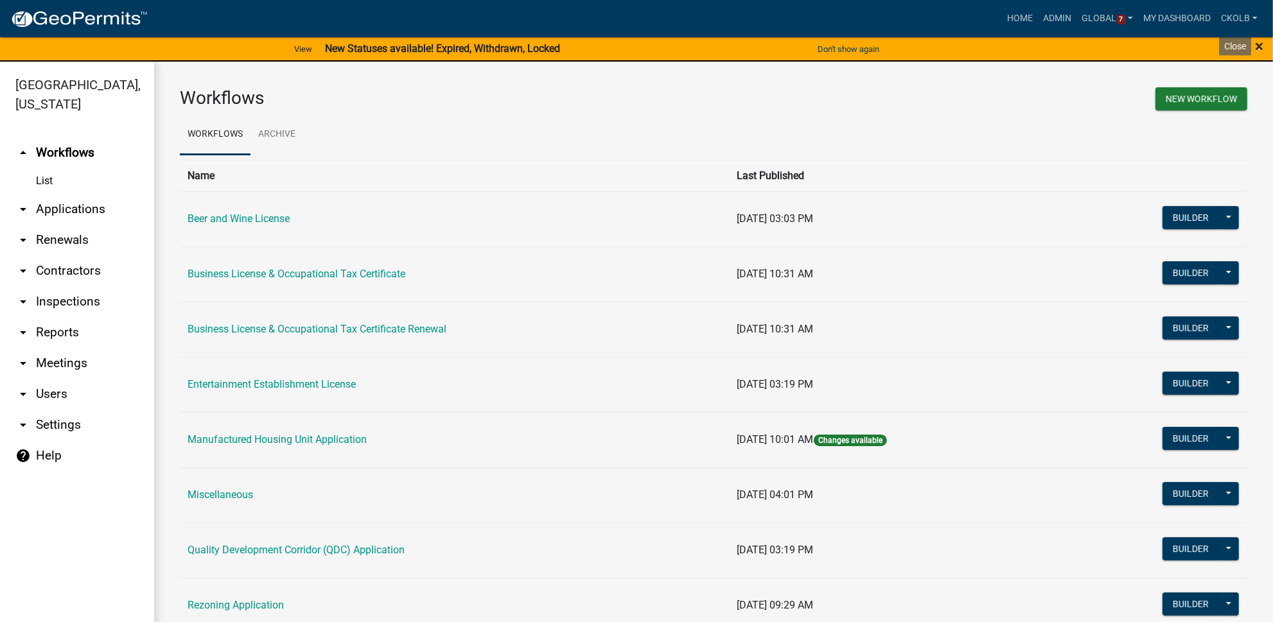
click at [1262, 53] on span "×" at bounding box center [1259, 46] width 8 height 18
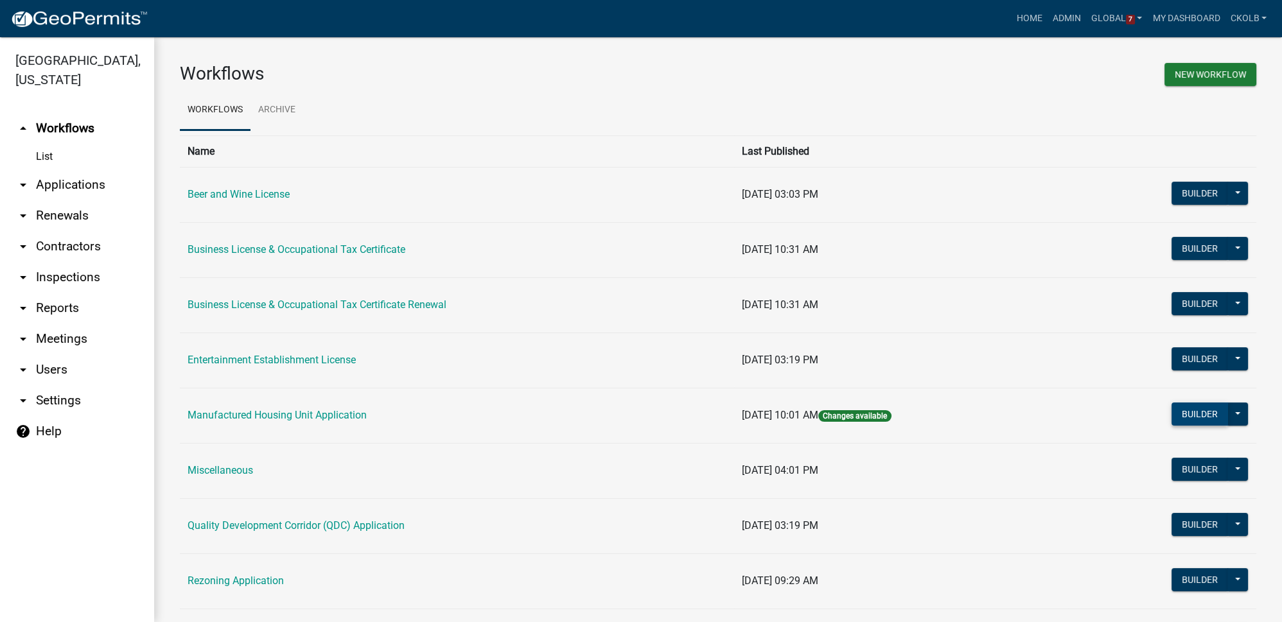
click at [1192, 421] on button "Builder" at bounding box center [1200, 414] width 57 height 23
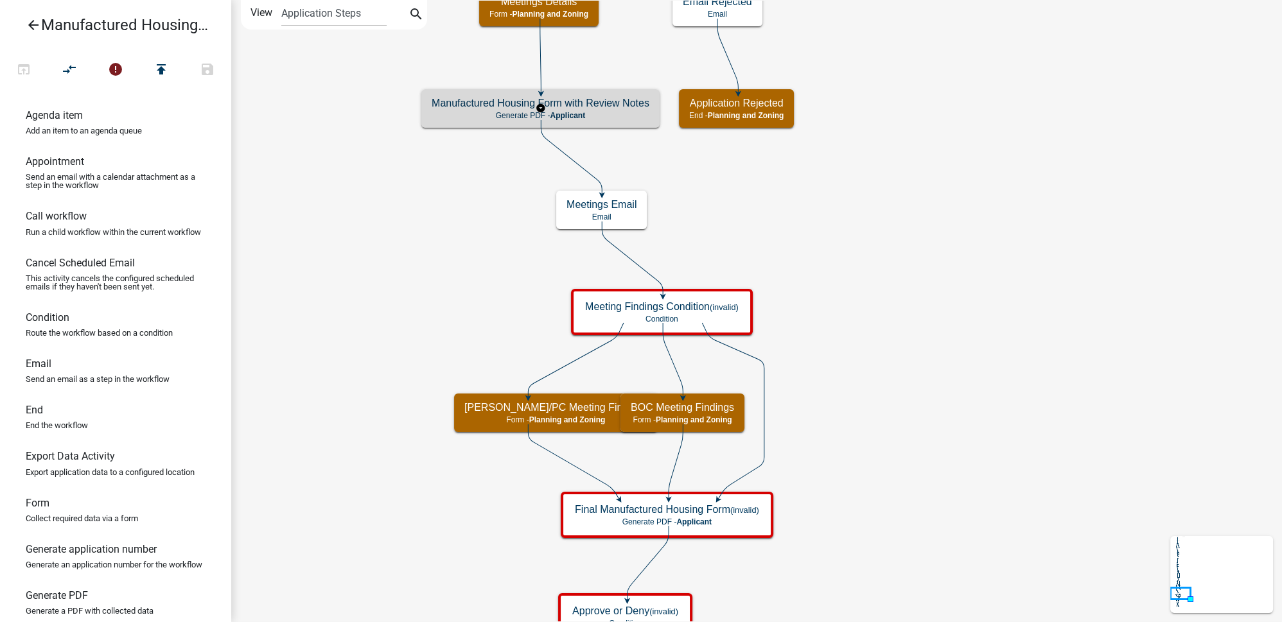
click at [615, 108] on h5 "Manufactured Housing Form with Review Notes" at bounding box center [541, 103] width 218 height 12
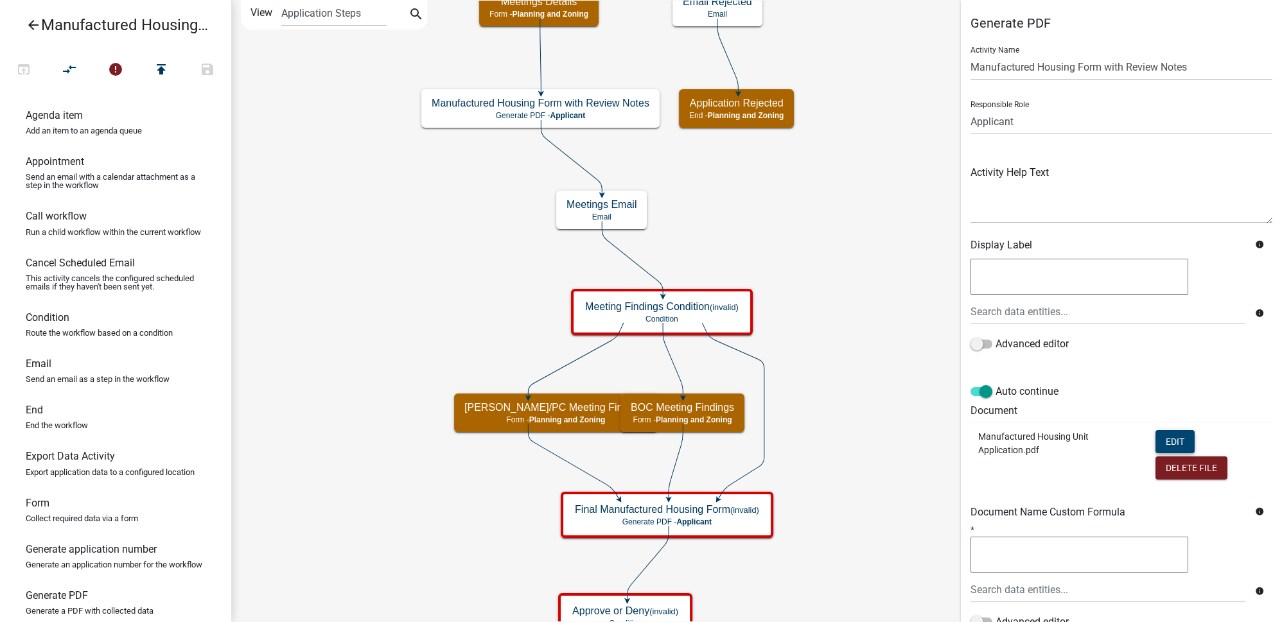
click at [1176, 449] on button "Edit" at bounding box center [1175, 441] width 39 height 23
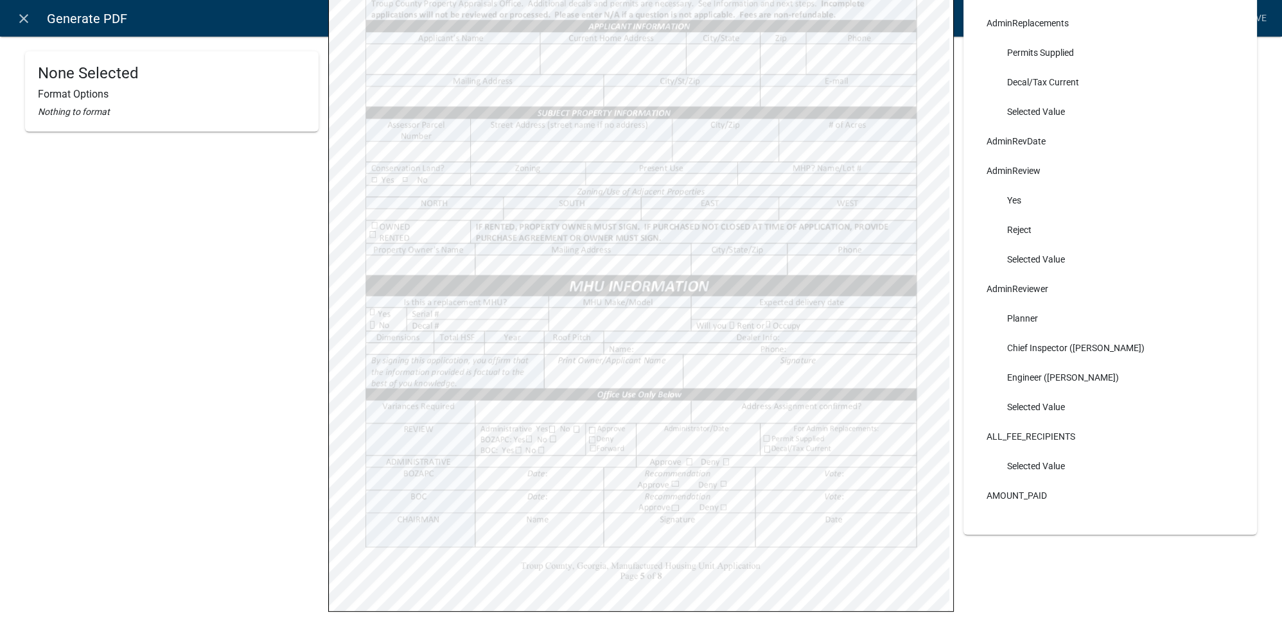
scroll to position [409, 0]
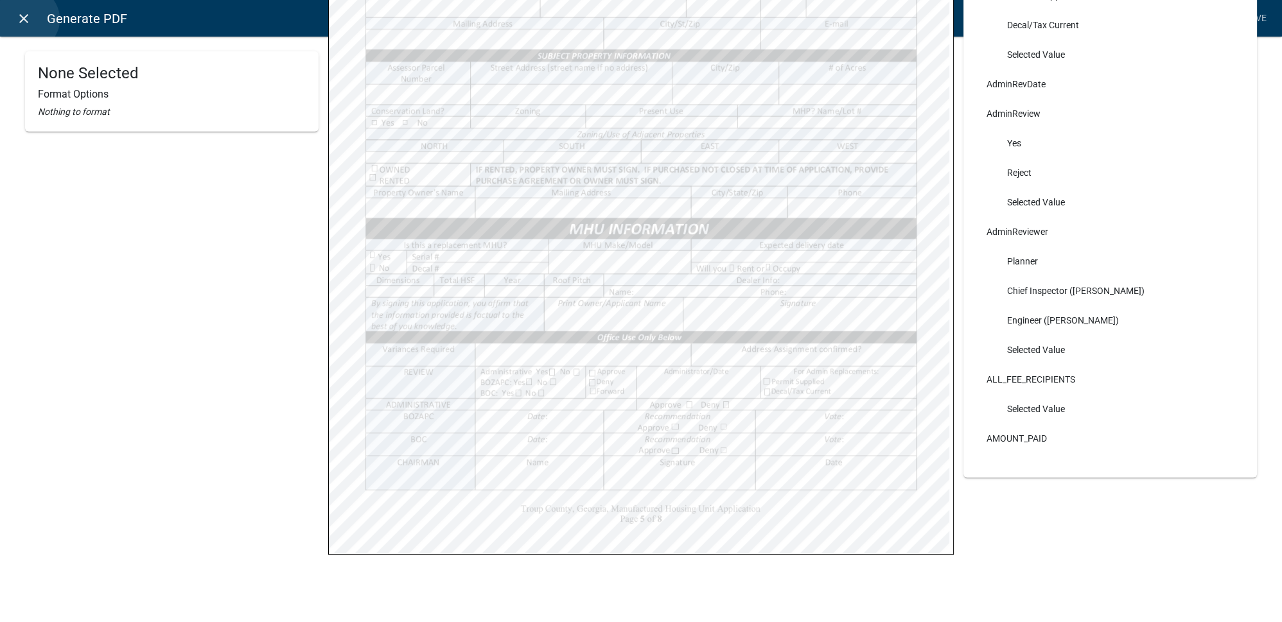
click at [27, 19] on icon "close" at bounding box center [23, 18] width 15 height 15
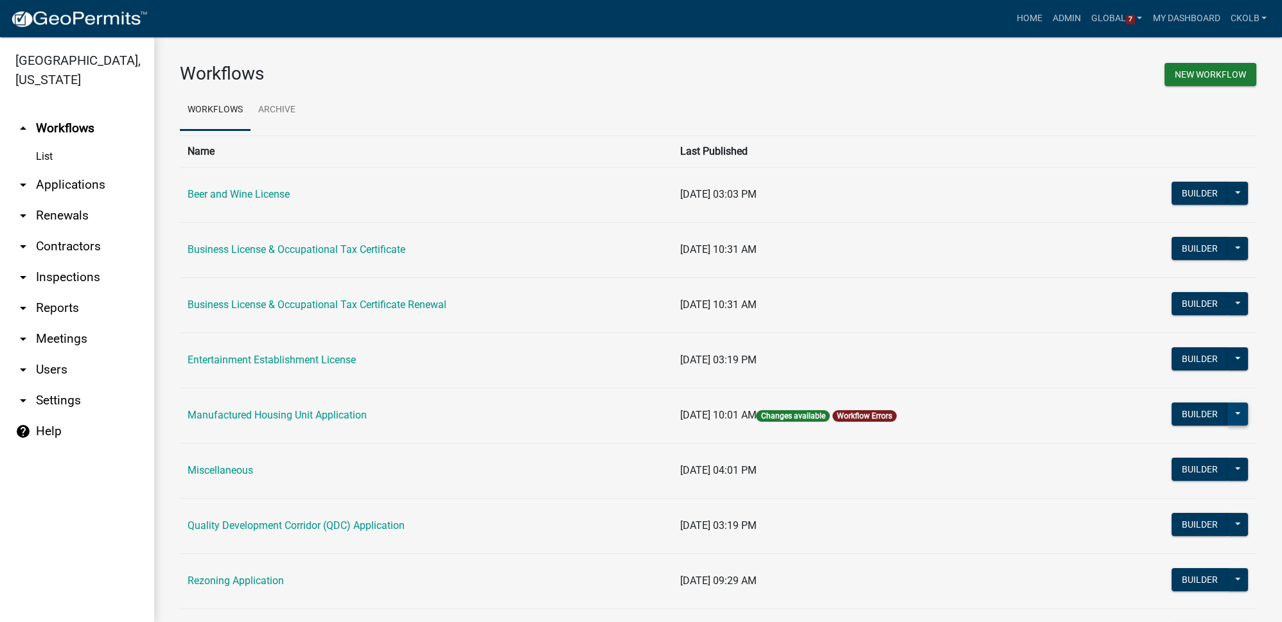
click at [1229, 410] on button at bounding box center [1238, 414] width 21 height 23
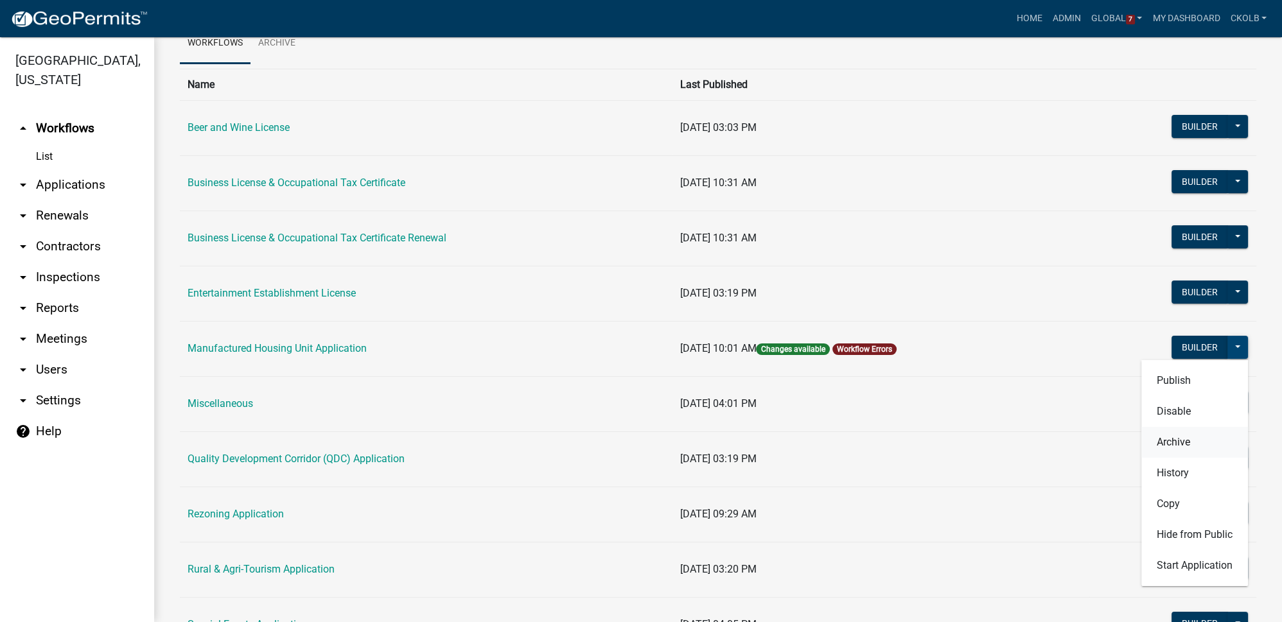
scroll to position [116, 0]
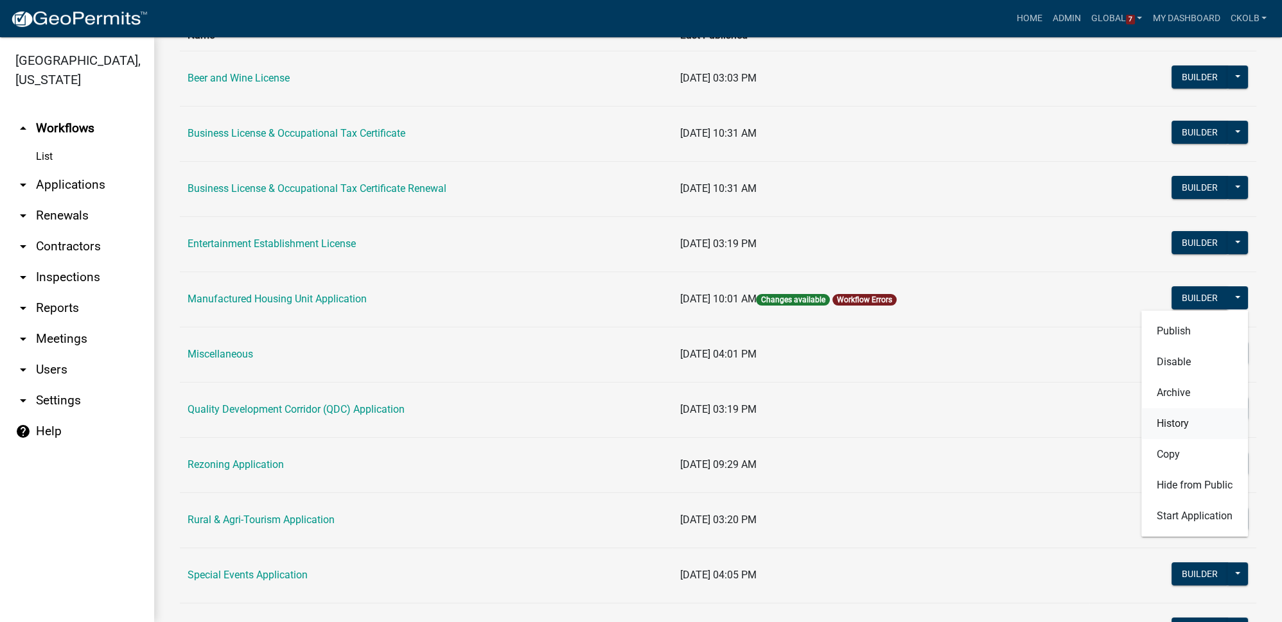
click at [1166, 420] on button "History" at bounding box center [1194, 424] width 107 height 31
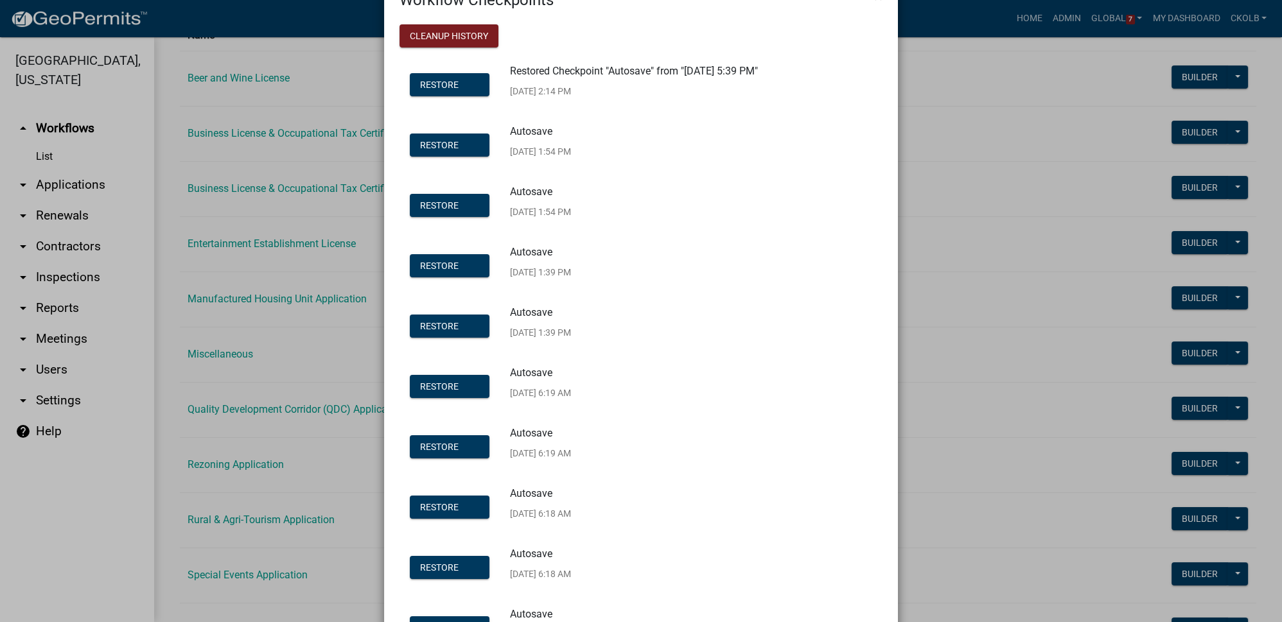
scroll to position [58, 0]
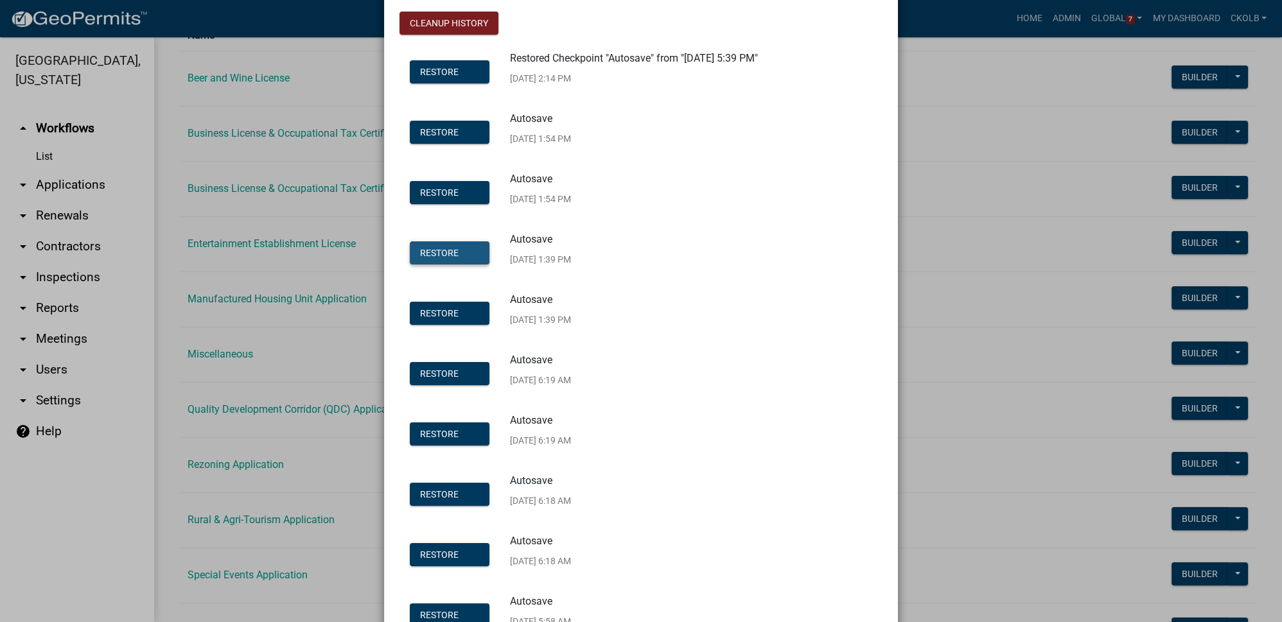
click at [455, 256] on button "Restore" at bounding box center [450, 253] width 80 height 23
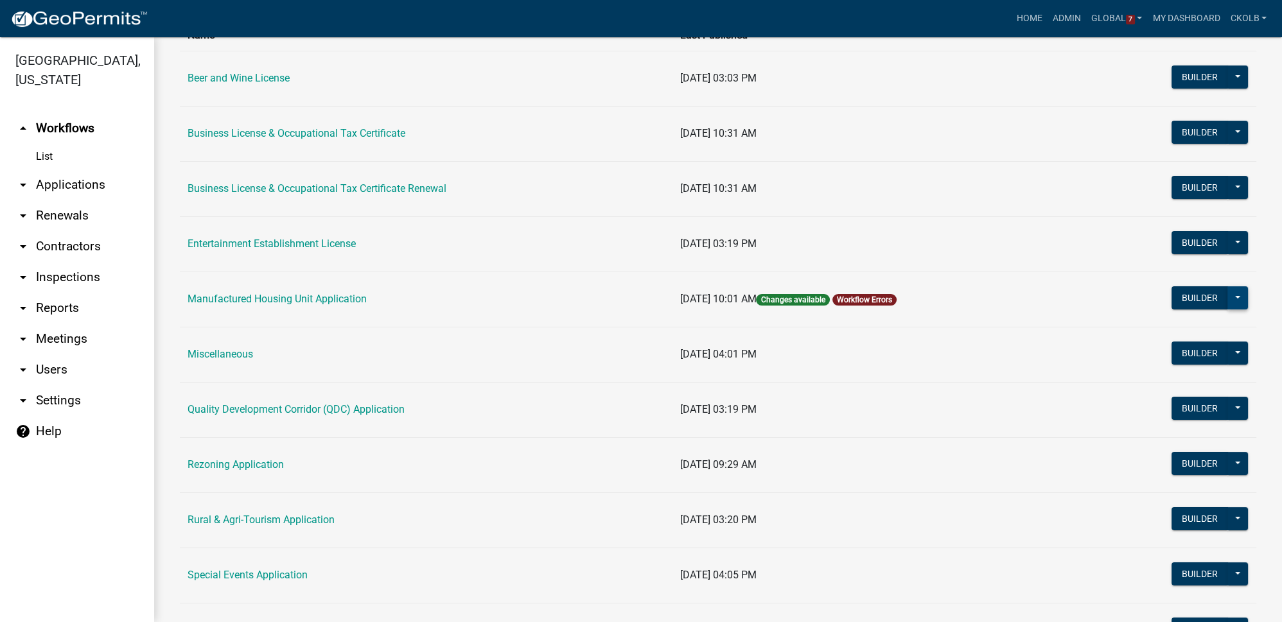
click at [1238, 290] on button at bounding box center [1238, 297] width 21 height 23
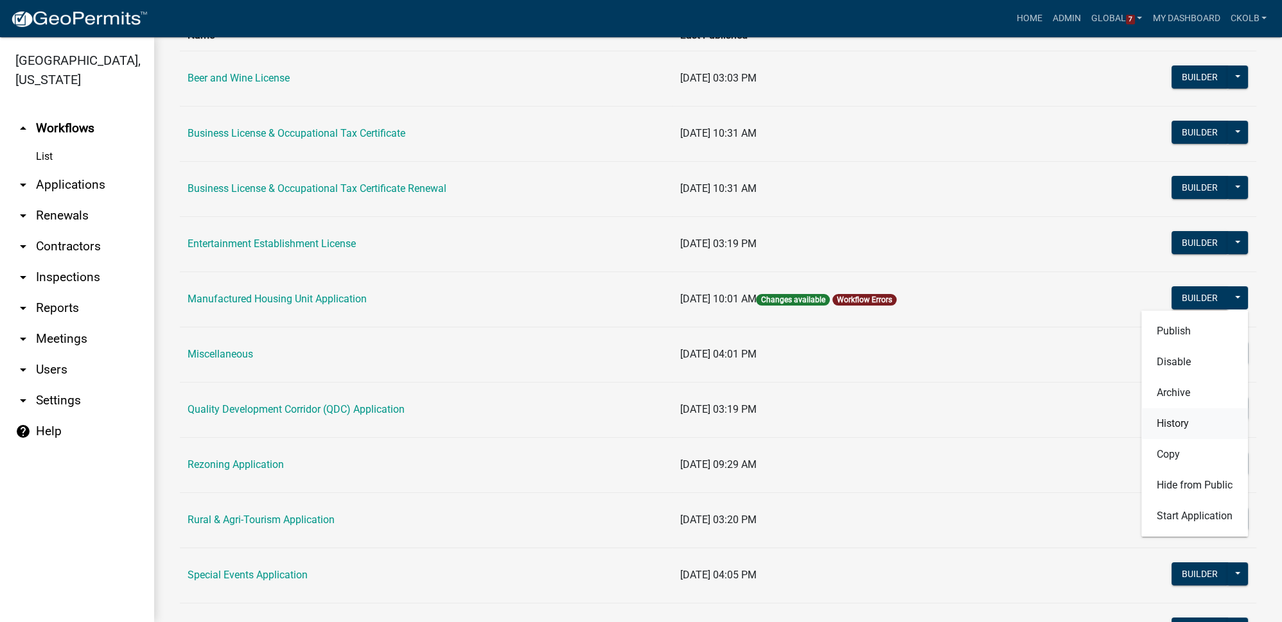
click at [1172, 428] on button "History" at bounding box center [1194, 424] width 107 height 31
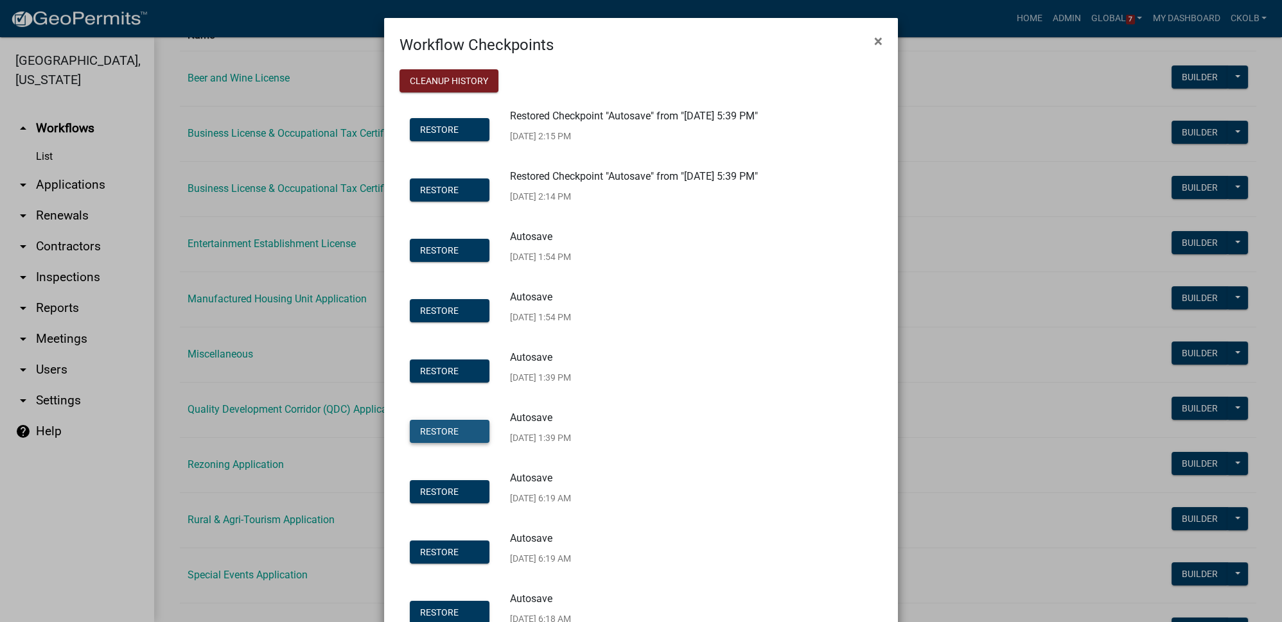
click at [441, 432] on span "Restore" at bounding box center [439, 431] width 39 height 10
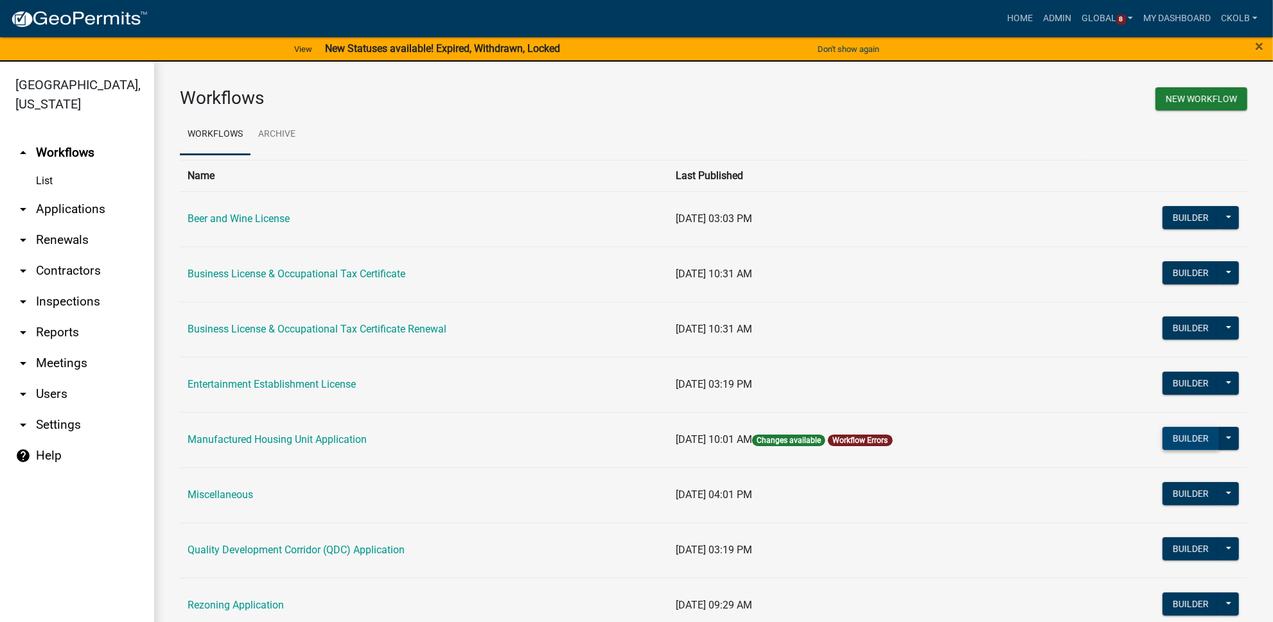
click at [1185, 439] on button "Builder" at bounding box center [1191, 438] width 57 height 23
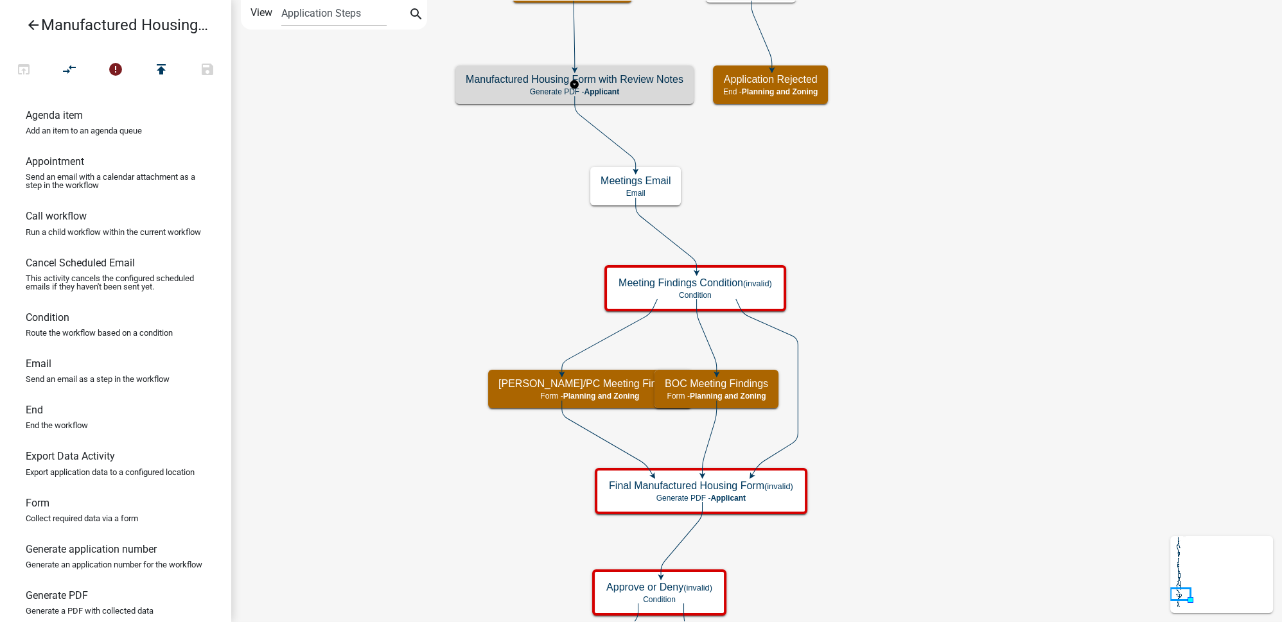
click at [671, 87] on p "Generate PDF - Applicant" at bounding box center [575, 91] width 218 height 9
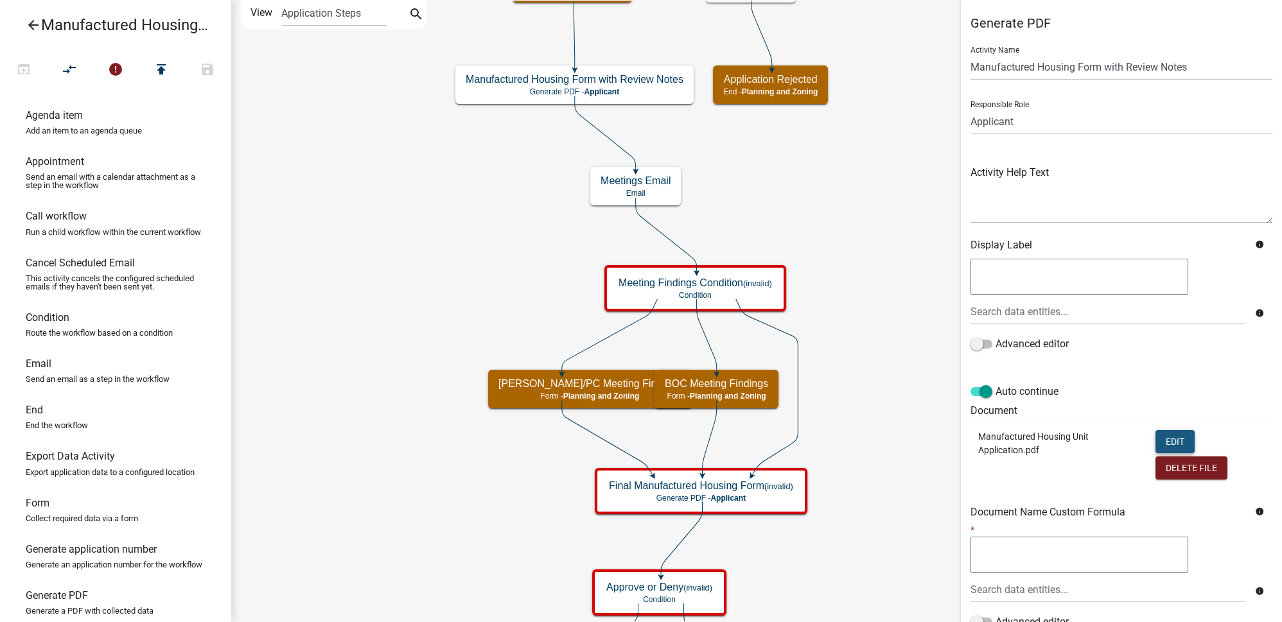
click at [1177, 439] on button "Edit" at bounding box center [1175, 441] width 39 height 23
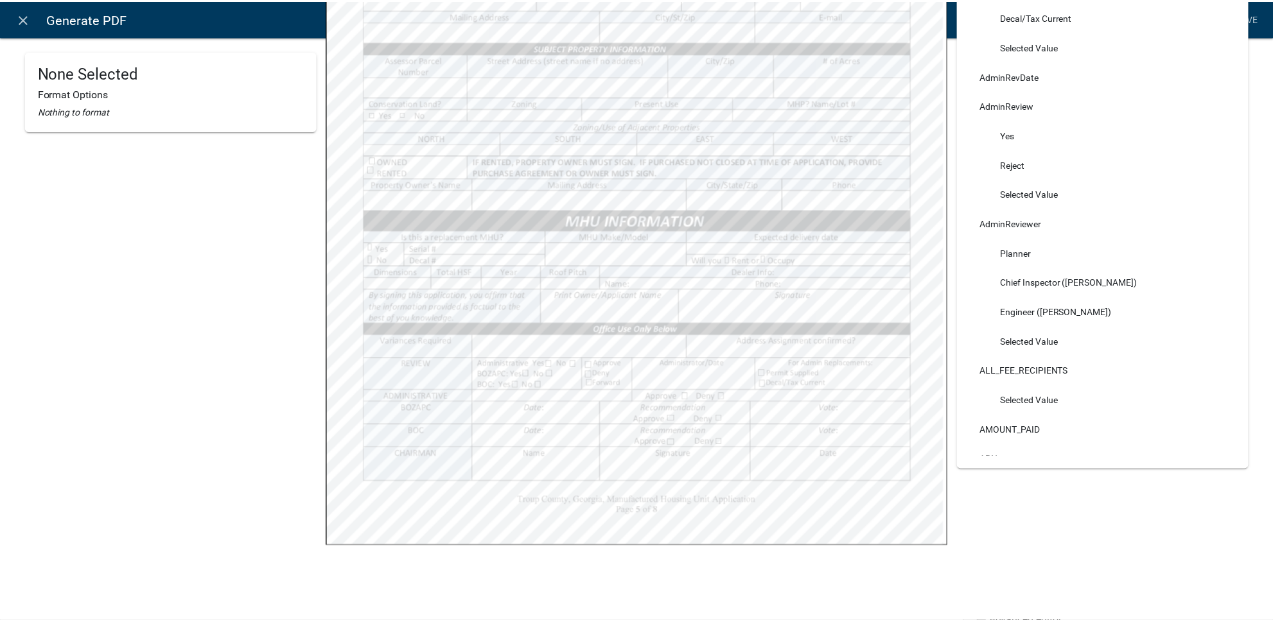
scroll to position [419, 0]
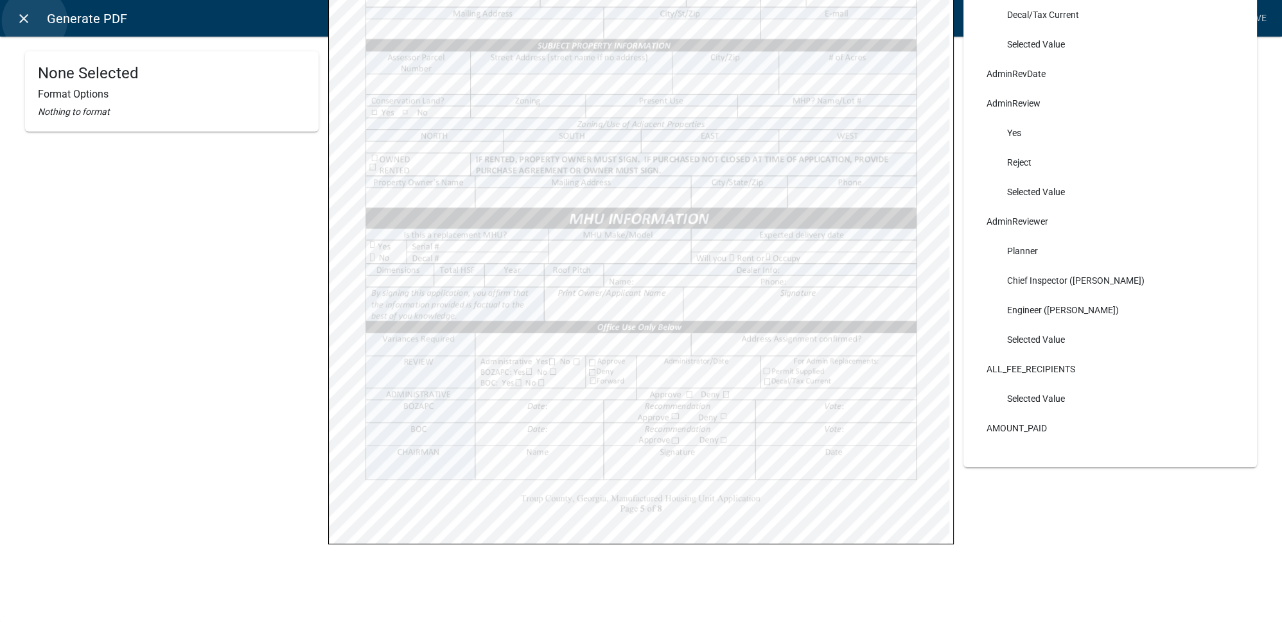
click at [35, 21] on link "close" at bounding box center [23, 18] width 26 height 26
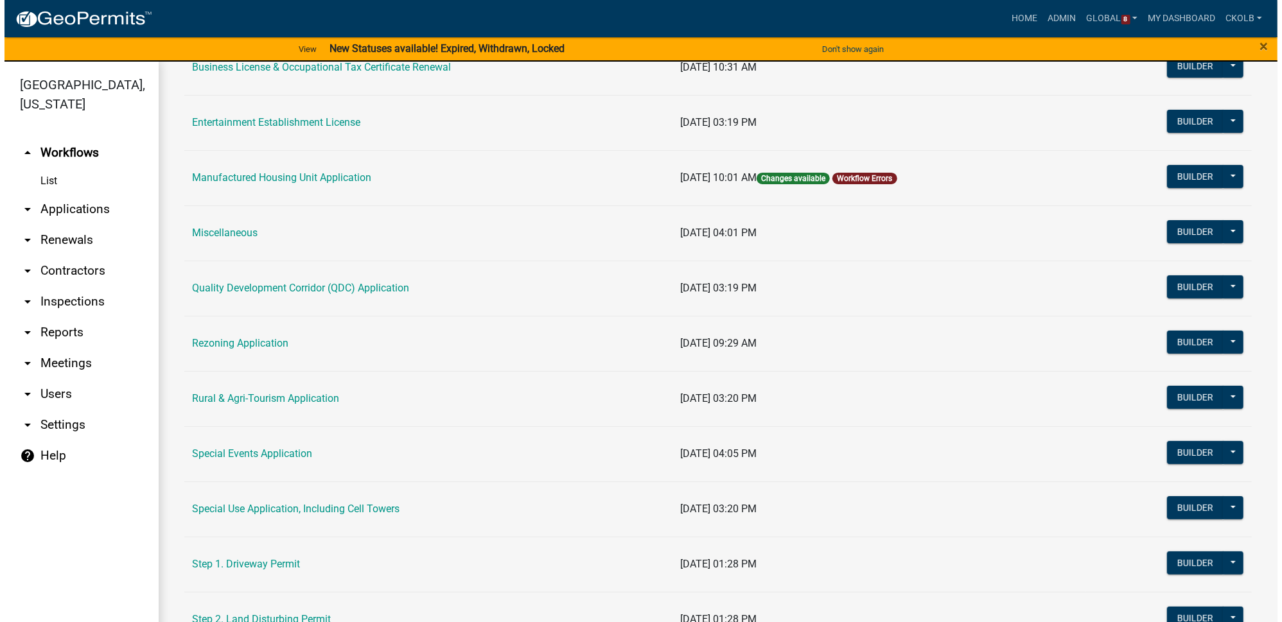
scroll to position [233, 0]
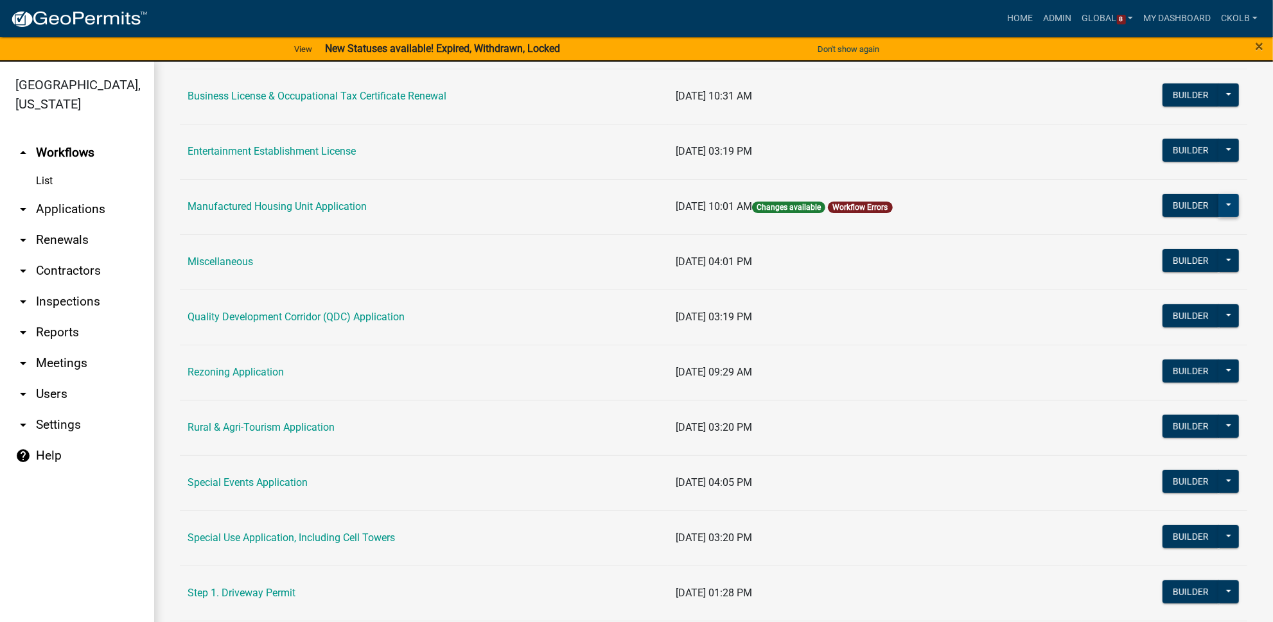
click at [1228, 202] on button at bounding box center [1229, 205] width 21 height 23
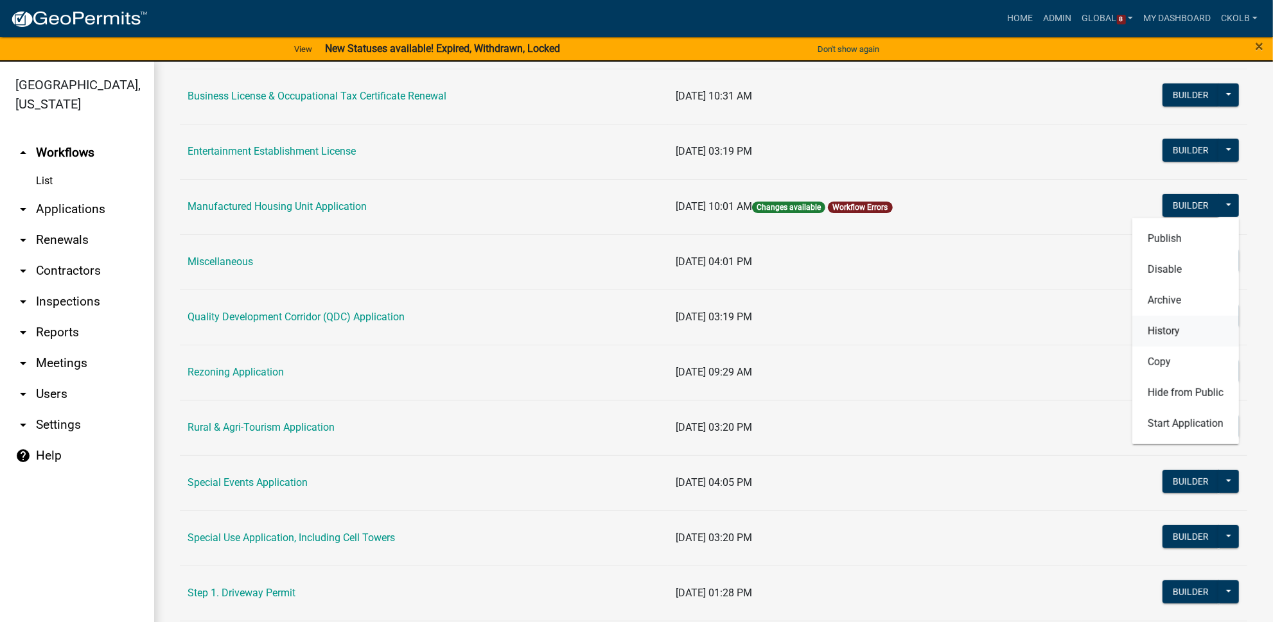
click at [1161, 329] on button "History" at bounding box center [1185, 331] width 107 height 31
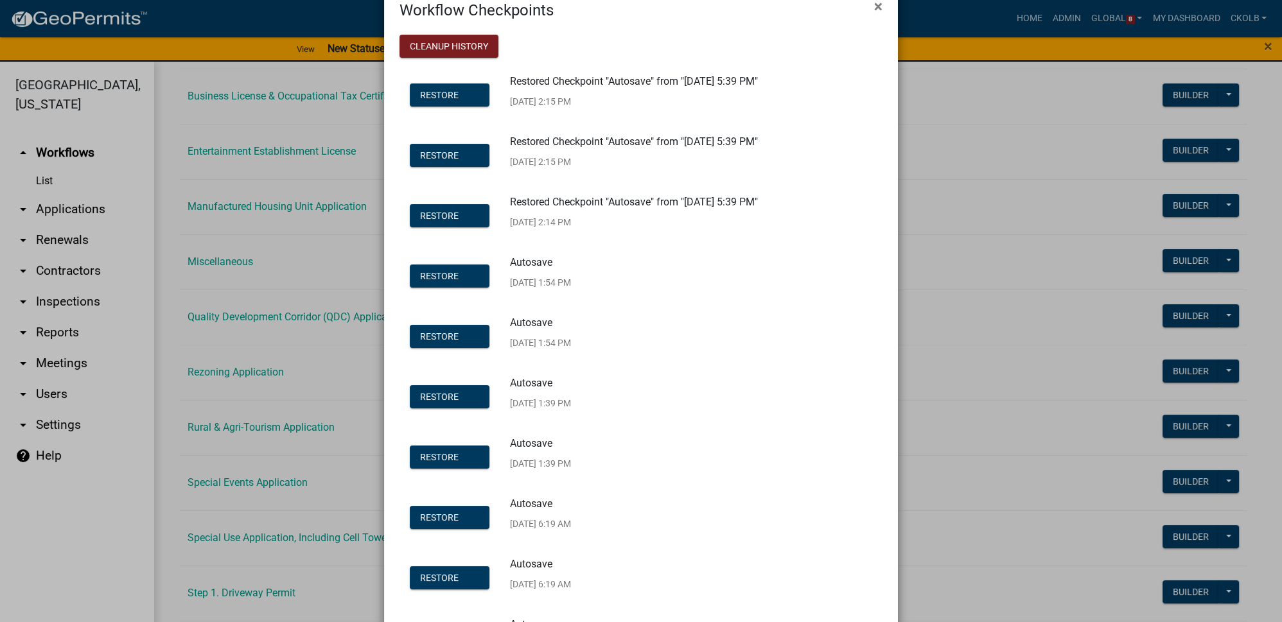
scroll to position [58, 0]
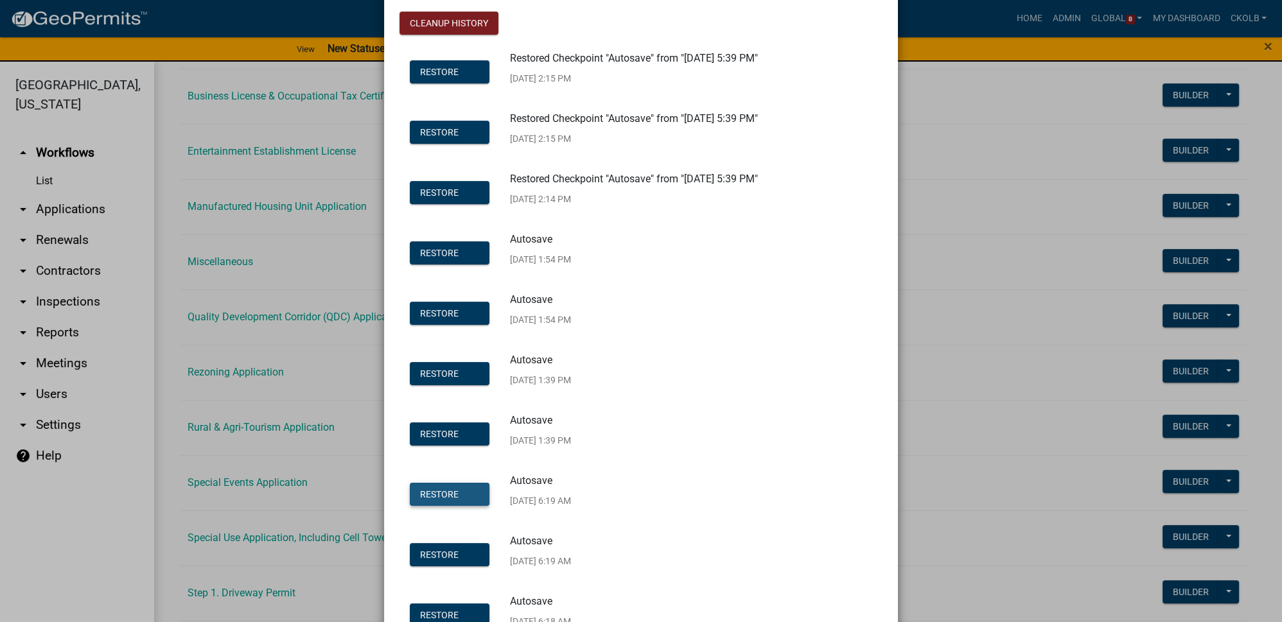
click at [452, 500] on button "Restore" at bounding box center [450, 494] width 80 height 23
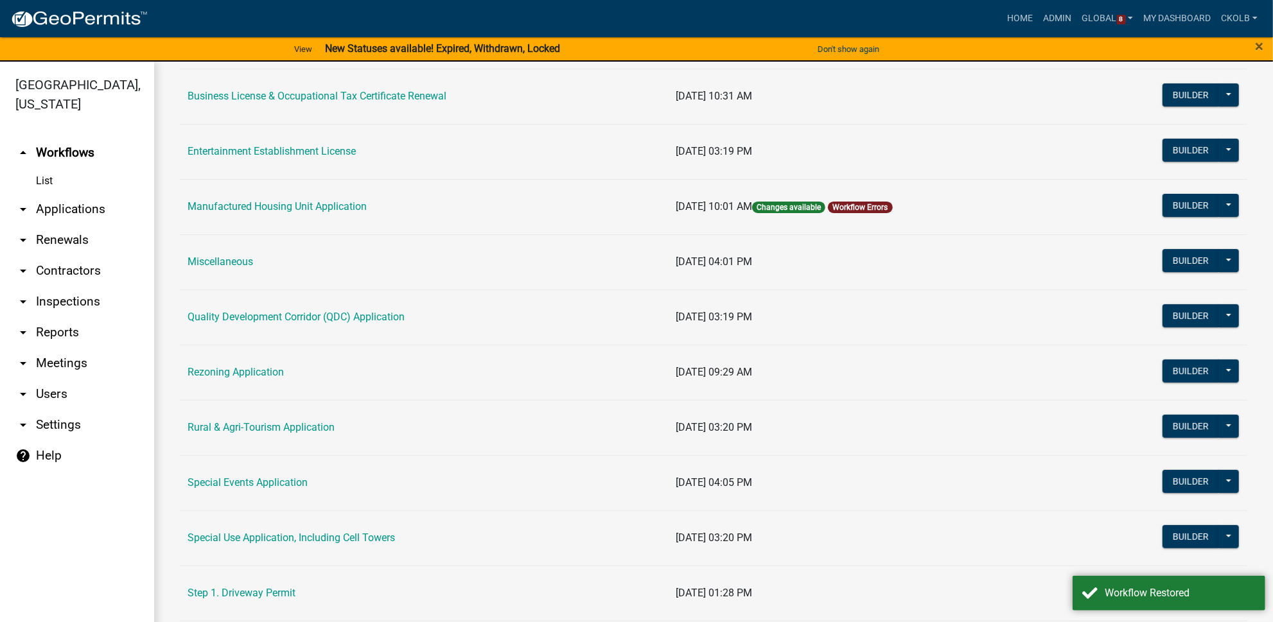
click at [1255, 48] on div "×" at bounding box center [1220, 49] width 106 height 27
click at [1261, 48] on span "×" at bounding box center [1259, 46] width 8 height 18
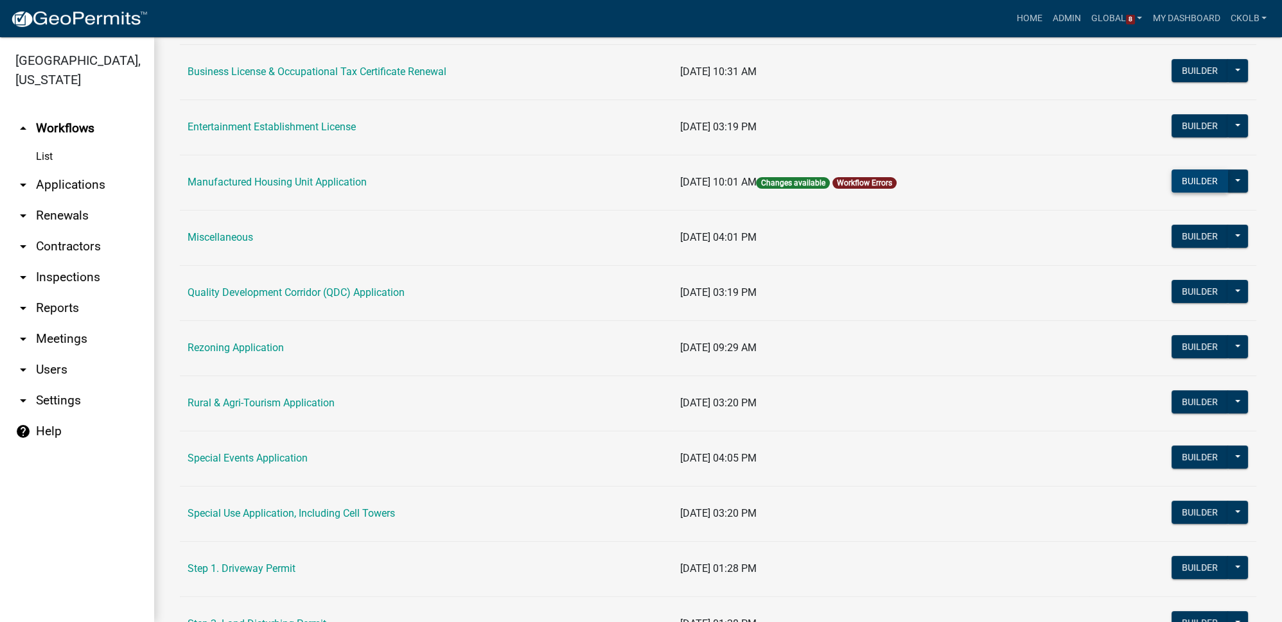
click at [1203, 184] on button "Builder" at bounding box center [1200, 181] width 57 height 23
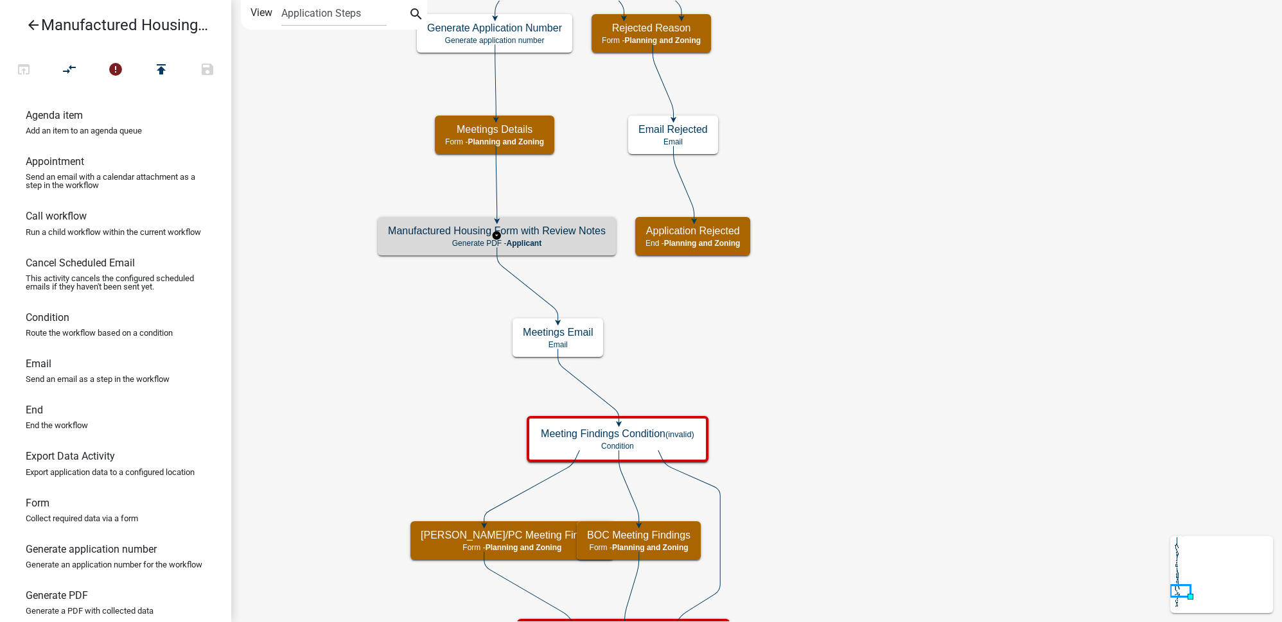
click at [579, 236] on h5 "Manufactured Housing Form with Review Notes" at bounding box center [497, 231] width 218 height 12
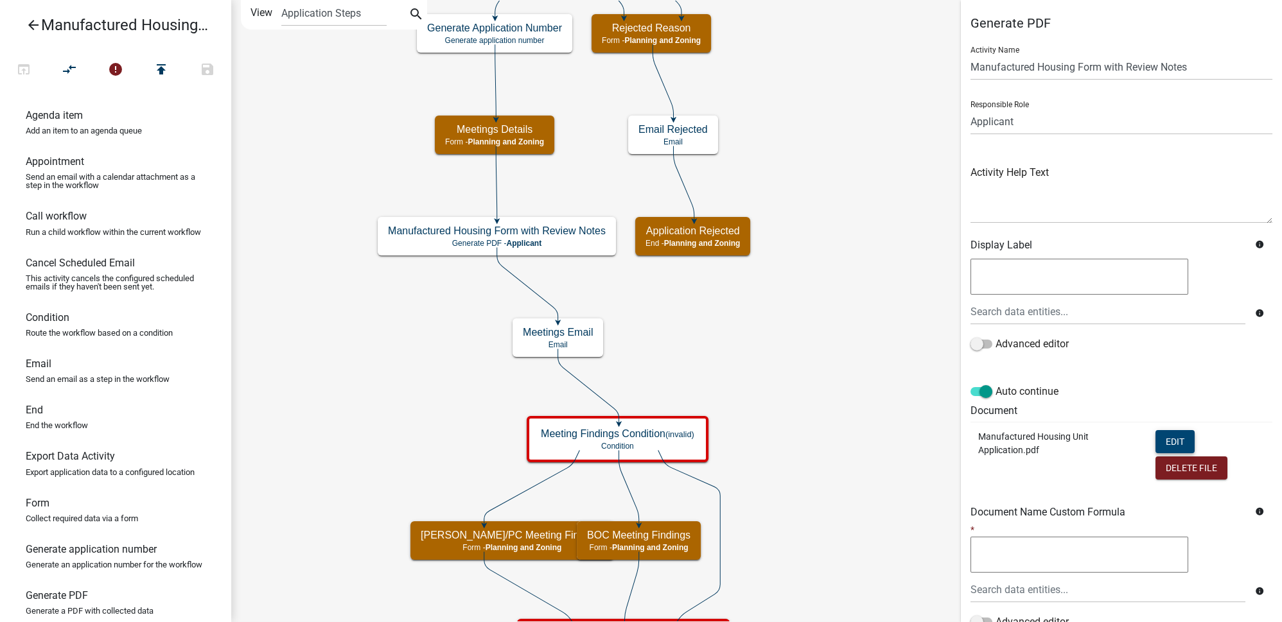
click at [1172, 441] on button "Edit" at bounding box center [1175, 441] width 39 height 23
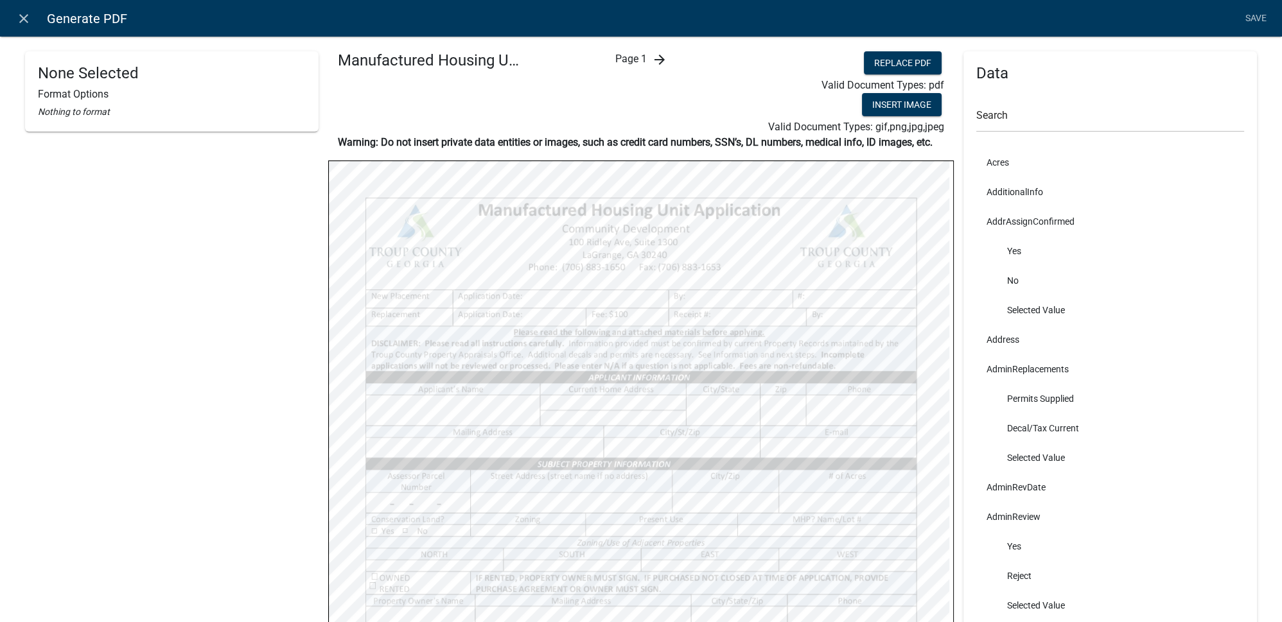
scroll to position [233, 0]
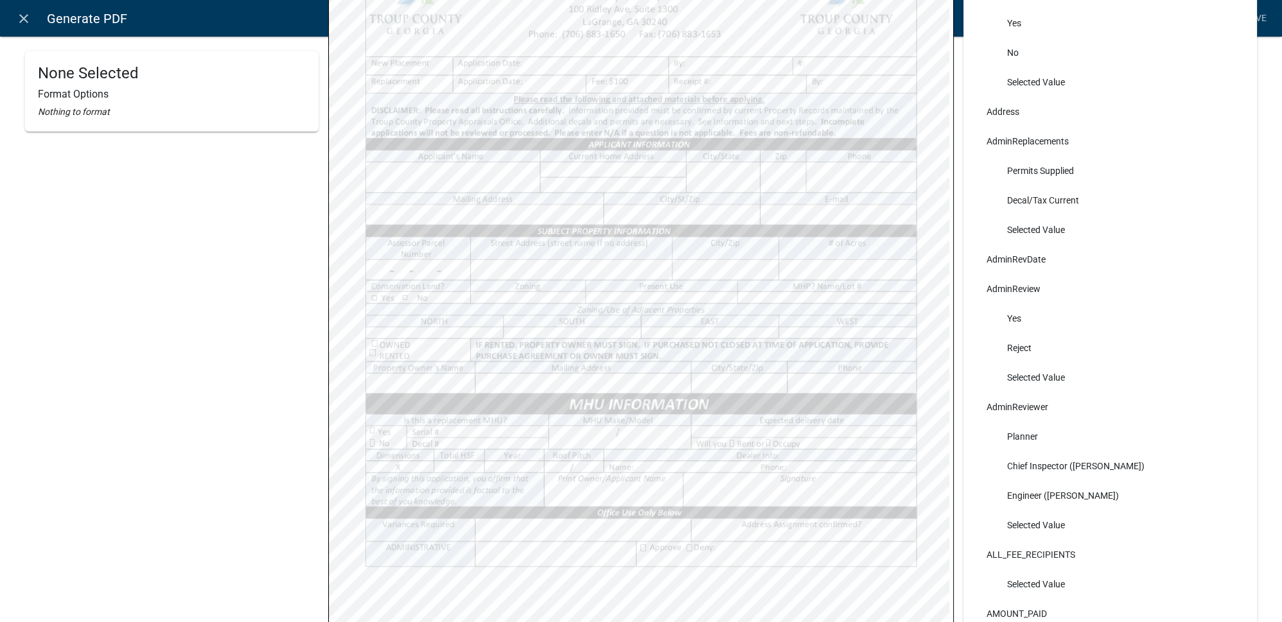
click at [247, 342] on div "None Selected Format Options Nothing to format" at bounding box center [172, 235] width 294 height 835
click at [27, 22] on icon "close" at bounding box center [23, 18] width 15 height 15
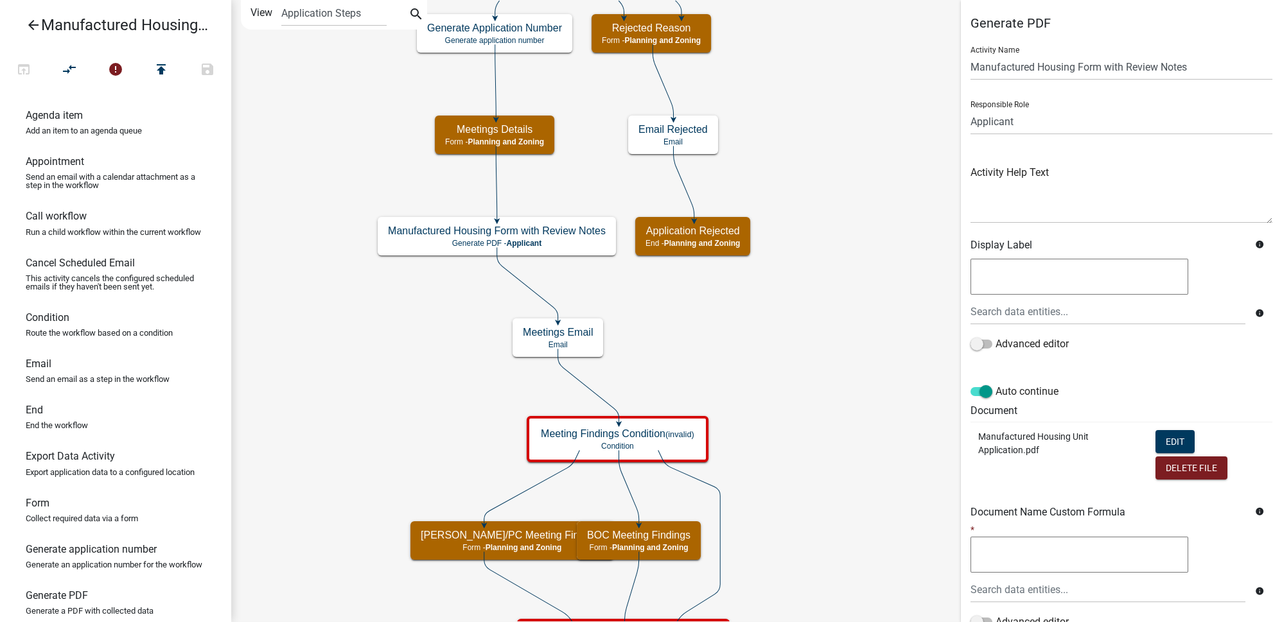
click at [853, 335] on icon "Start Start - Applicant Introduction Form - Applicant Parcel search Parcel sear…" at bounding box center [757, 584] width 1050 height 1167
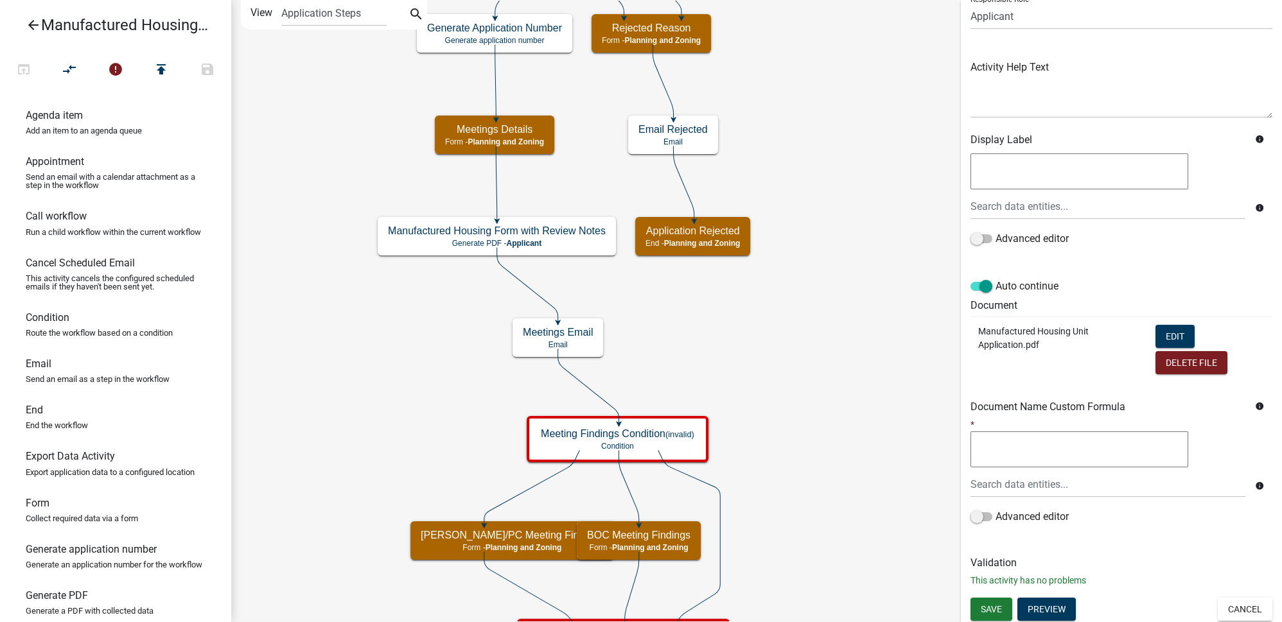
click at [859, 542] on icon "Start Start - Applicant Introduction Form - Applicant Parcel search Parcel sear…" at bounding box center [757, 584] width 1050 height 1167
click at [1229, 608] on button "Cancel" at bounding box center [1245, 609] width 55 height 23
